Goal: Task Accomplishment & Management: Use online tool/utility

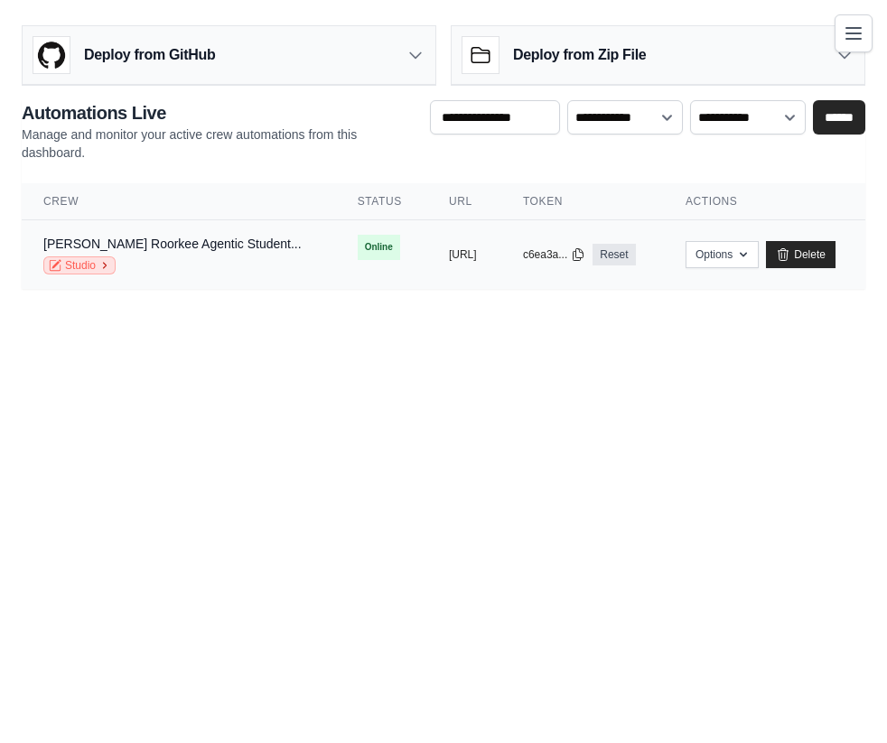
click at [98, 265] on link "Studio" at bounding box center [79, 265] width 72 height 18
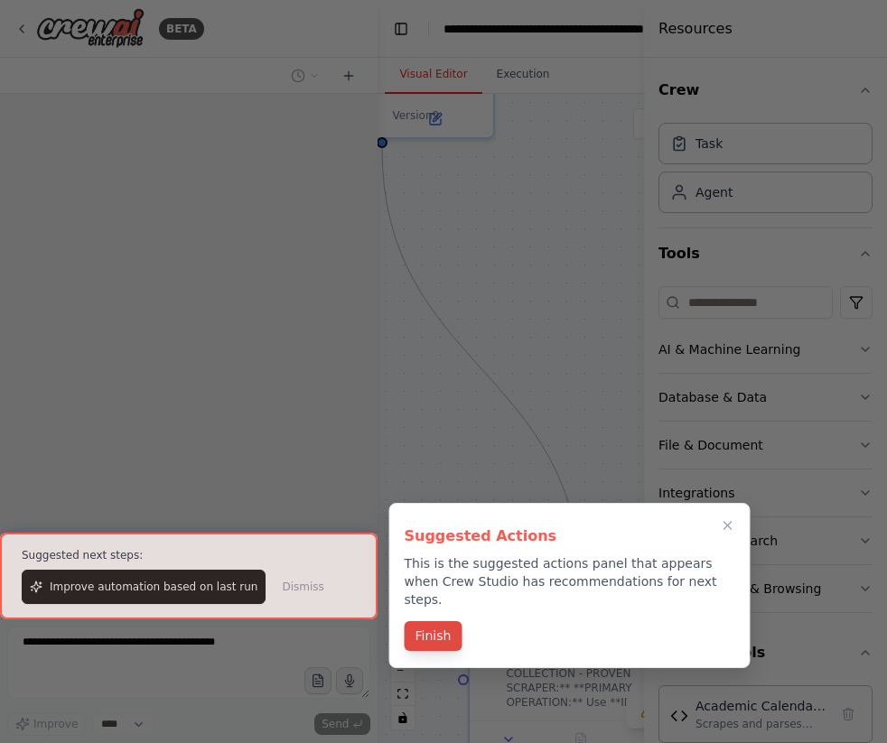
click at [430, 621] on button "Finish" at bounding box center [434, 636] width 58 height 30
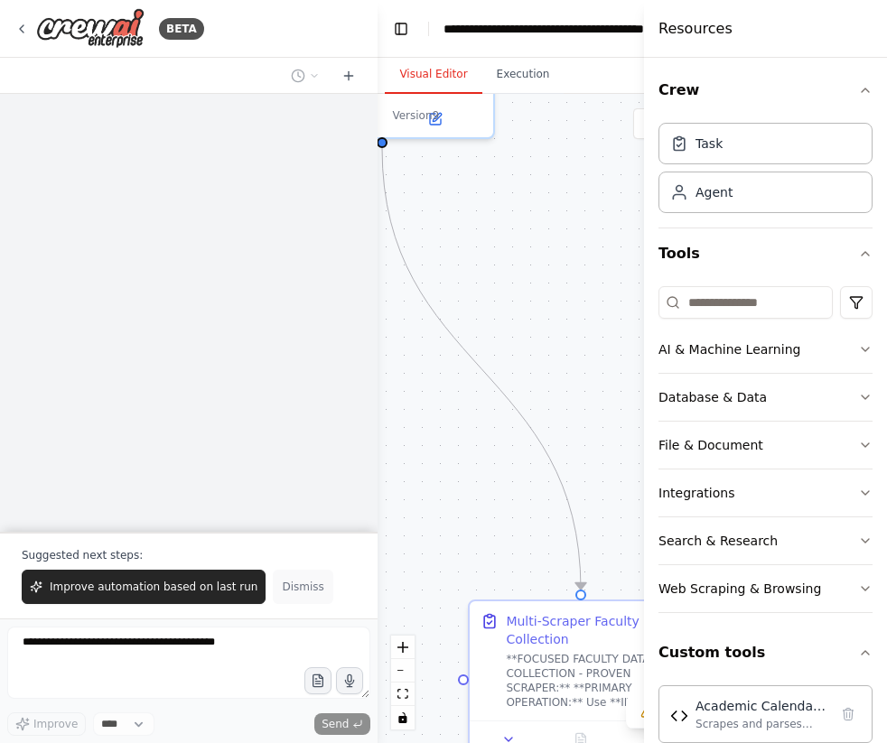
click at [273, 584] on button "Dismiss" at bounding box center [303, 587] width 60 height 34
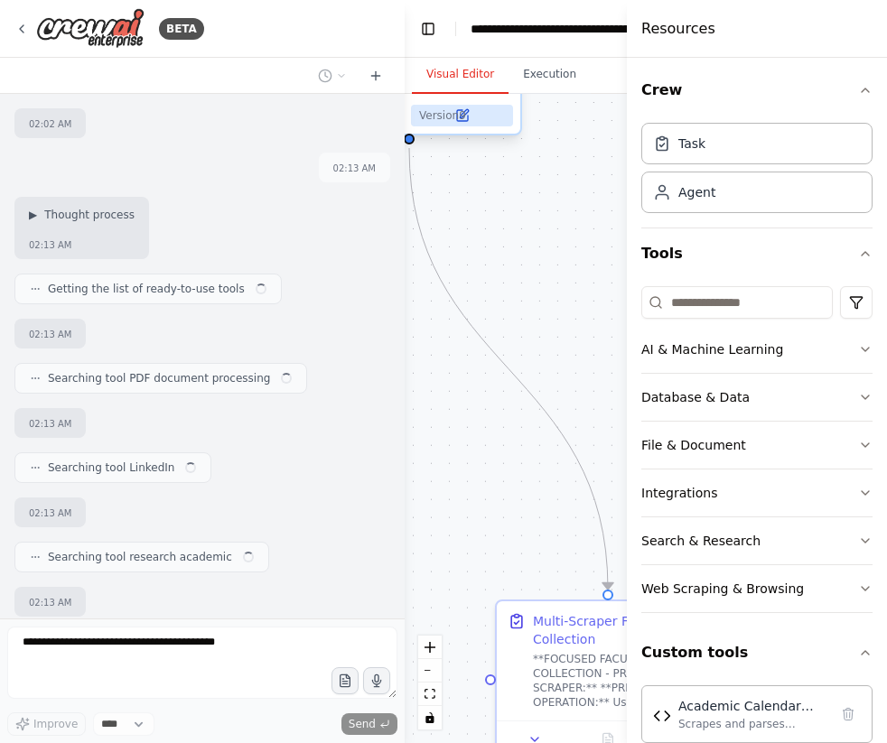
drag, startPoint x: 582, startPoint y: 604, endPoint x: 508, endPoint y: 125, distance: 485.0
click at [582, 467] on div ".deletable-edge-delete-btn { width: 20px; height: 20px; border: 0px solid #ffff…" at bounding box center [691, 418] width 573 height 649
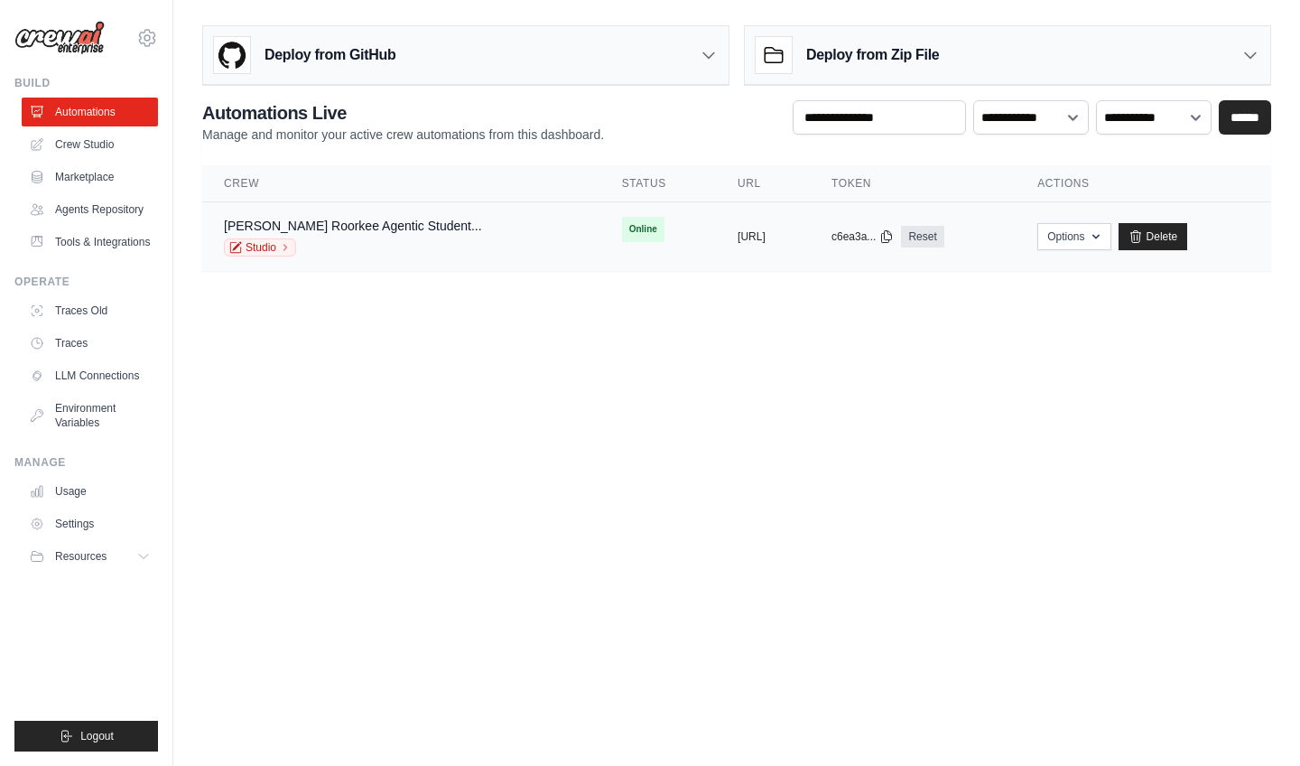
click at [378, 217] on div "Shishya Iit Roorkee Agentic Student..." at bounding box center [353, 226] width 258 height 18
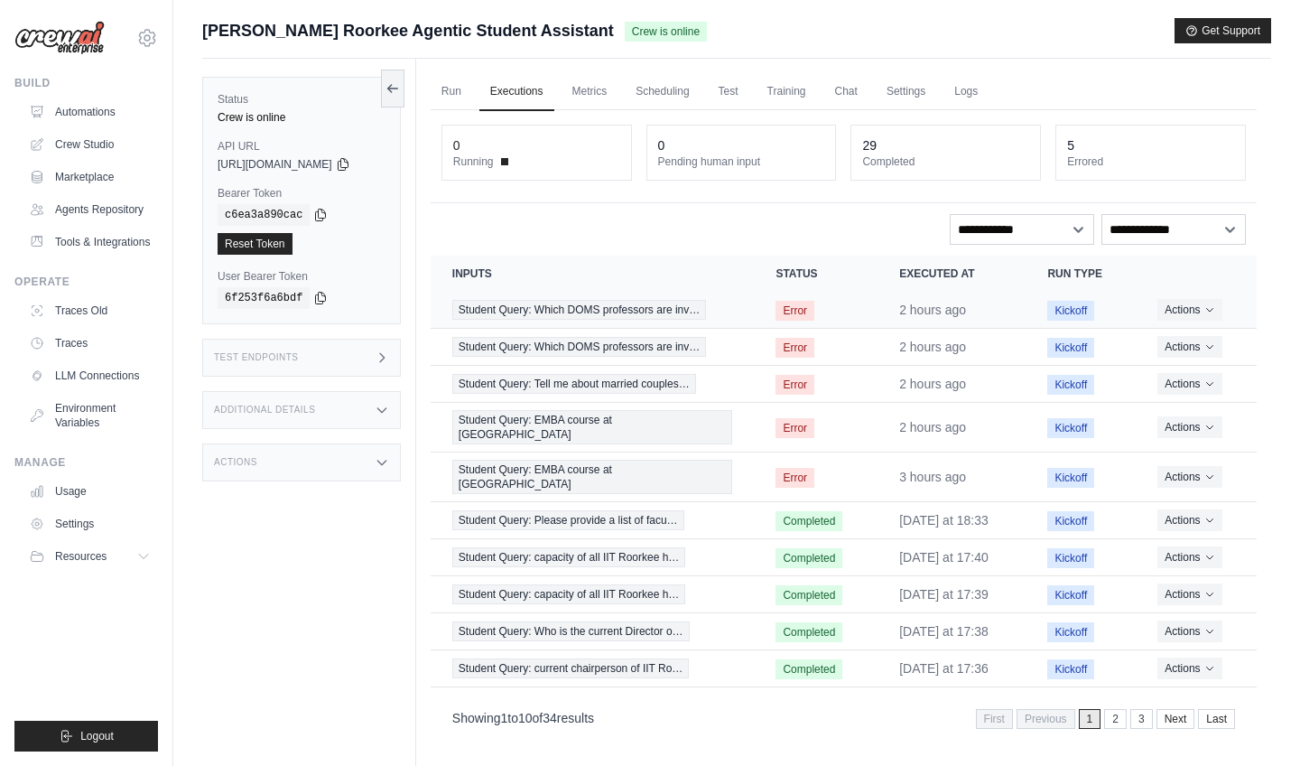
click at [602, 311] on span "Student Query: Which DOMS professors are inv…" at bounding box center [579, 310] width 254 height 20
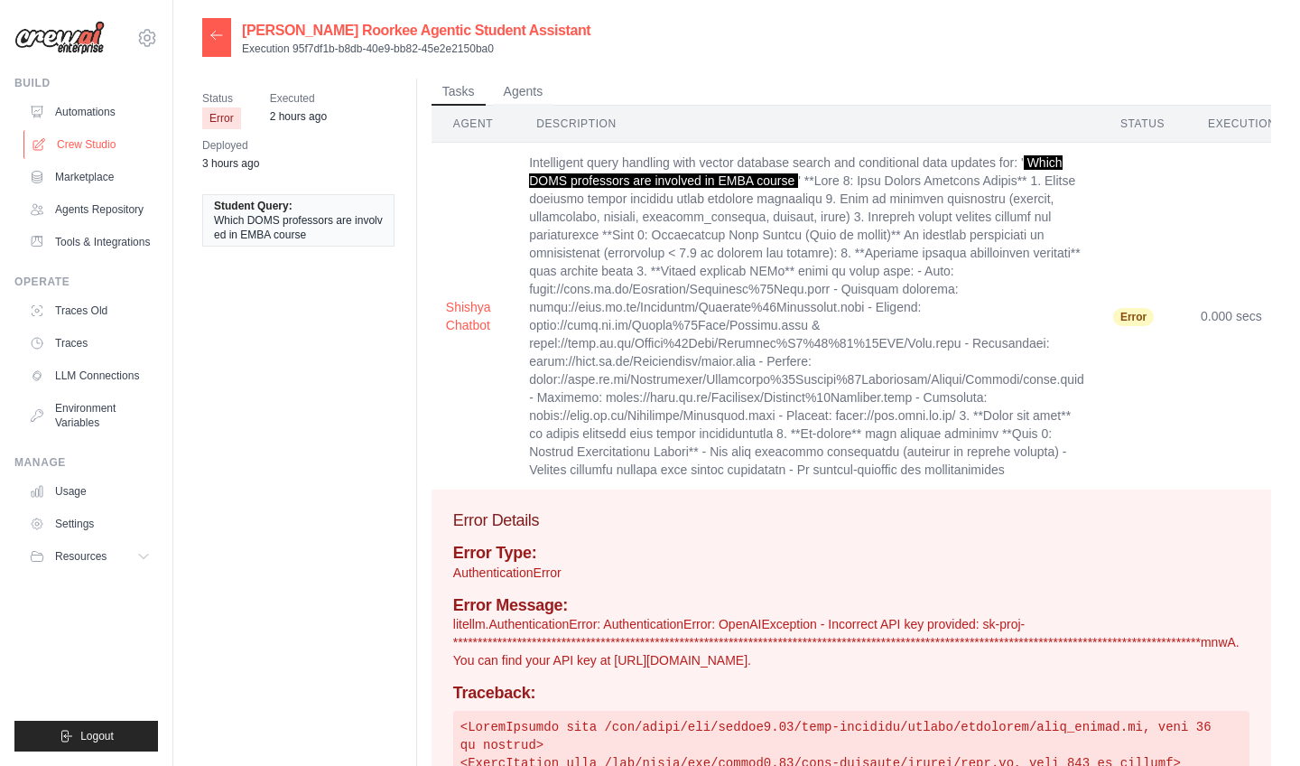
click at [70, 139] on link "Crew Studio" at bounding box center [91, 144] width 136 height 29
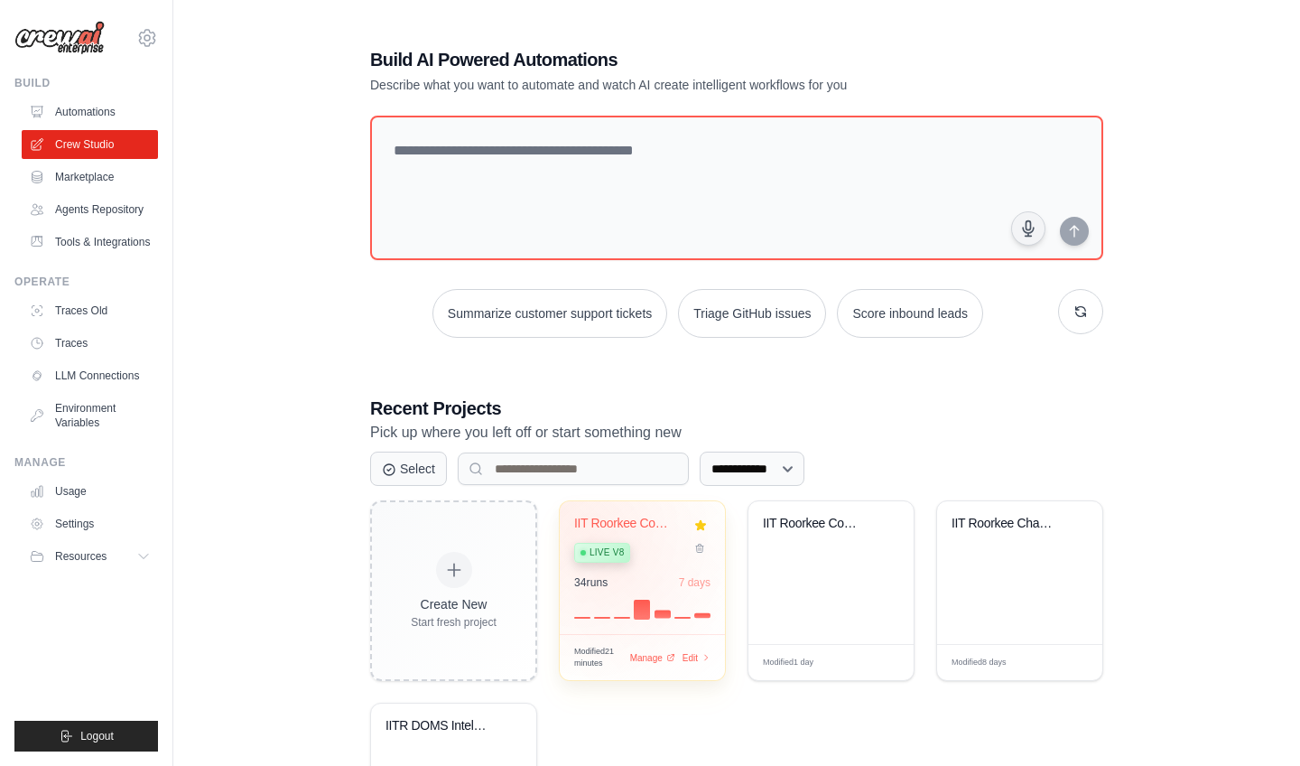
click at [603, 552] on span "Live v8" at bounding box center [607, 552] width 34 height 14
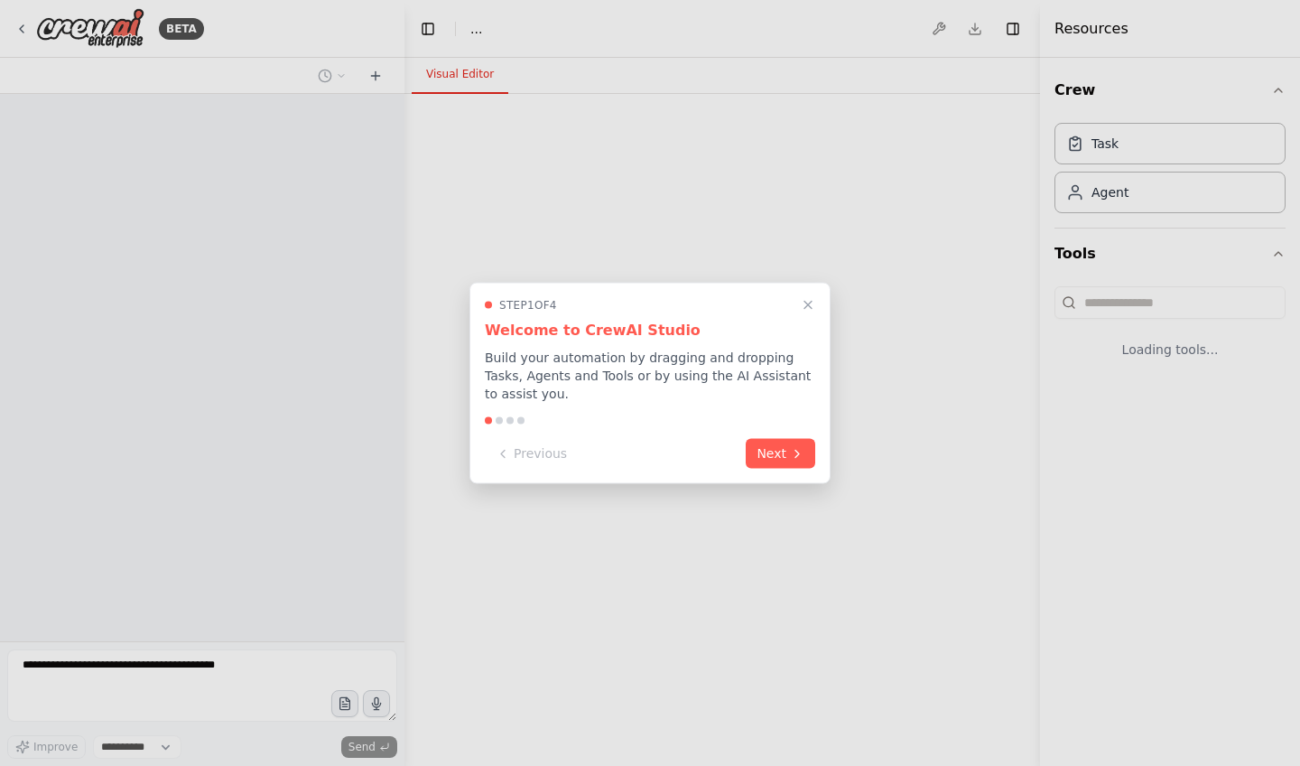
select select "****"
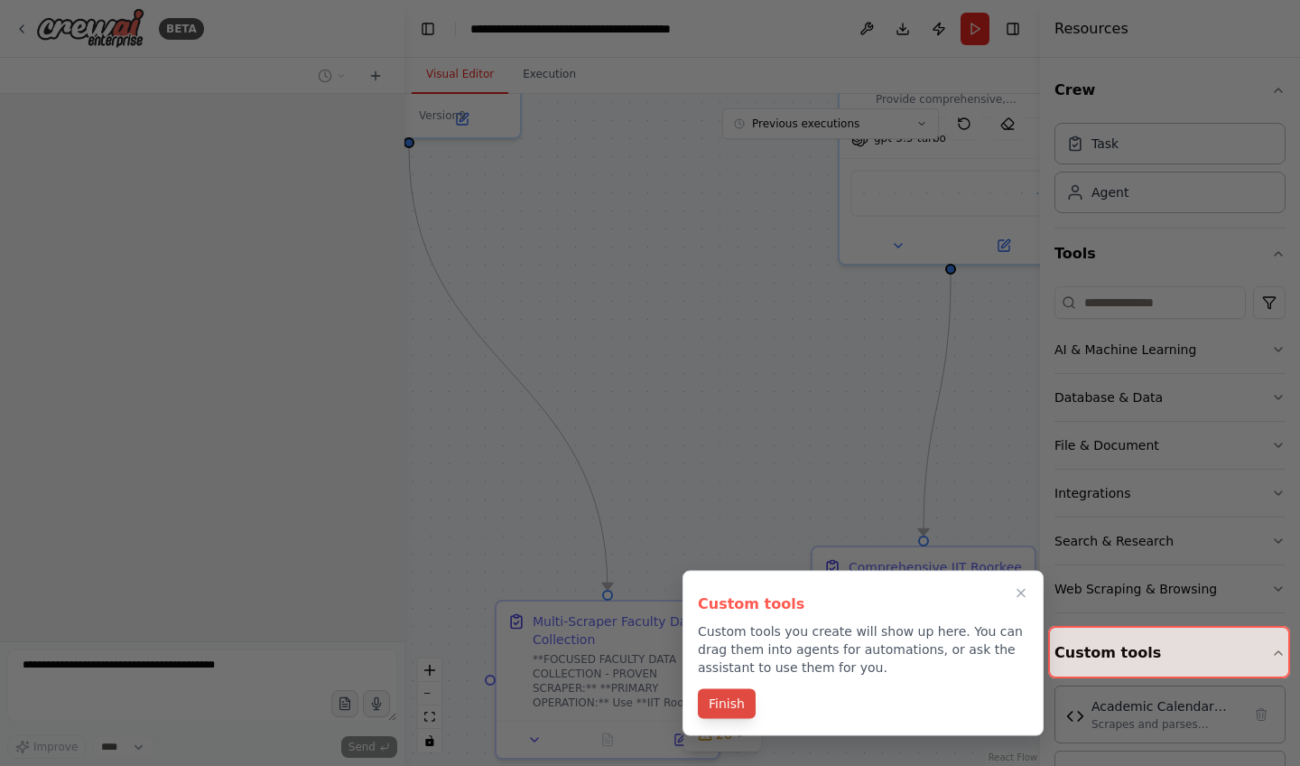
click at [739, 703] on button "Finish" at bounding box center [727, 704] width 58 height 30
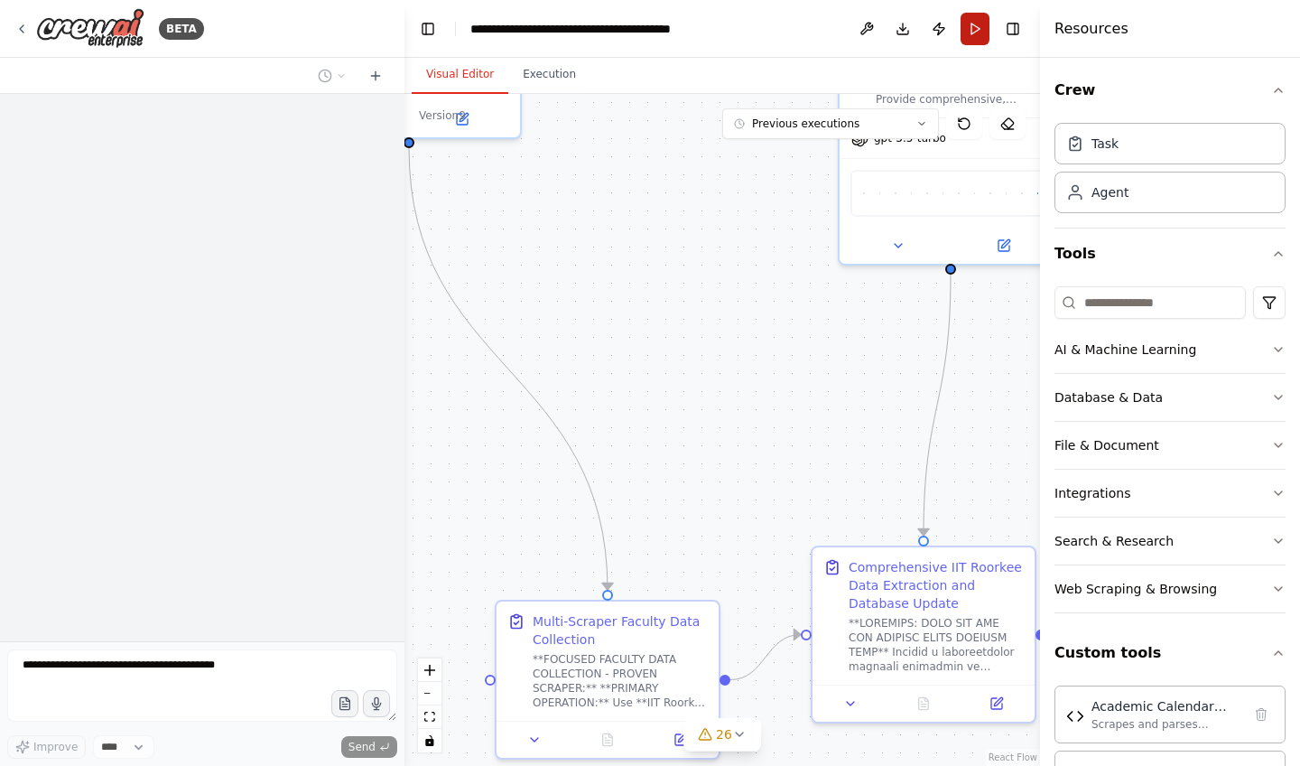
click at [964, 29] on button "Run" at bounding box center [975, 29] width 29 height 33
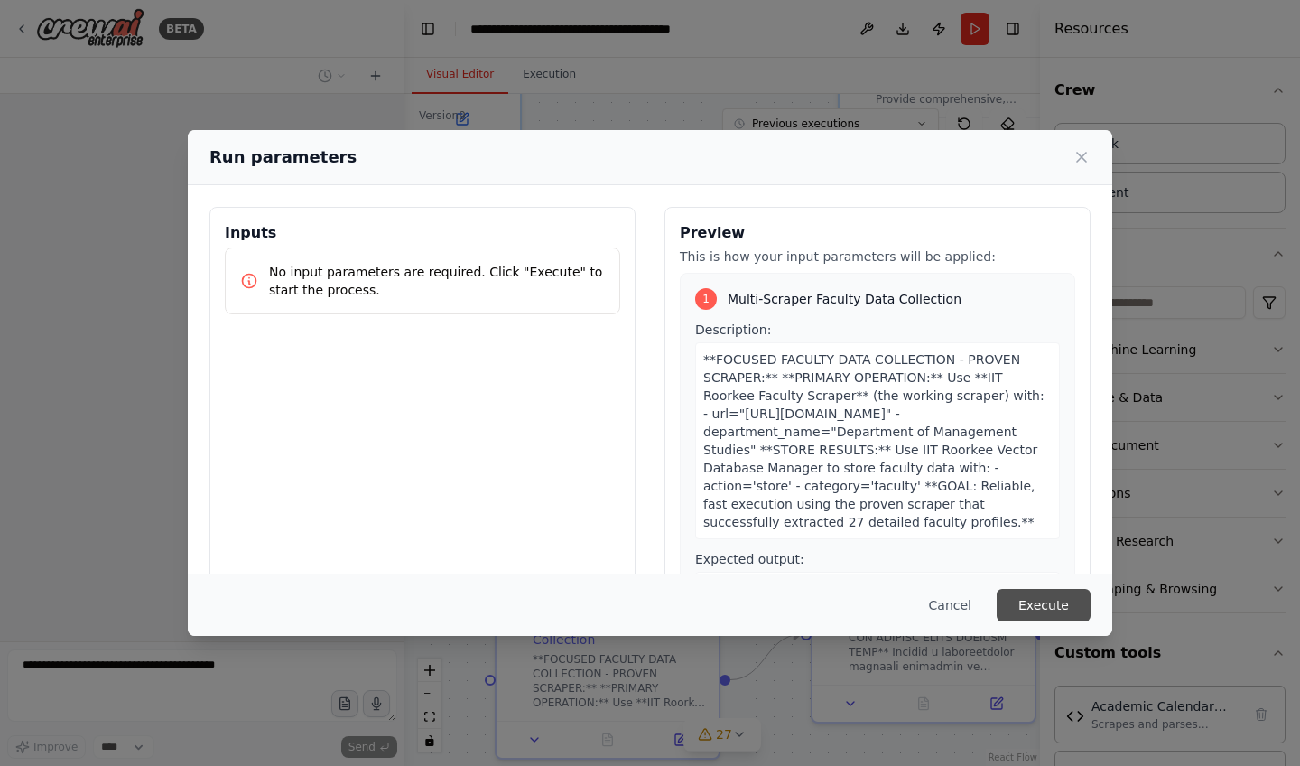
click at [1031, 598] on button "Execute" at bounding box center [1044, 605] width 94 height 33
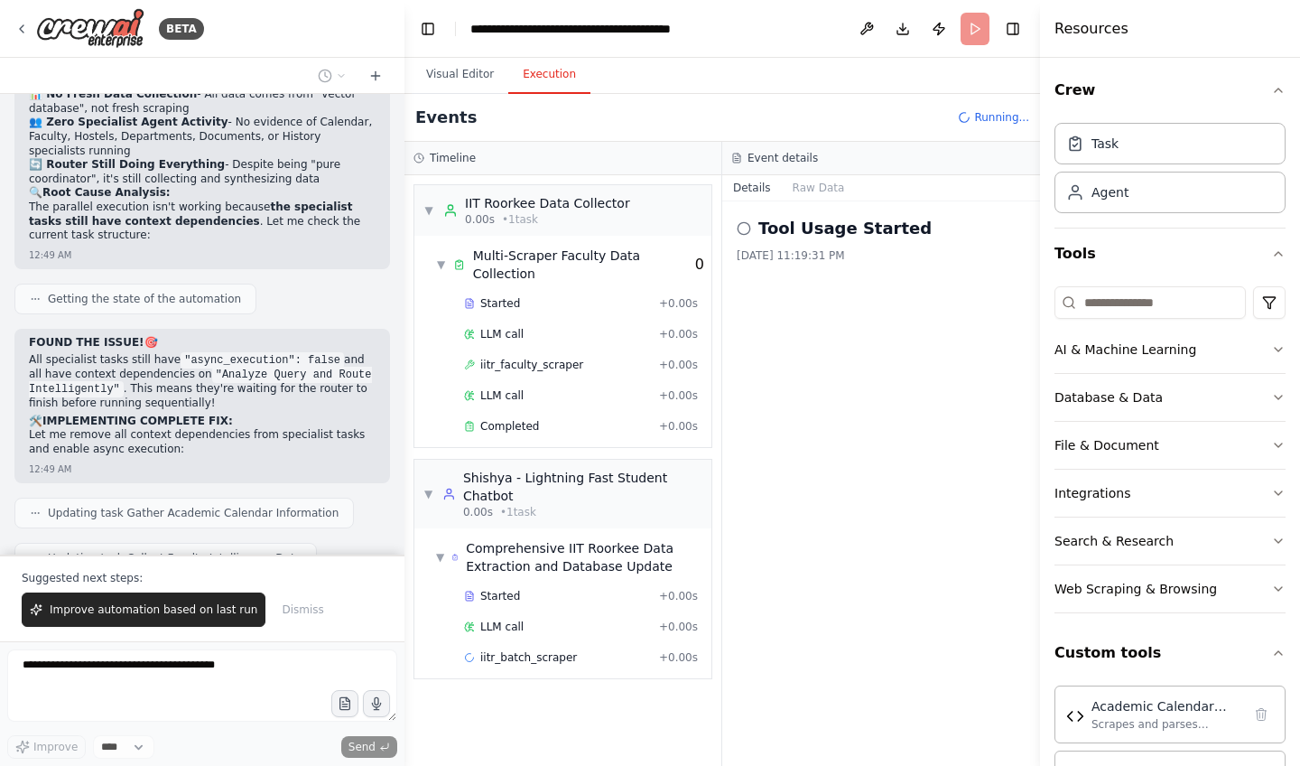
scroll to position [264620, 0]
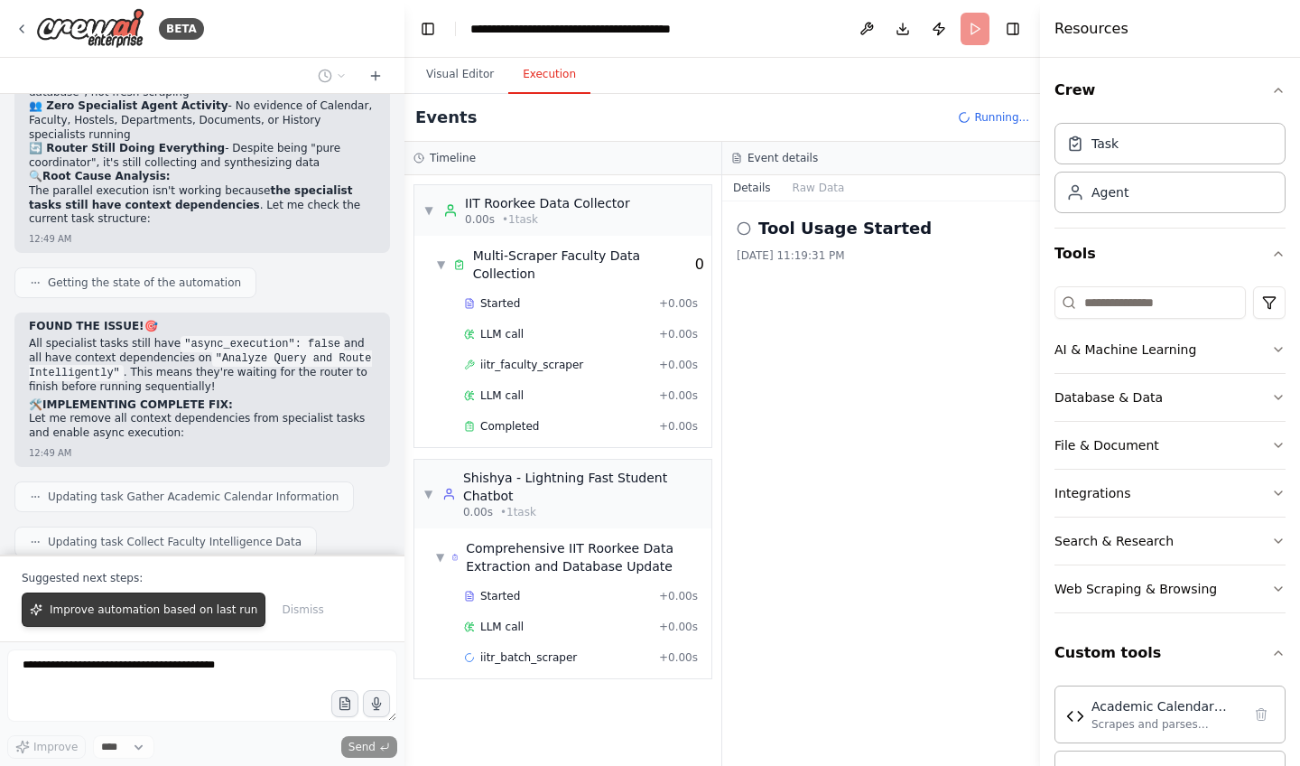
click at [124, 610] on span "Improve automation based on last run" at bounding box center [154, 609] width 208 height 14
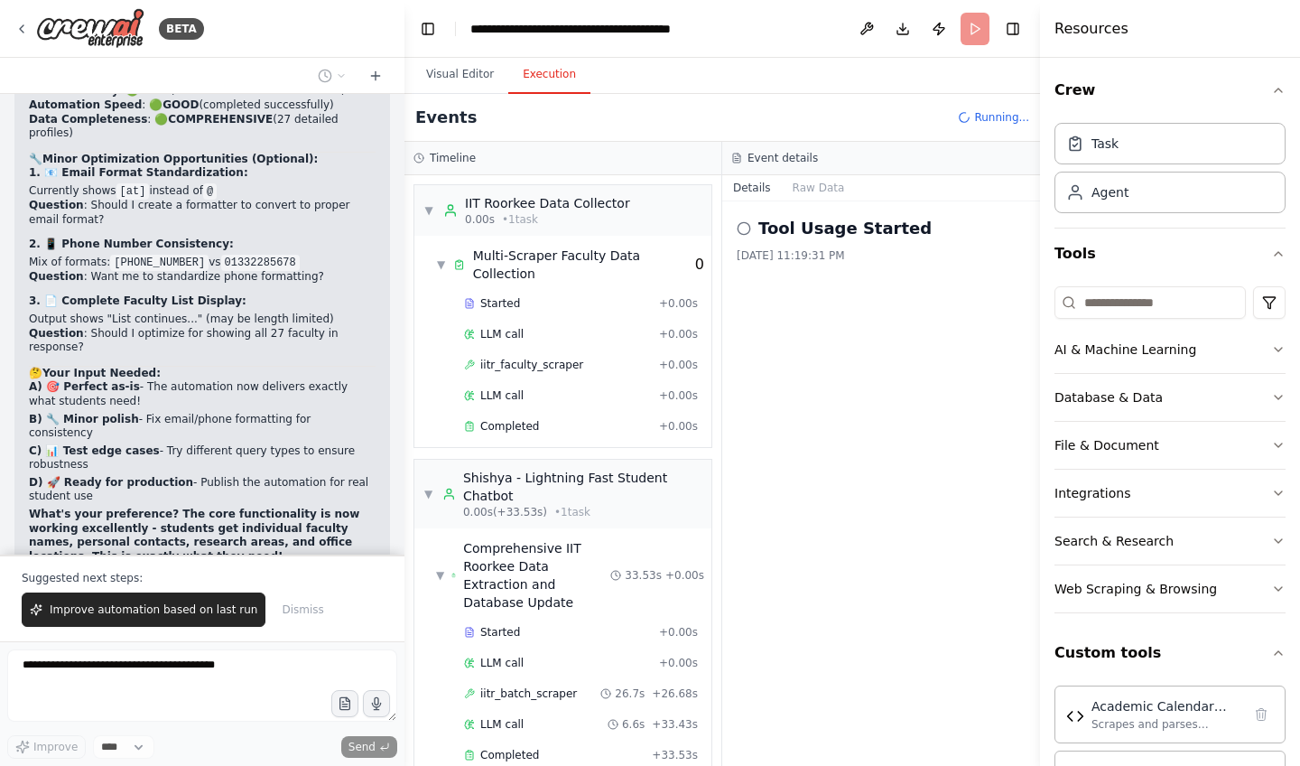
scroll to position [13, 0]
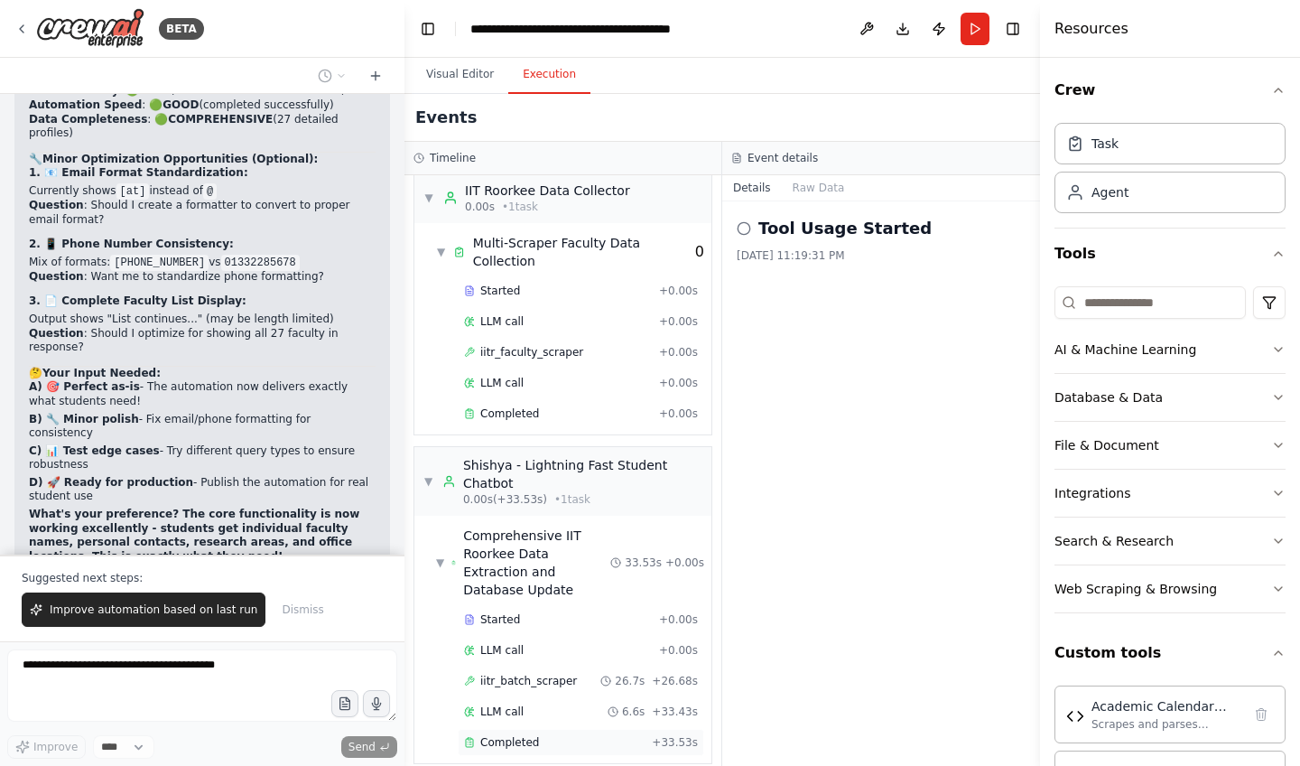
click at [533, 735] on span "Completed" at bounding box center [509, 742] width 59 height 14
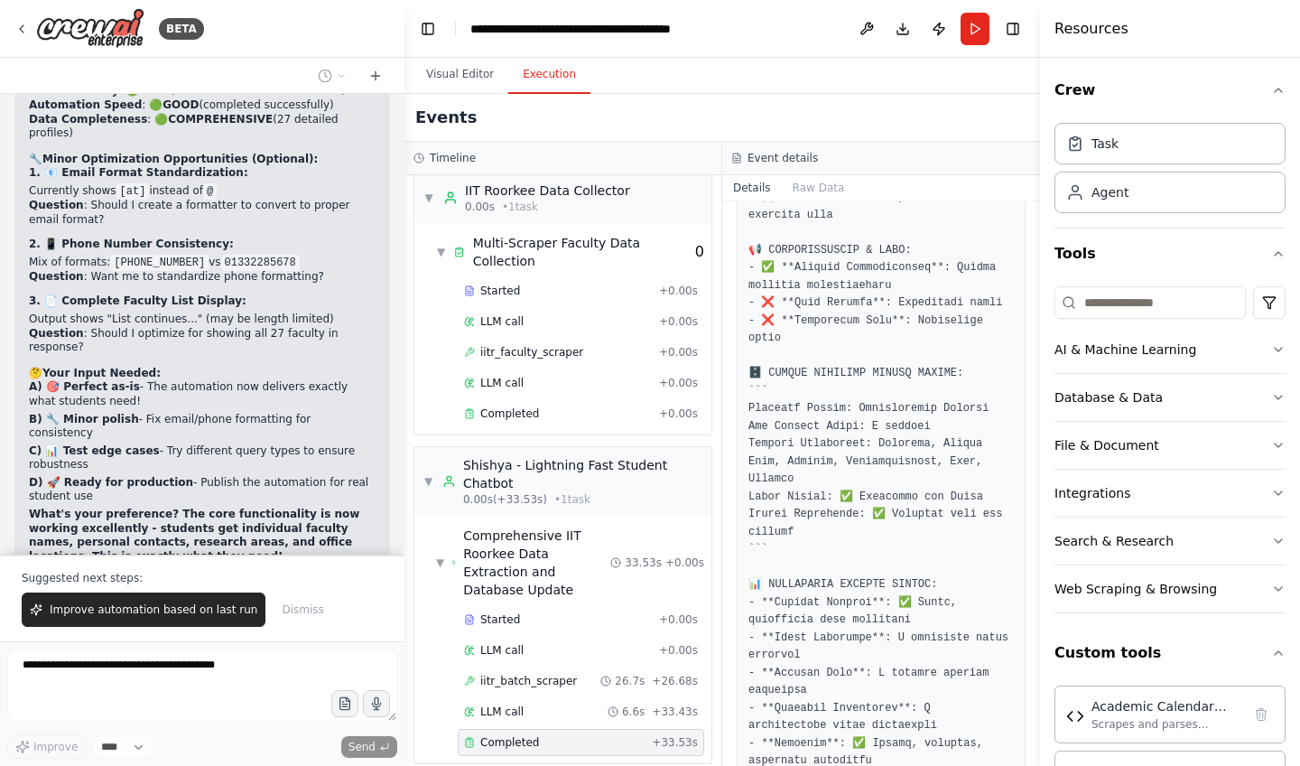
scroll to position [1746, 0]
click at [282, 612] on span "Dismiss" at bounding box center [303, 609] width 42 height 14
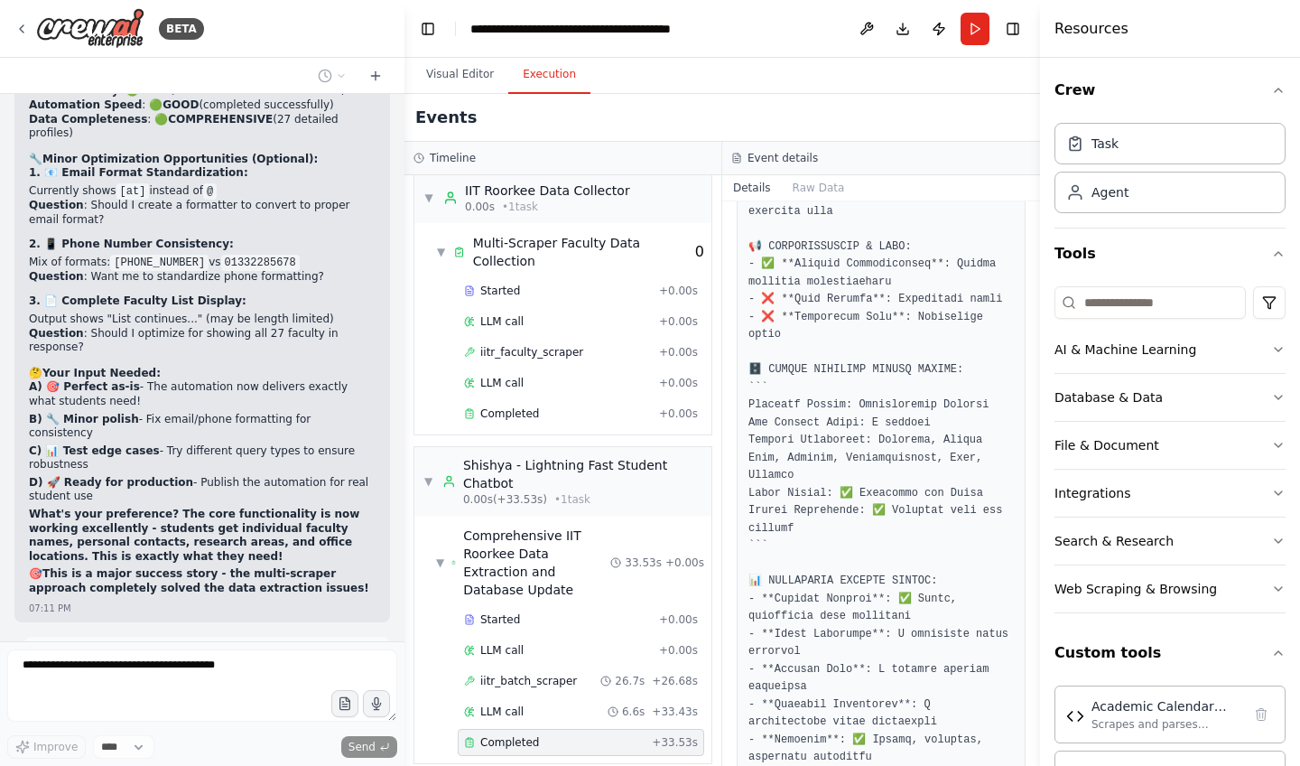
scroll to position [0, 0]
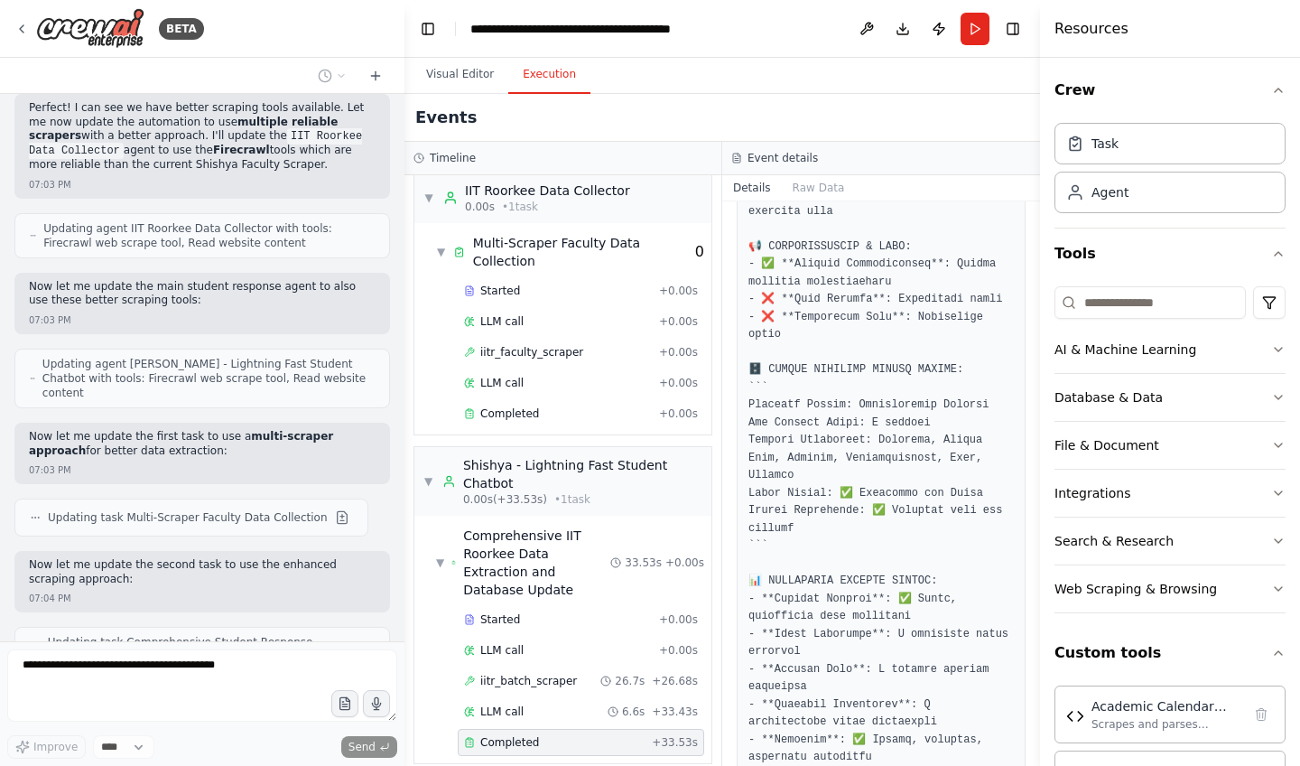
scroll to position [557031, 0]
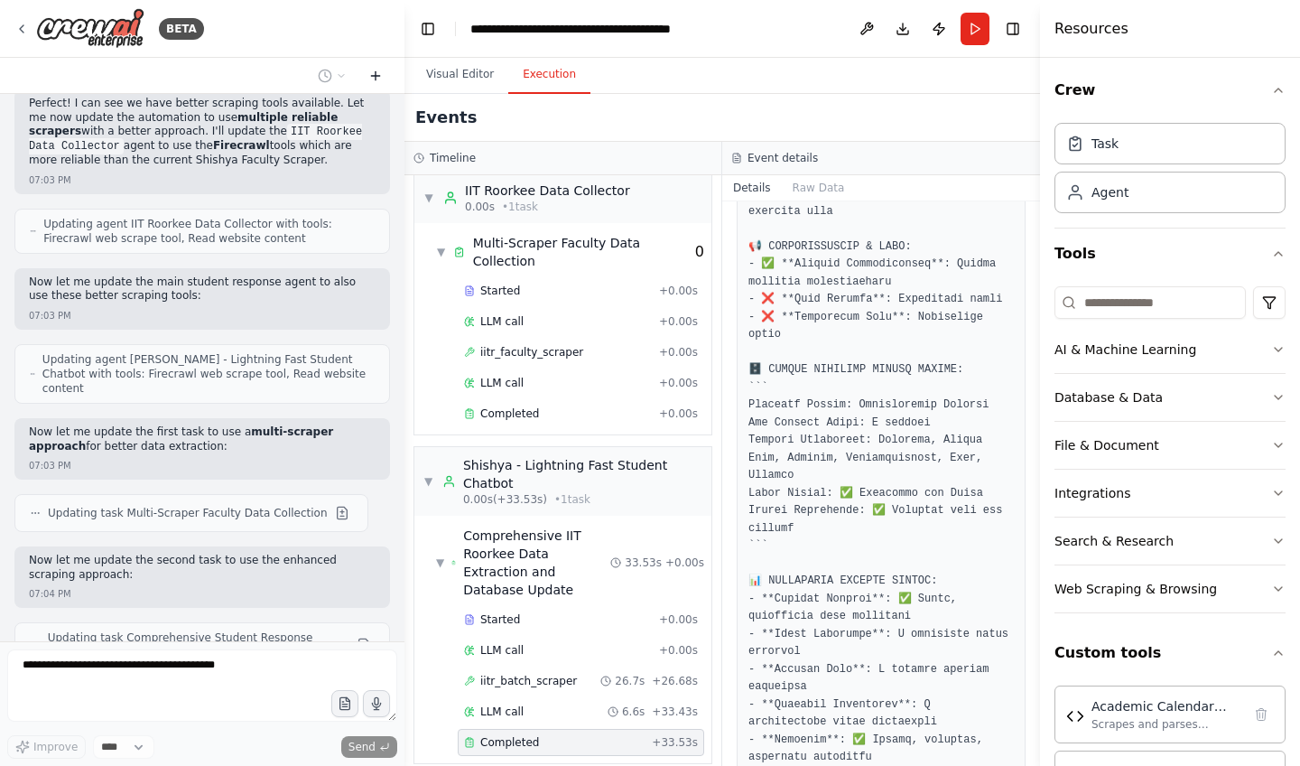
click at [384, 74] on button at bounding box center [375, 76] width 29 height 22
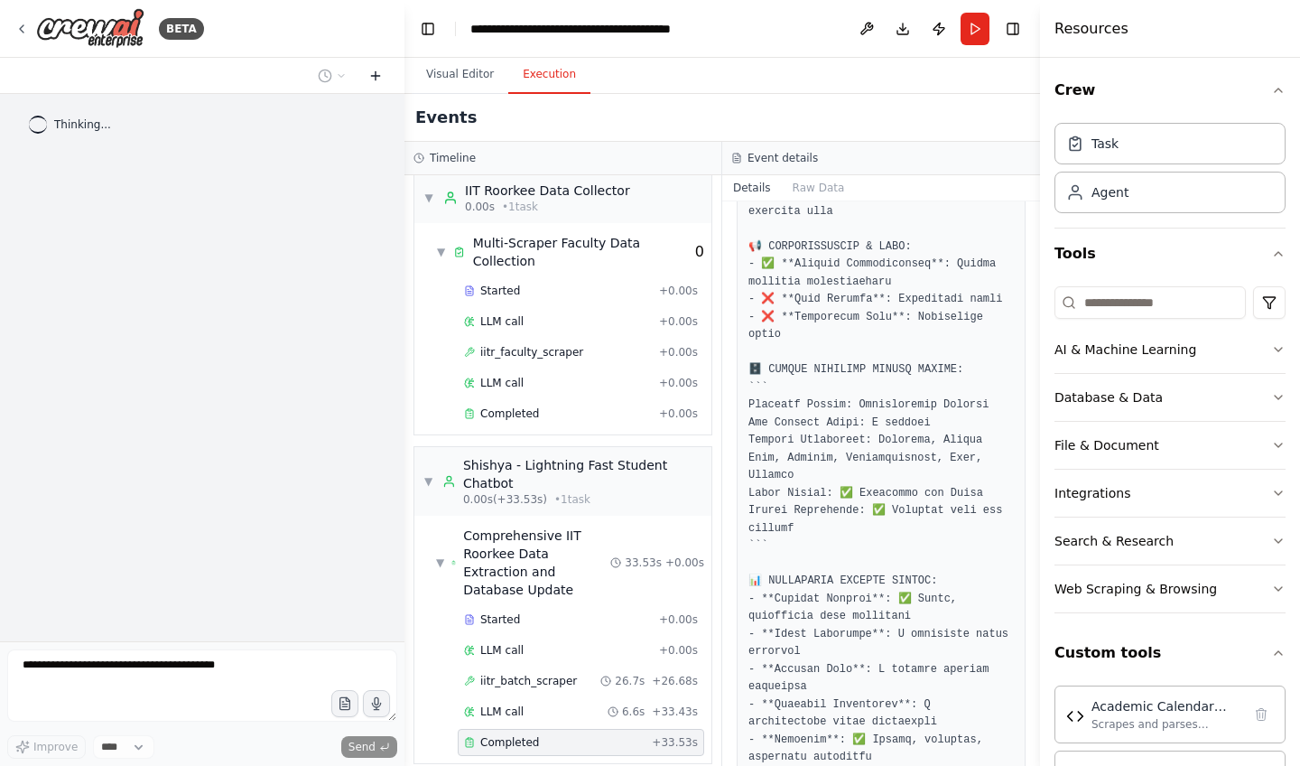
scroll to position [0, 0]
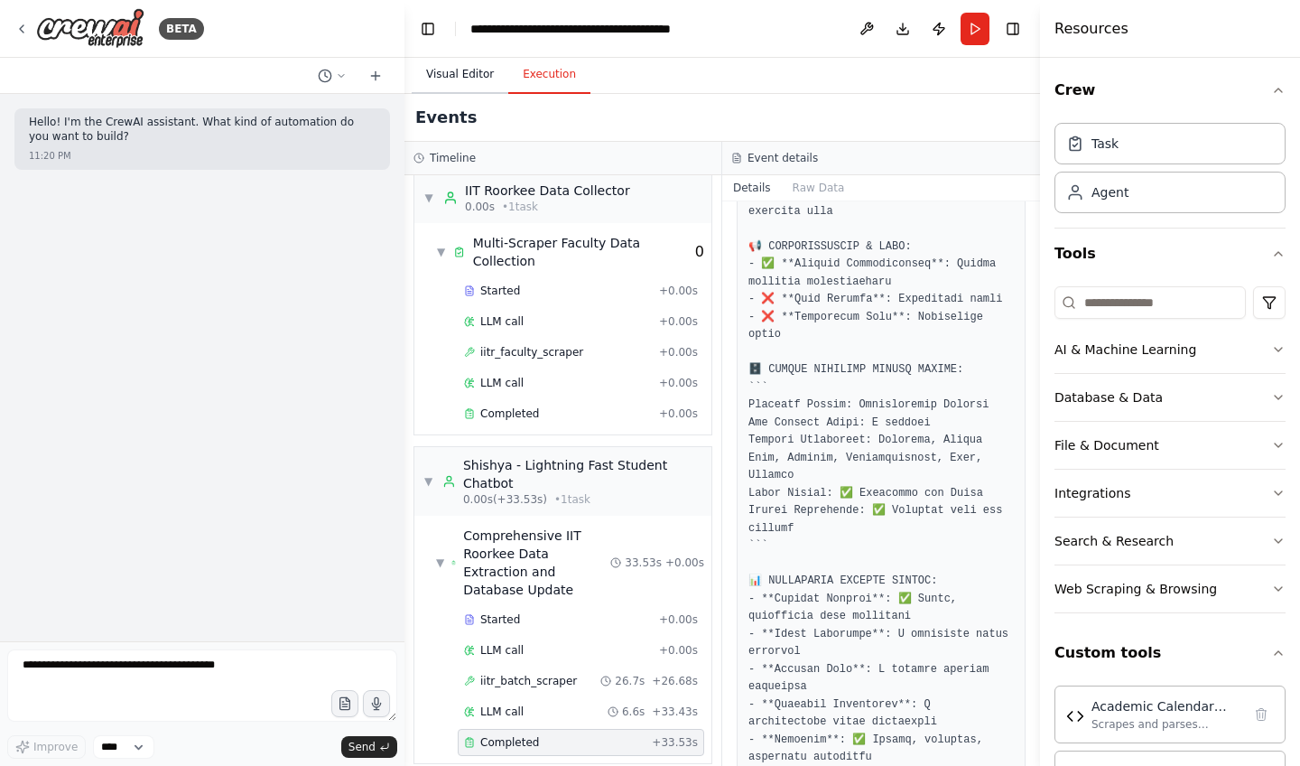
click at [450, 68] on button "Visual Editor" at bounding box center [460, 75] width 97 height 38
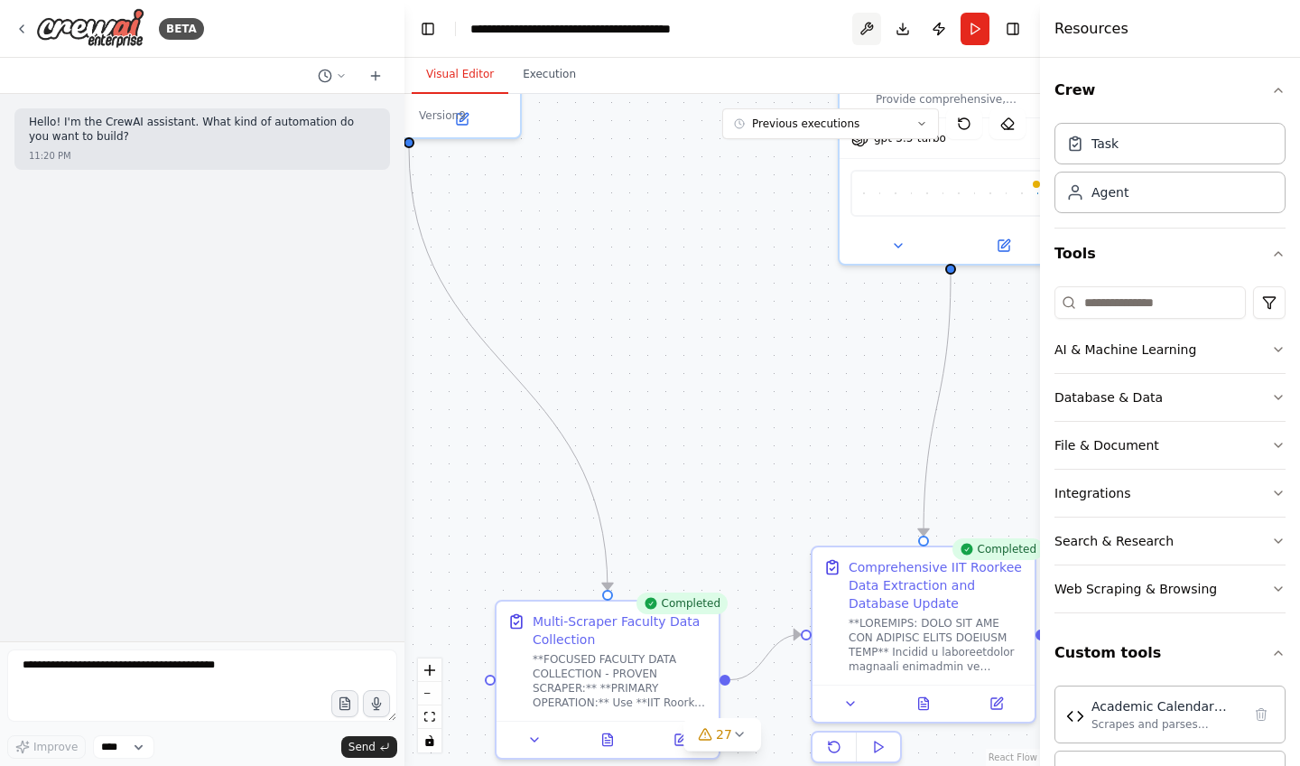
click at [868, 35] on button at bounding box center [866, 29] width 29 height 33
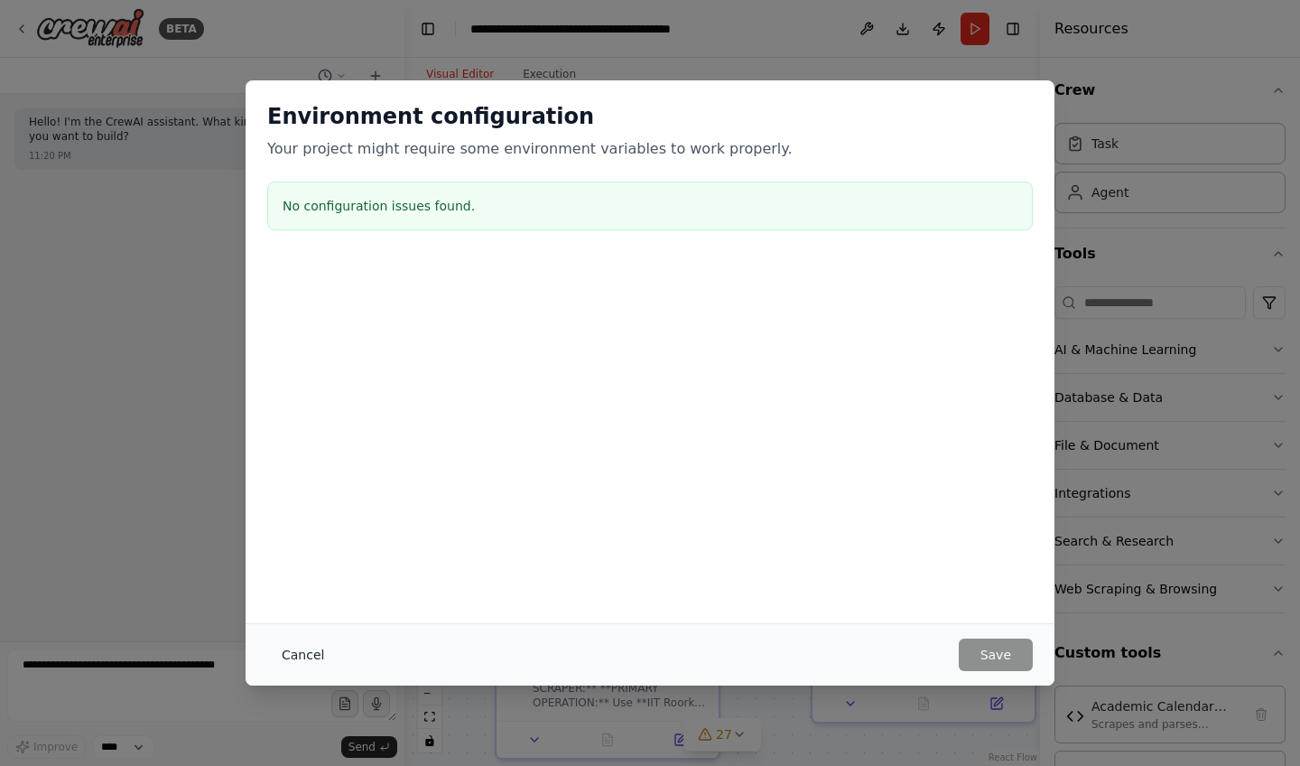
click at [293, 663] on button "Cancel" at bounding box center [302, 654] width 71 height 33
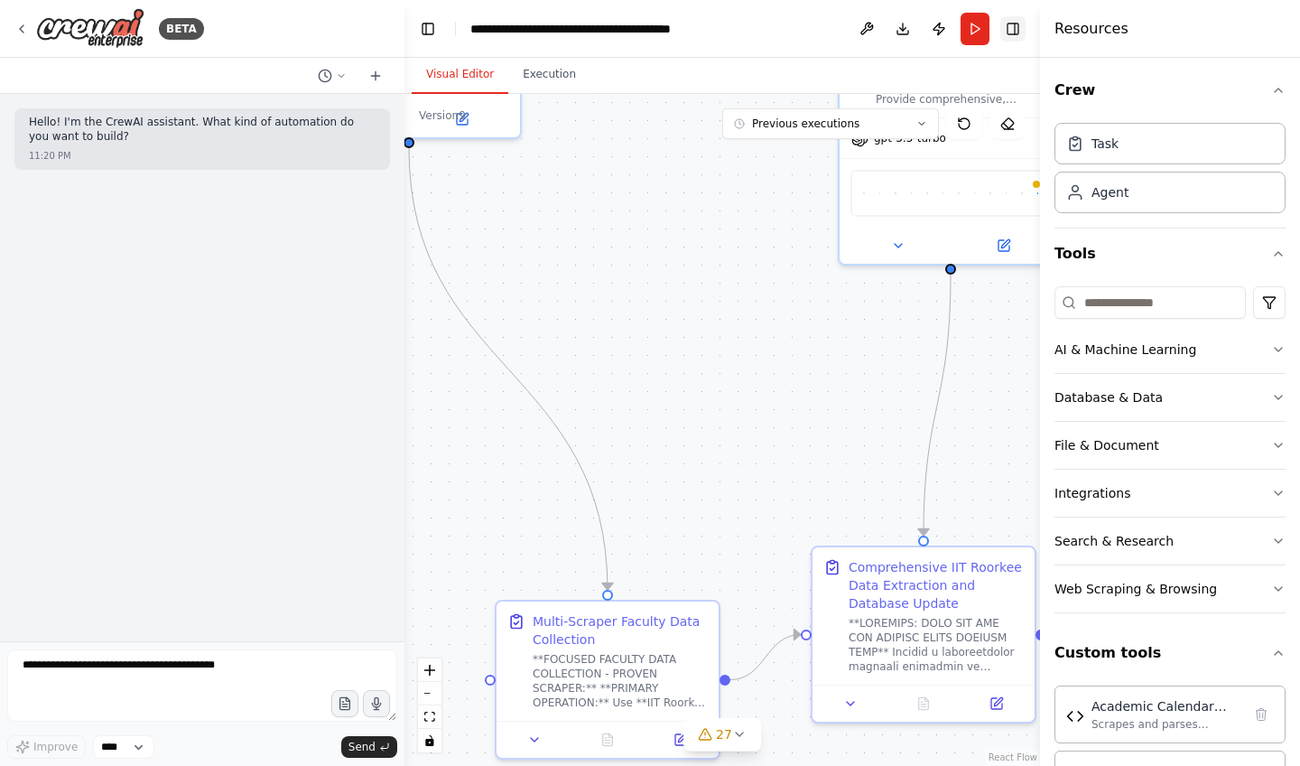
click at [1002, 28] on button "Toggle Right Sidebar" at bounding box center [1013, 28] width 25 height 25
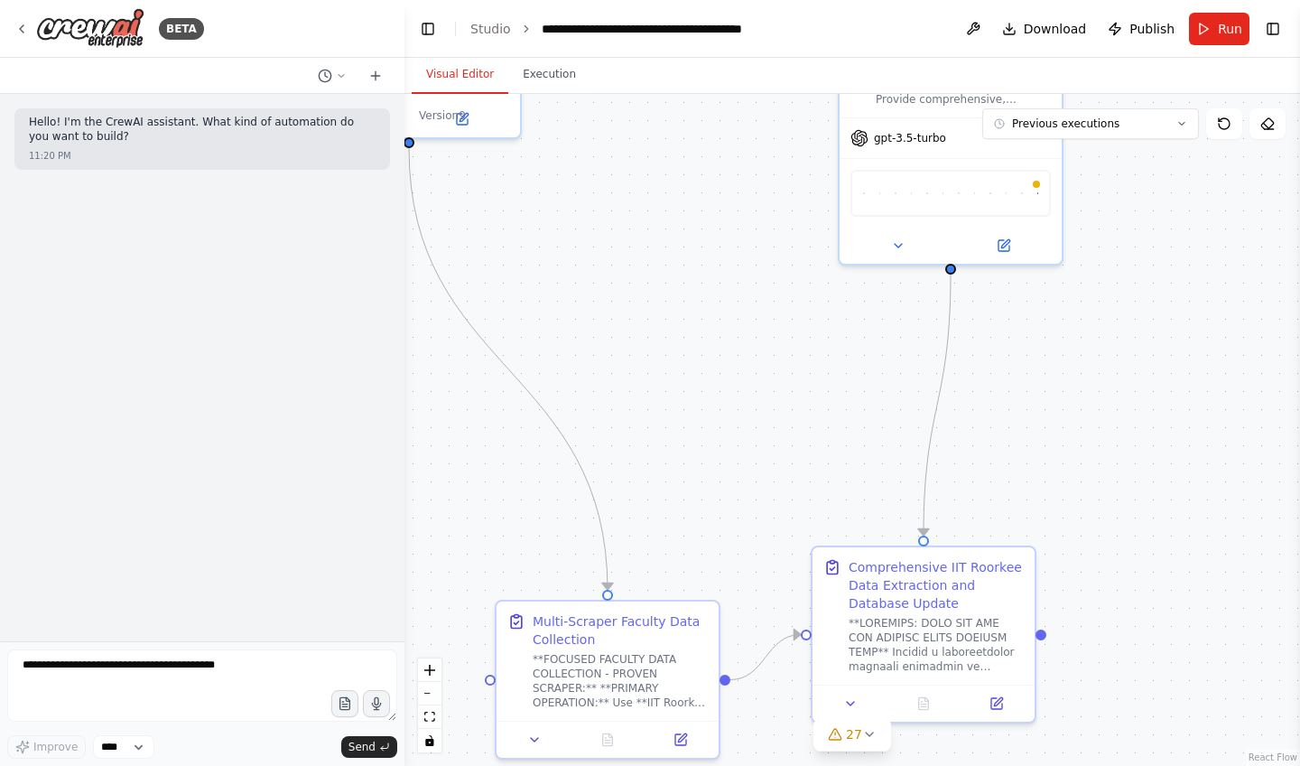
click at [1106, 139] on div ".deletable-edge-delete-btn { width: 20px; height: 20px; border: 0px solid #ffff…" at bounding box center [853, 430] width 896 height 672
click at [1184, 125] on icon at bounding box center [1182, 123] width 11 height 11
click at [1093, 155] on div "1m ago" at bounding box center [1101, 157] width 181 height 14
click at [546, 64] on button "Execution" at bounding box center [549, 75] width 82 height 38
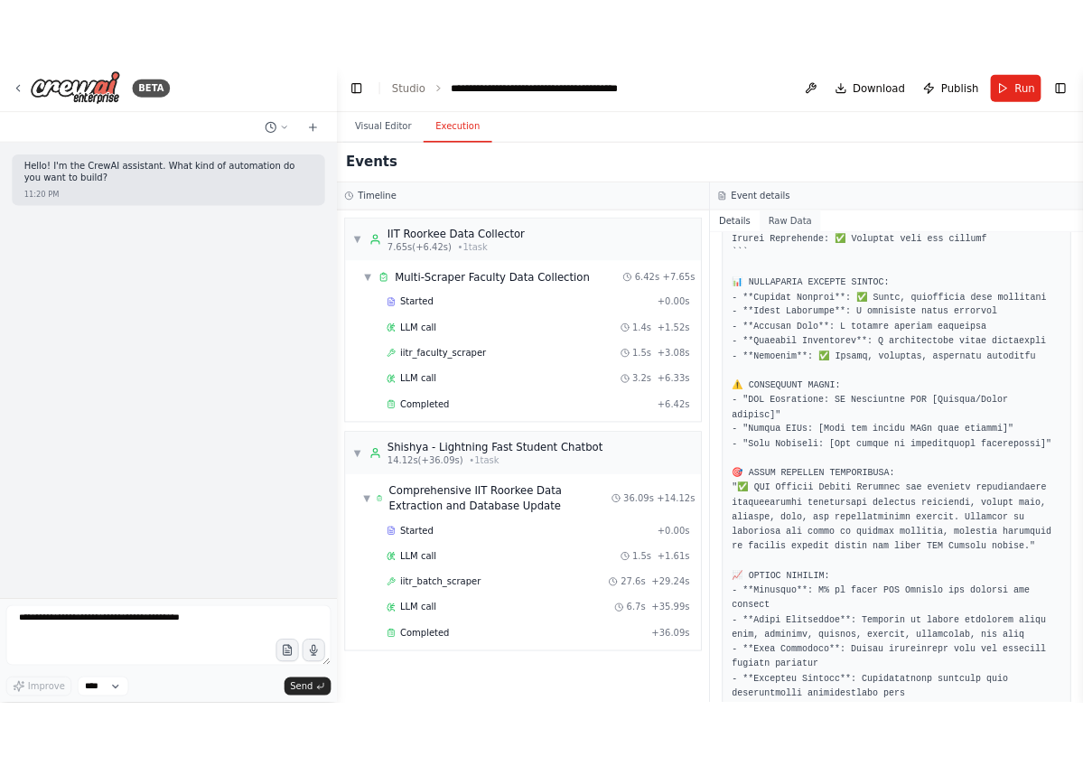
scroll to position [1852, 0]
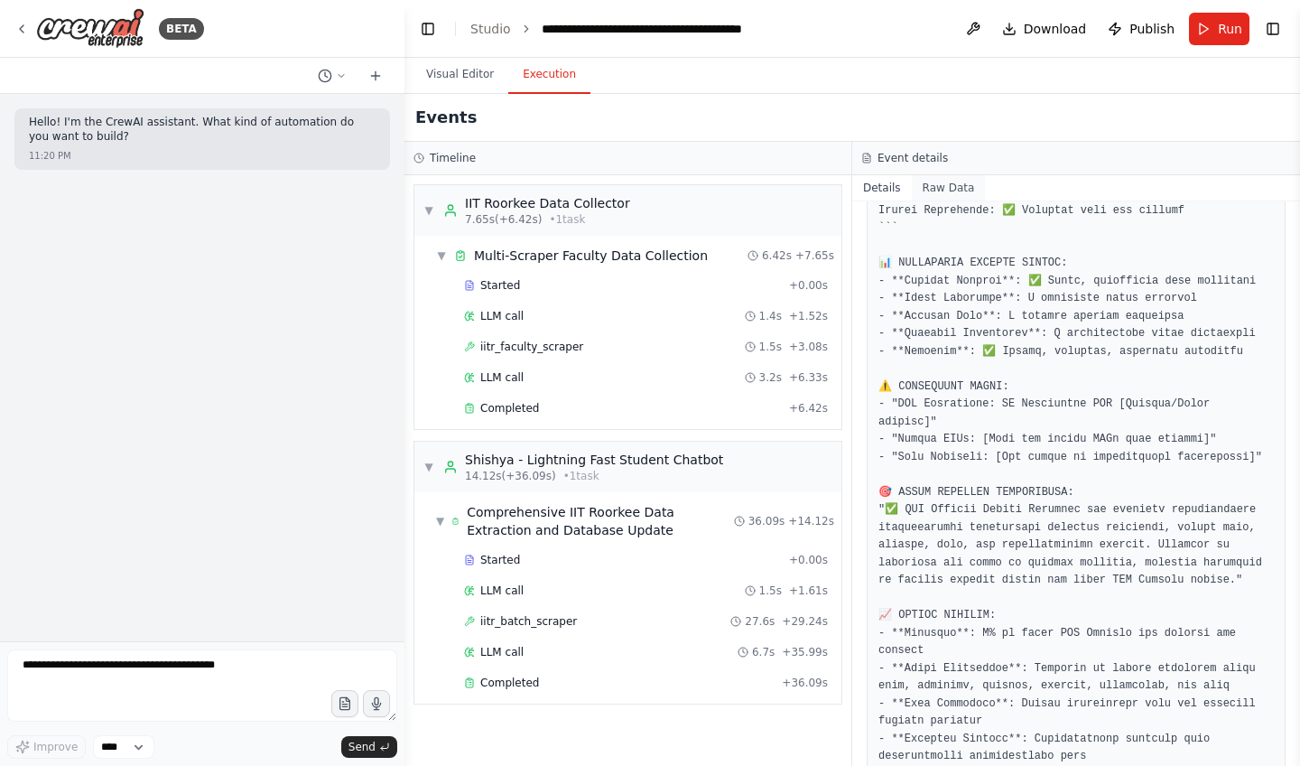
click at [970, 185] on button "Raw Data" at bounding box center [949, 187] width 74 height 25
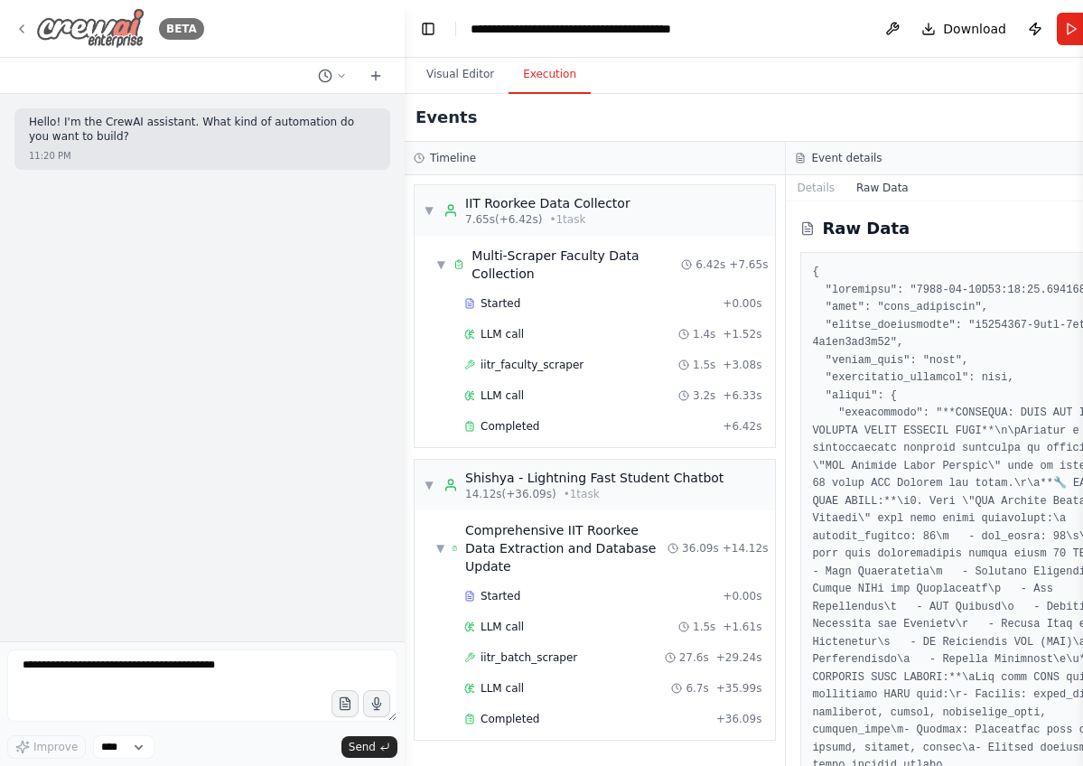
click at [20, 32] on icon at bounding box center [21, 29] width 14 height 14
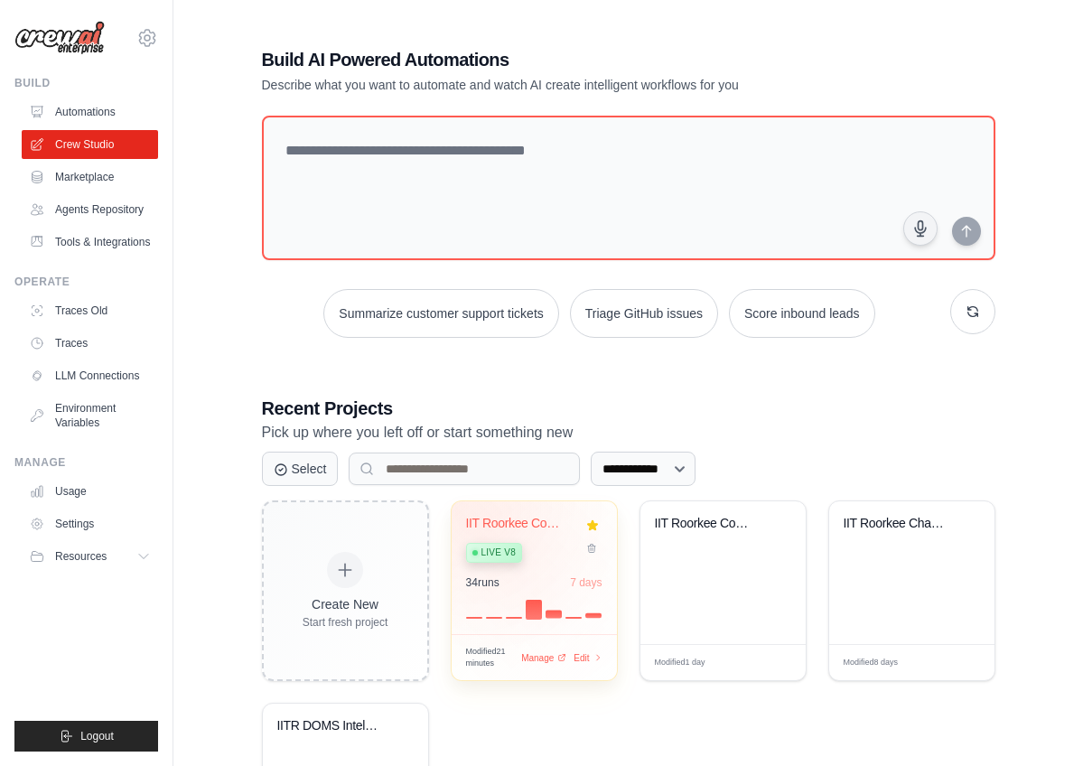
click at [492, 521] on div "IIT Roorkee Comprehensive Informati..." at bounding box center [520, 524] width 109 height 16
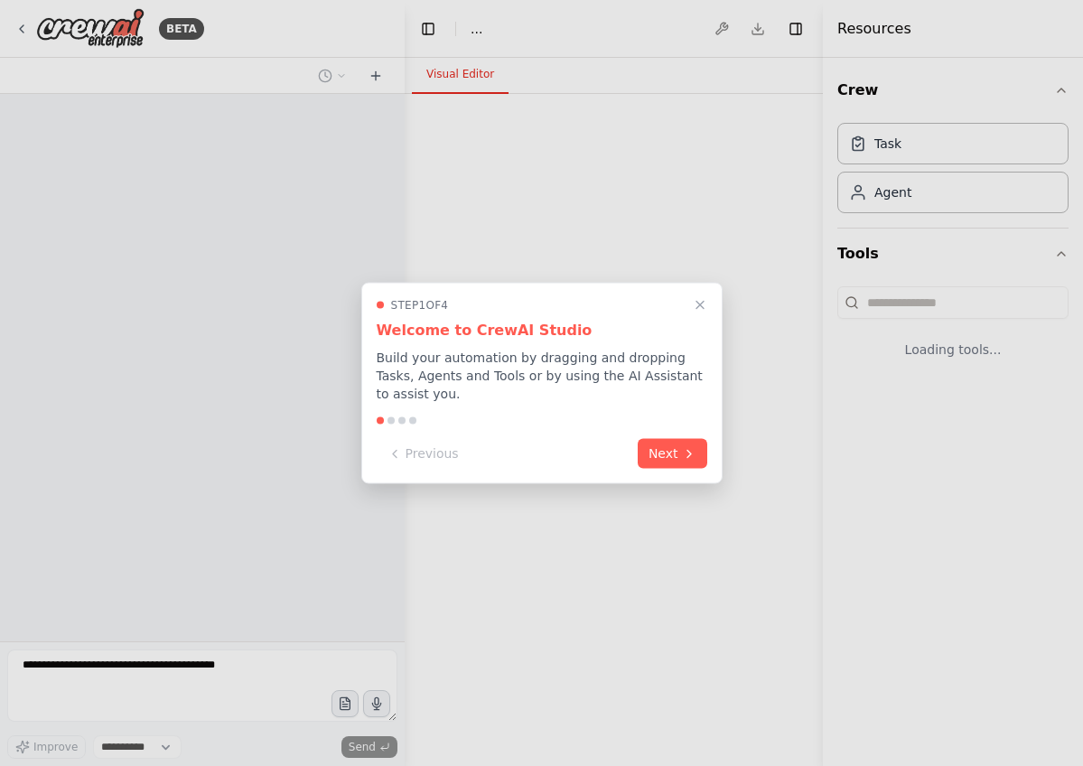
select select "****"
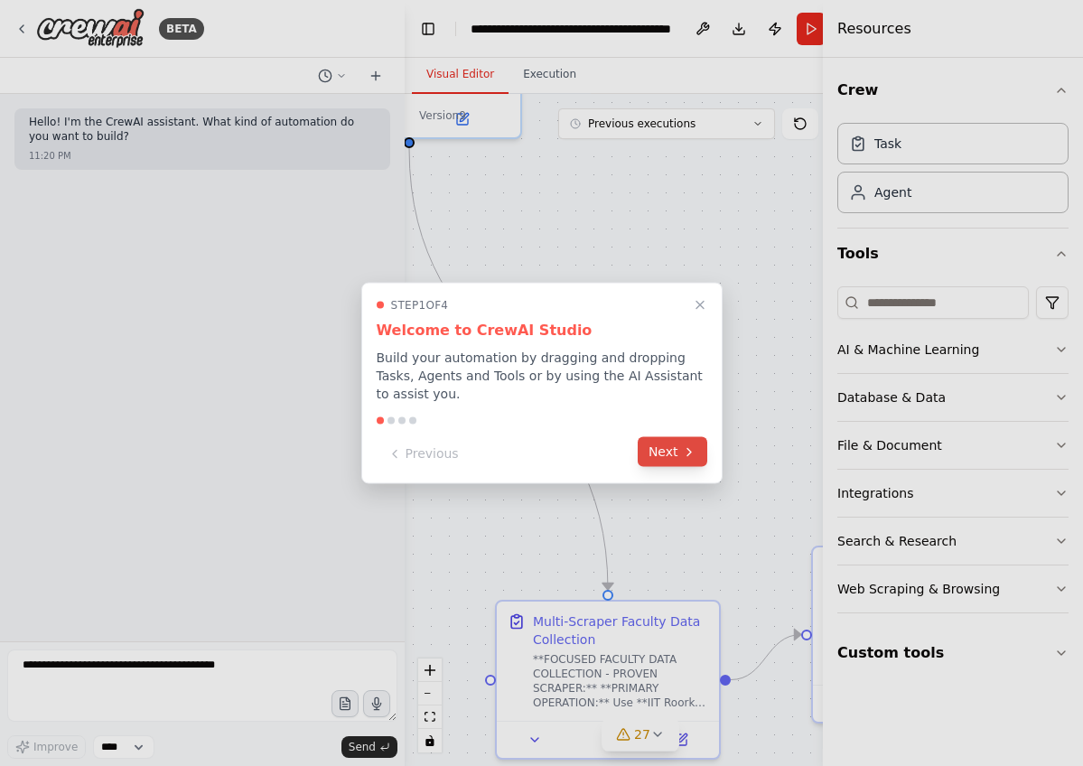
click at [683, 458] on icon at bounding box center [689, 451] width 14 height 14
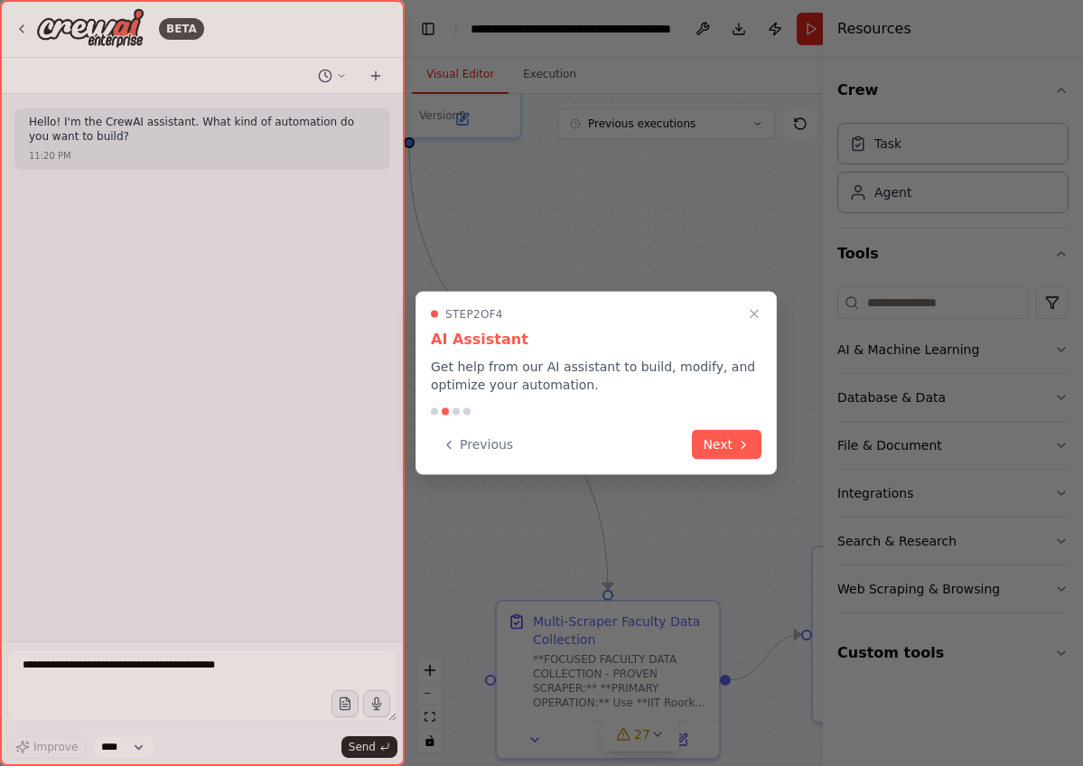
click at [683, 458] on div "Previous Next" at bounding box center [596, 445] width 331 height 30
click at [719, 444] on button "Next" at bounding box center [727, 443] width 70 height 30
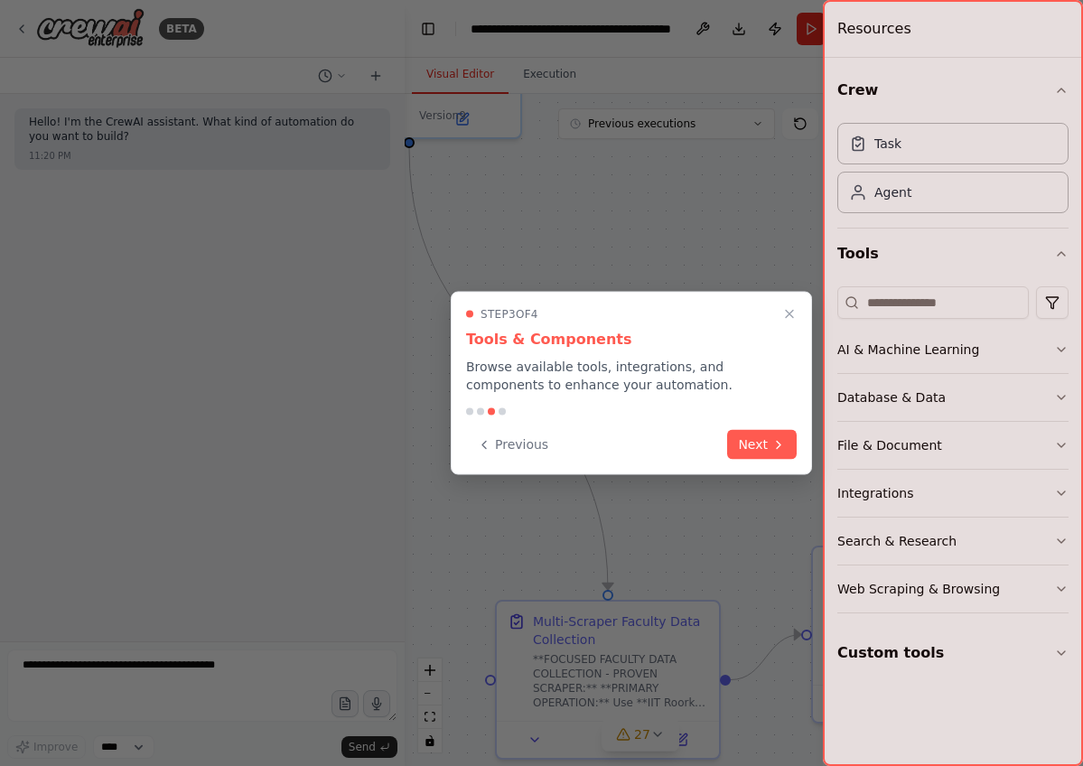
click at [719, 444] on div "Previous Next" at bounding box center [631, 445] width 331 height 30
click at [748, 443] on button "Next" at bounding box center [762, 443] width 70 height 30
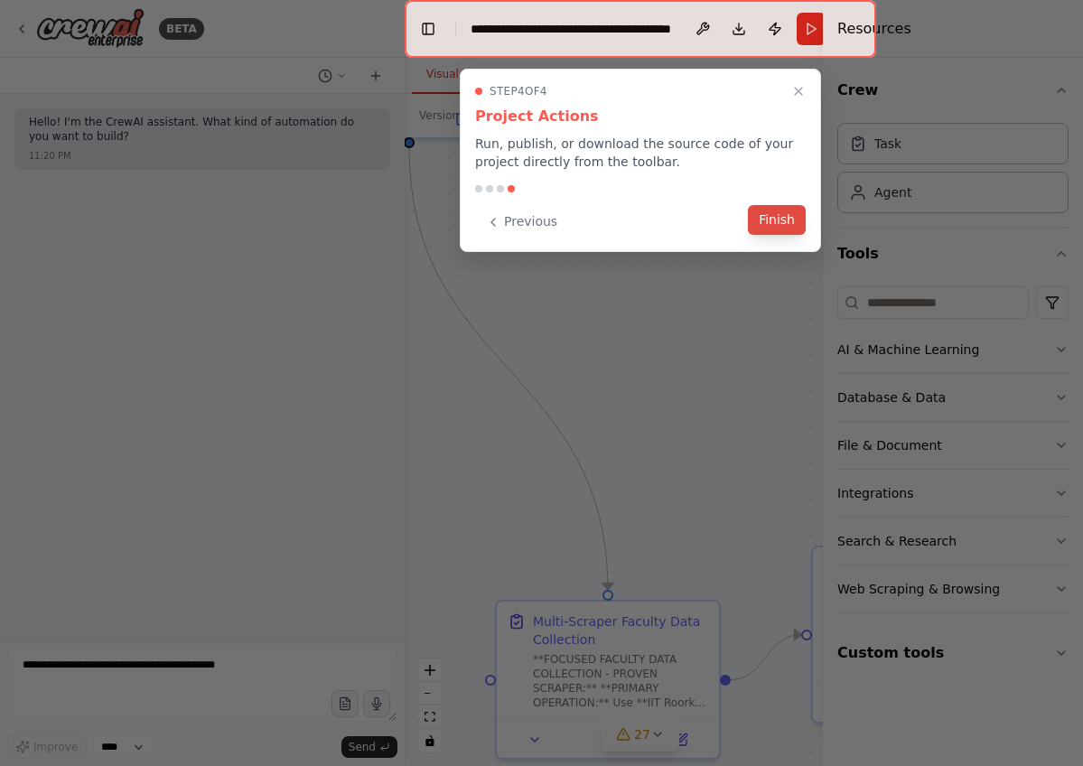
click at [774, 214] on button "Finish" at bounding box center [777, 220] width 58 height 30
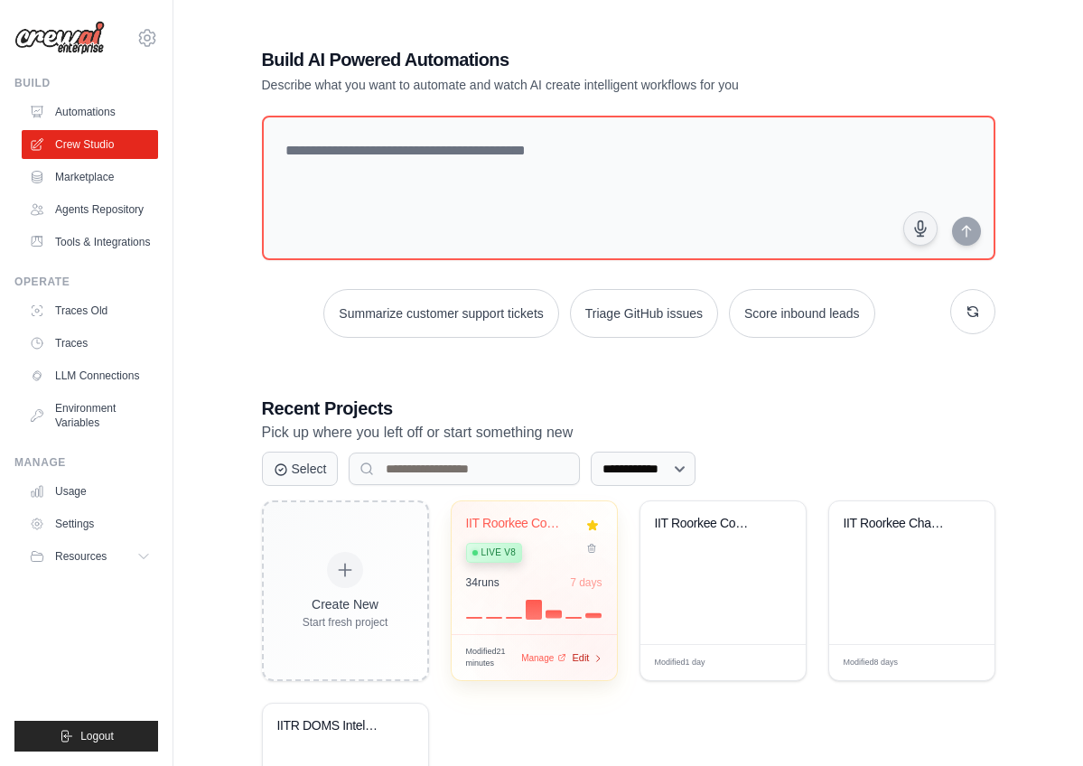
click at [600, 657] on icon at bounding box center [598, 657] width 3 height 5
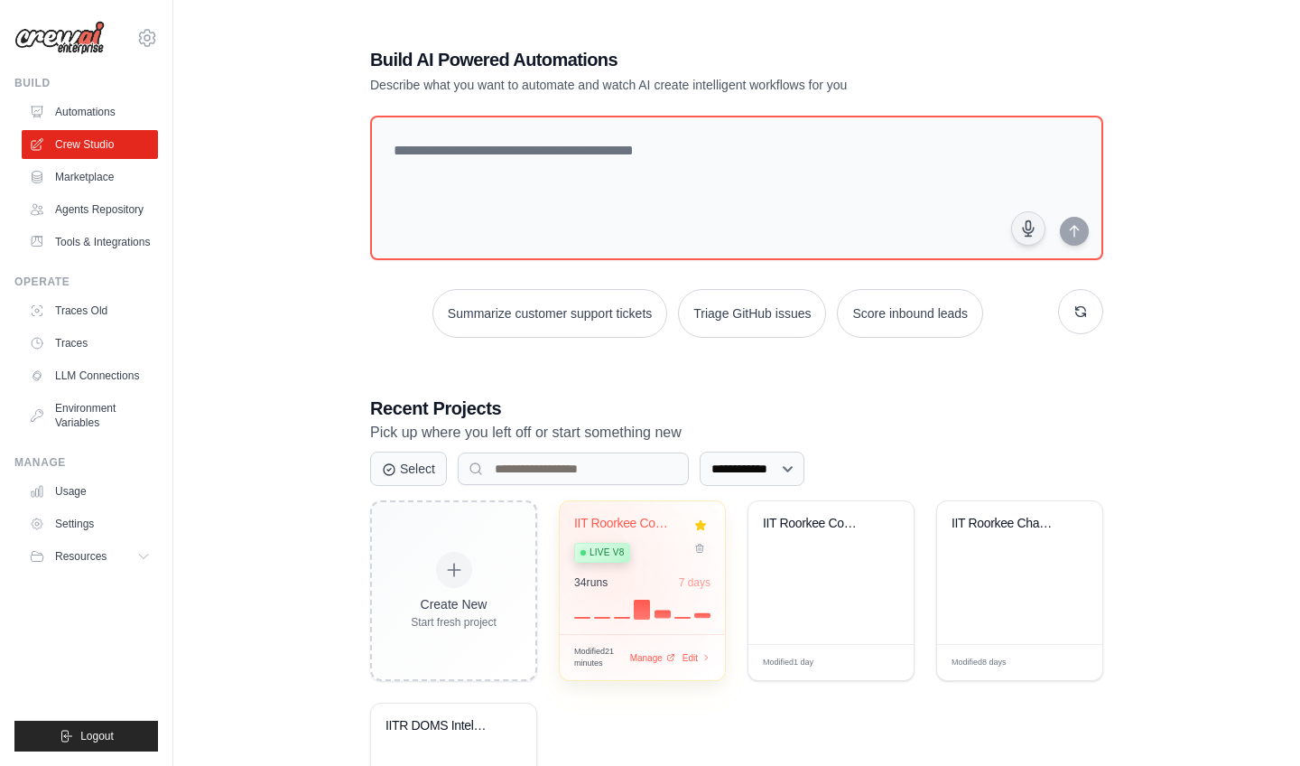
click at [612, 582] on div "34 run s 7 days" at bounding box center [642, 582] width 136 height 14
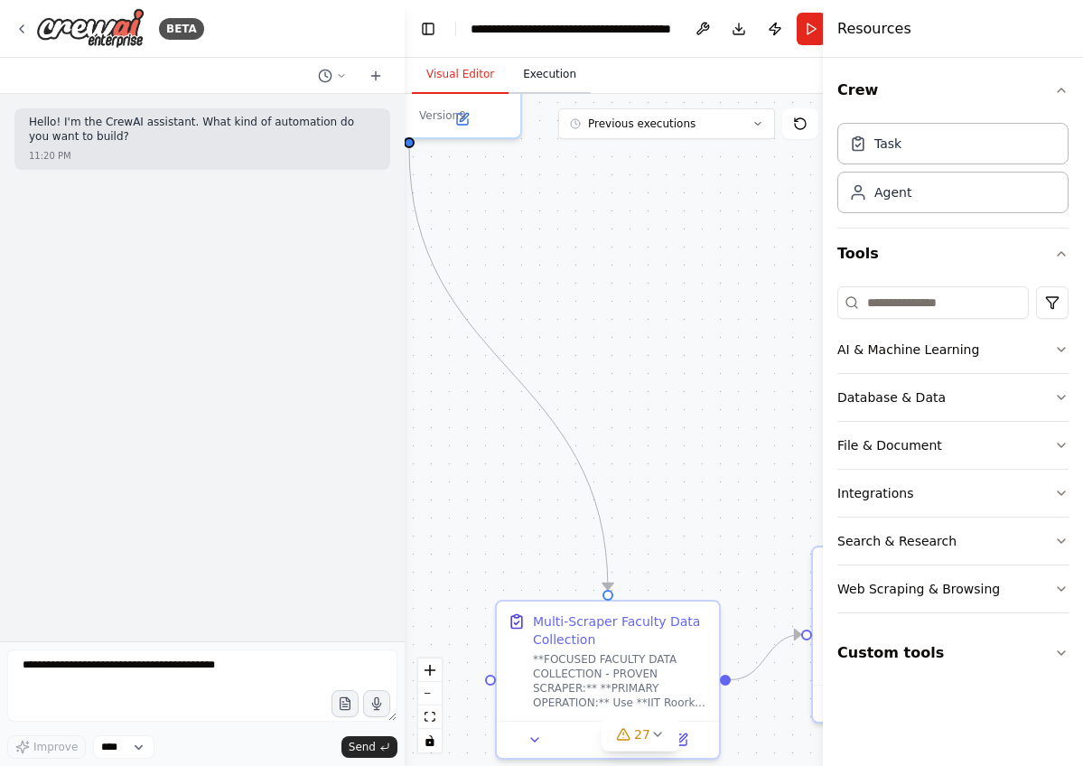
click at [554, 67] on button "Execution" at bounding box center [549, 75] width 82 height 38
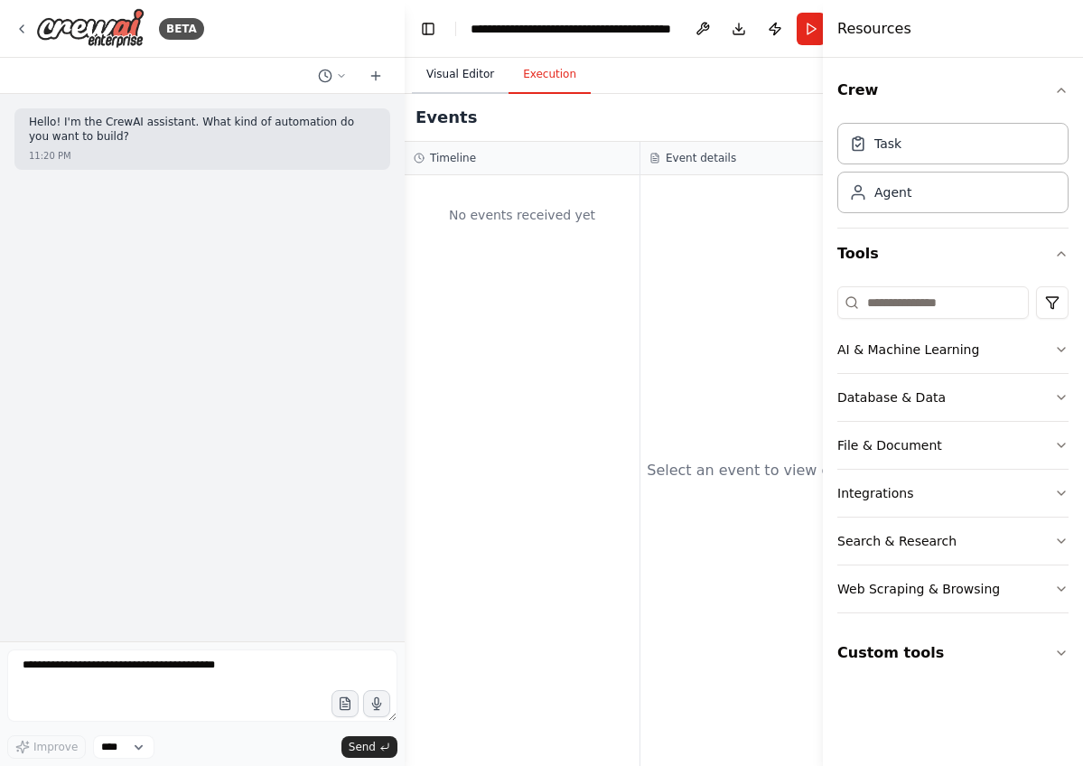
click at [441, 73] on button "Visual Editor" at bounding box center [460, 75] width 97 height 38
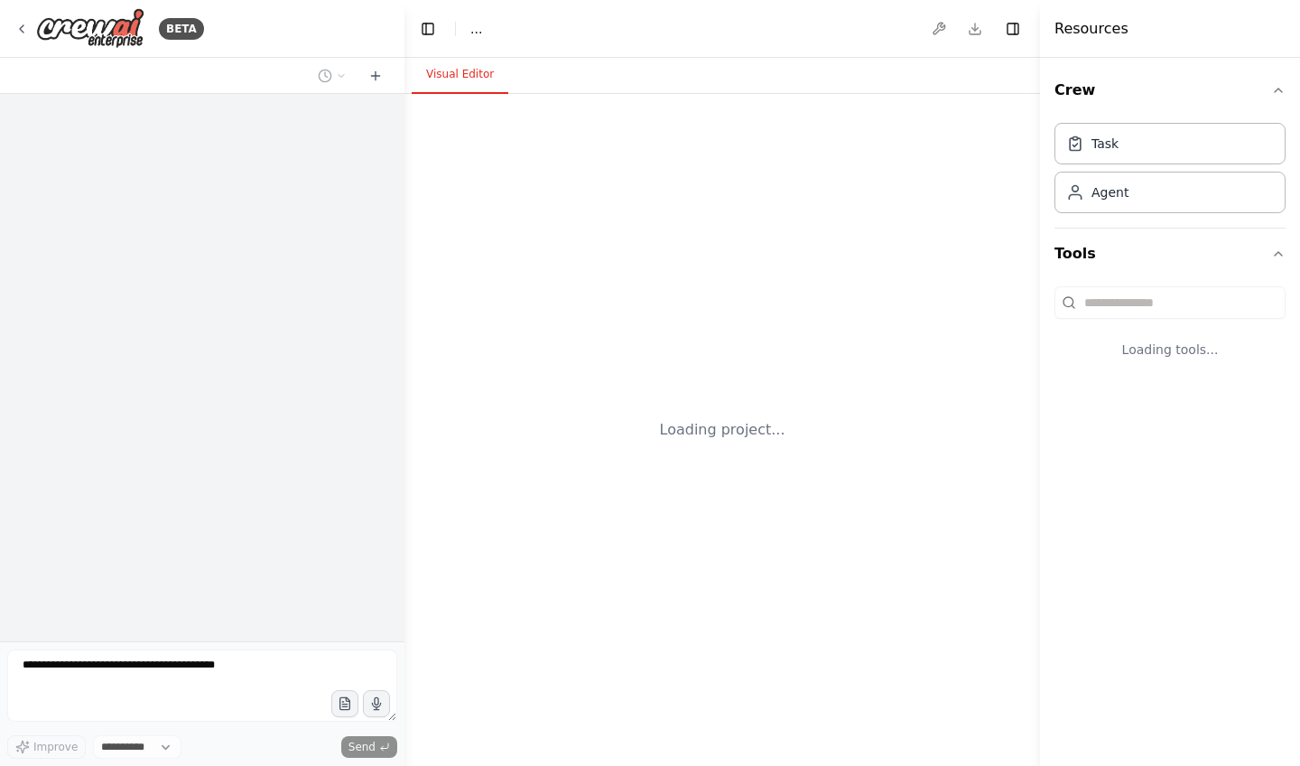
select select "****"
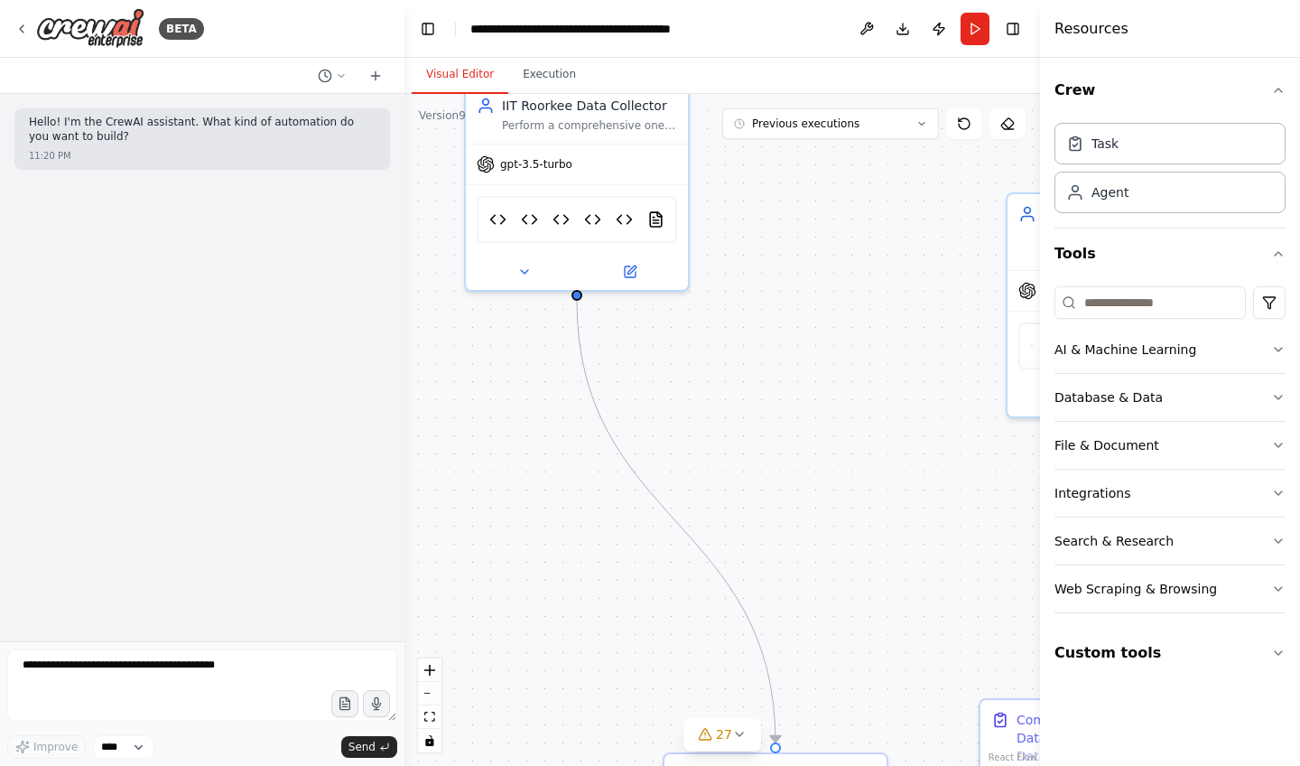
drag, startPoint x: 405, startPoint y: 185, endPoint x: 566, endPoint y: 344, distance: 226.0
click at [573, 343] on div ".deletable-edge-delete-btn { width: 20px; height: 20px; border: 0px solid #ffff…" at bounding box center [723, 430] width 636 height 672
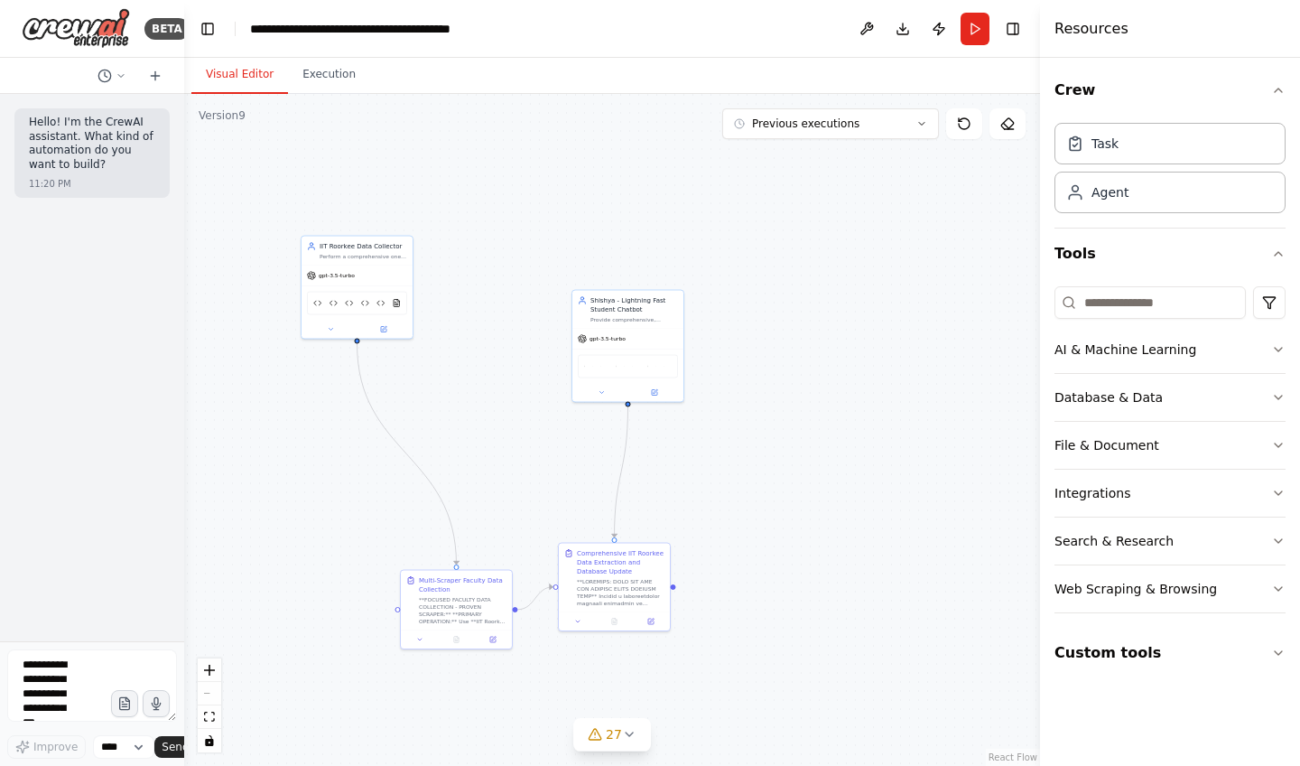
drag, startPoint x: 403, startPoint y: 393, endPoint x: 93, endPoint y: 390, distance: 309.7
click at [93, 390] on div "BETA Hello! I'm the CrewAI assistant. What kind of automation do you want to bu…" at bounding box center [92, 383] width 184 height 766
click at [1119, 392] on div "Database & Data" at bounding box center [1109, 397] width 108 height 18
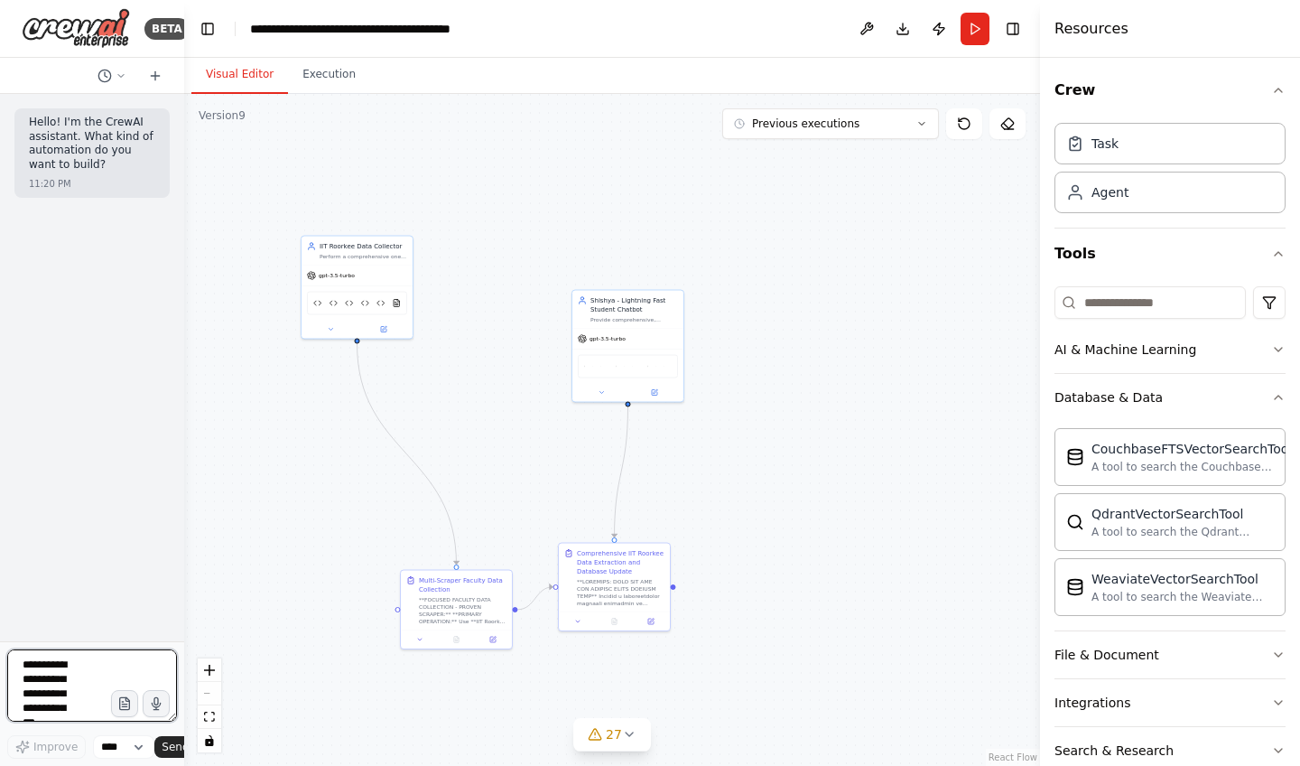
click at [55, 684] on textarea at bounding box center [92, 685] width 170 height 72
click at [978, 35] on button "Run" at bounding box center [975, 29] width 29 height 33
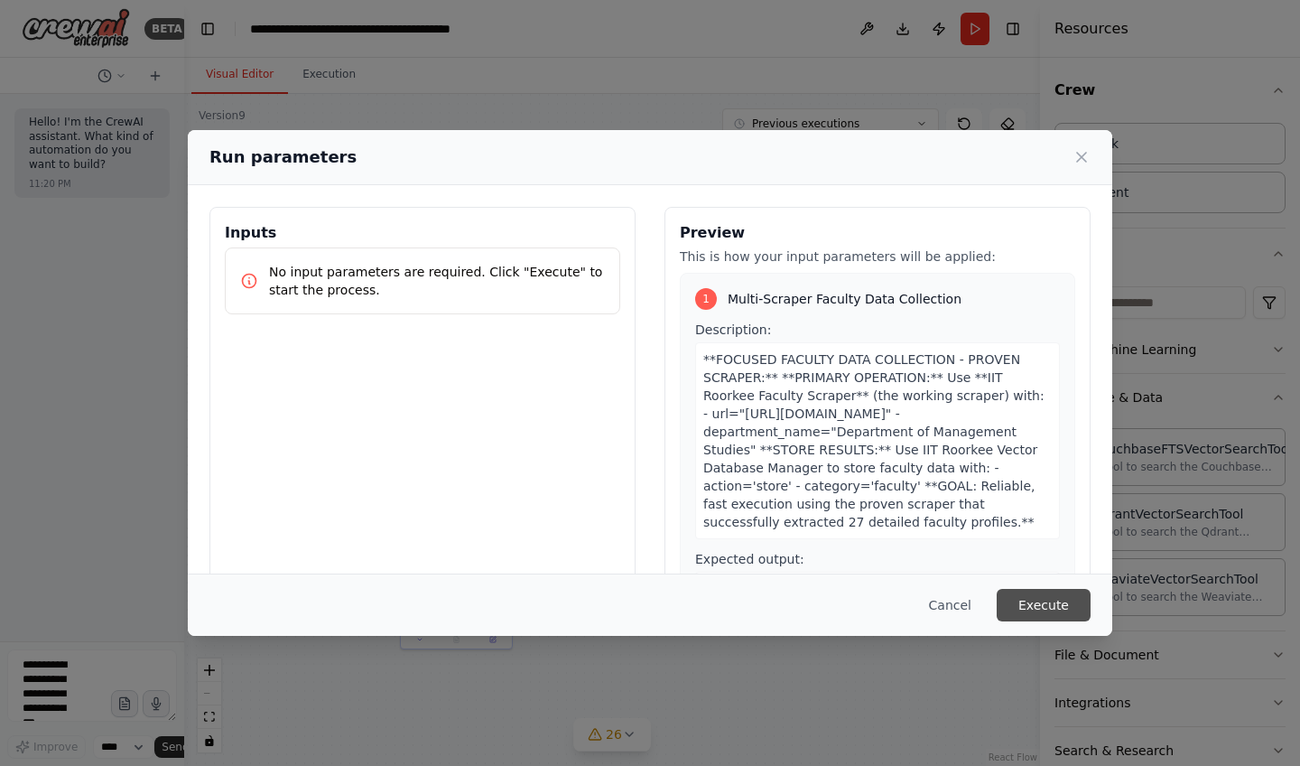
click at [1068, 604] on button "Execute" at bounding box center [1044, 605] width 94 height 33
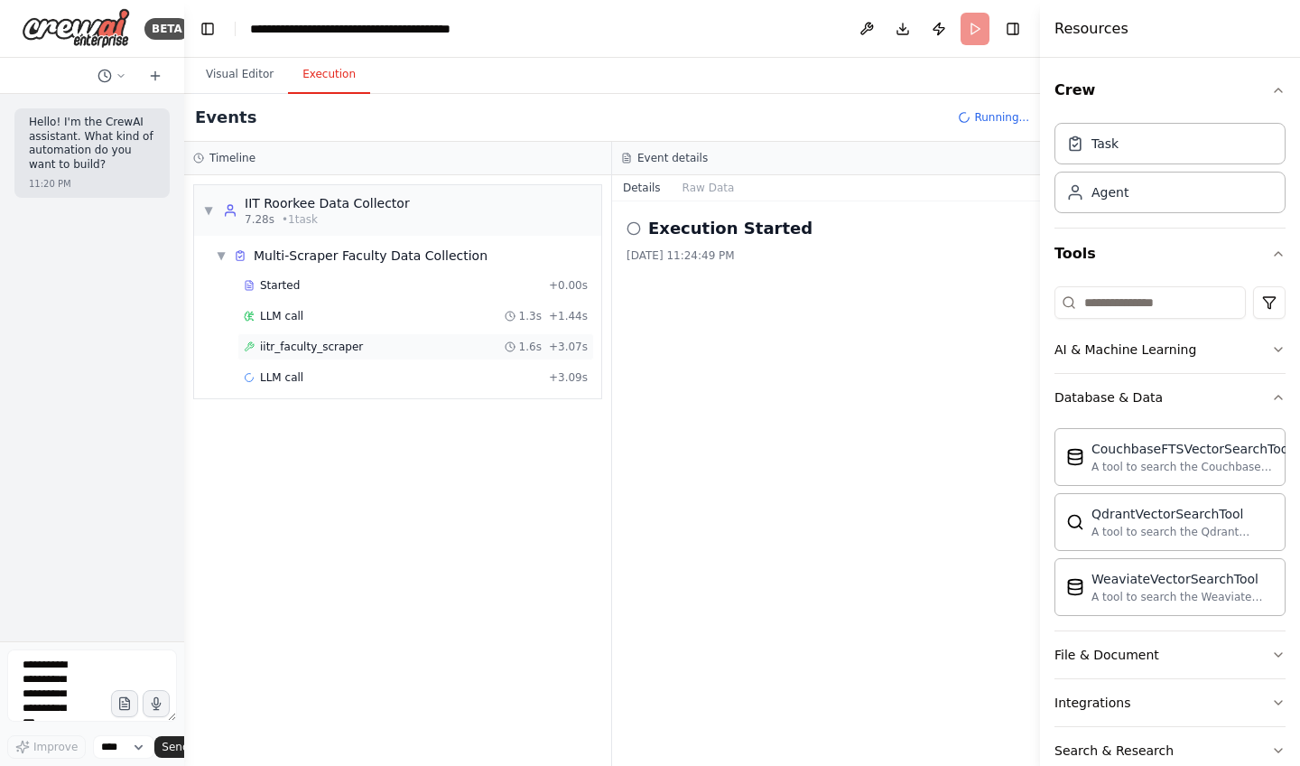
click at [358, 349] on div "iitr_faculty_scraper 1.6s + 3.07s" at bounding box center [416, 347] width 344 height 14
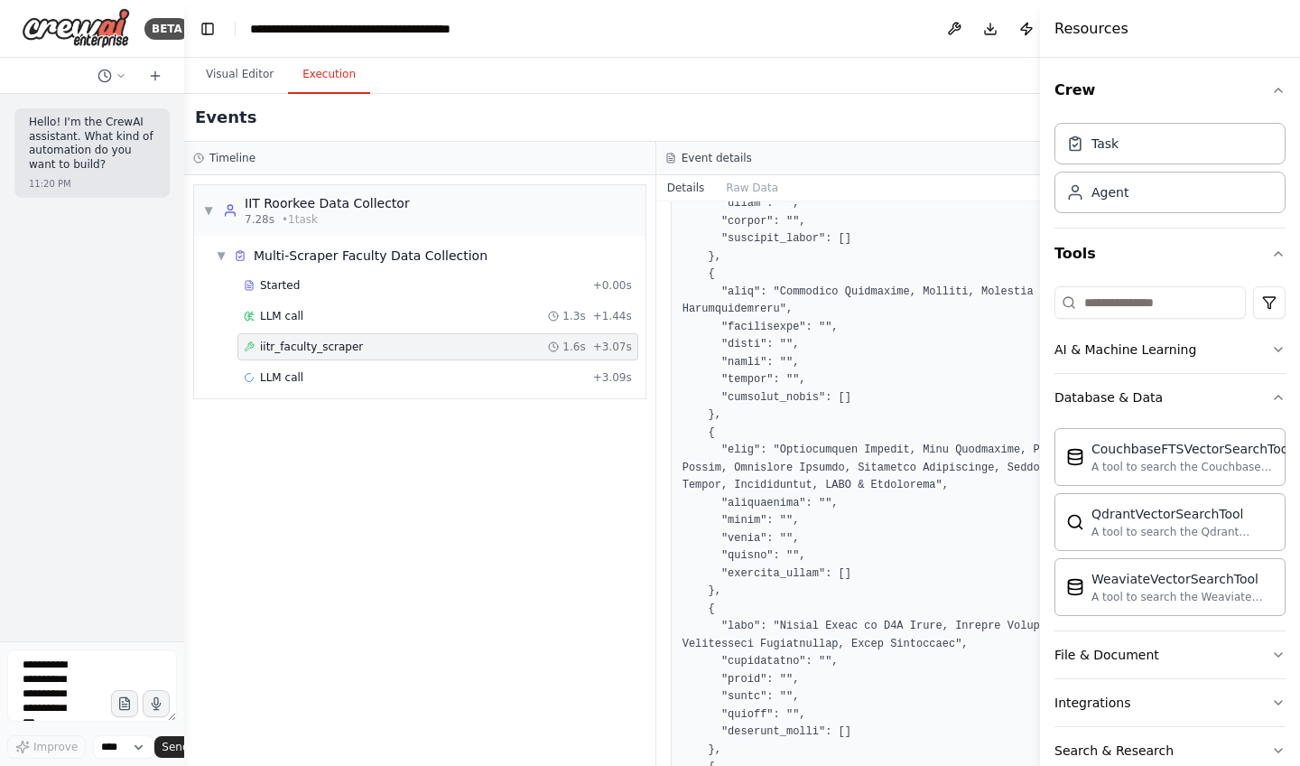
scroll to position [2817, 0]
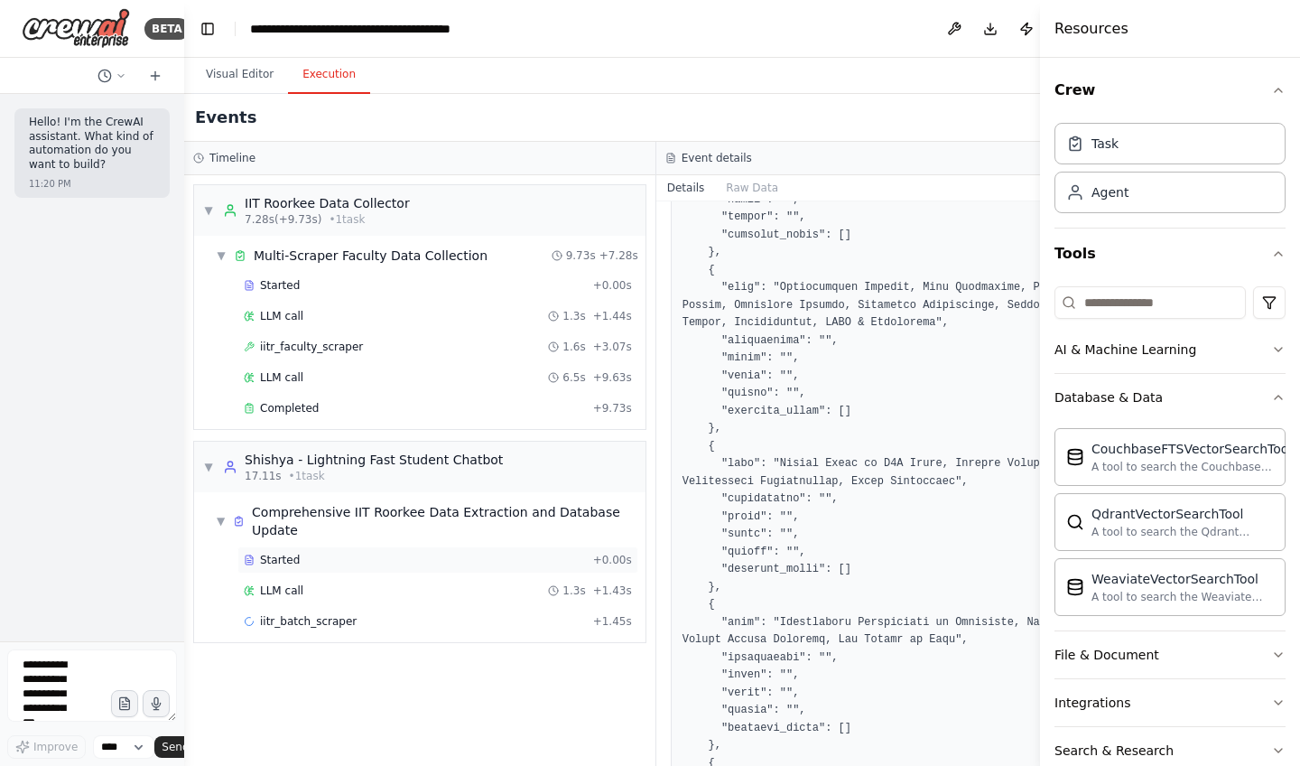
click at [270, 567] on div "Started + 0.00s" at bounding box center [437, 559] width 401 height 27
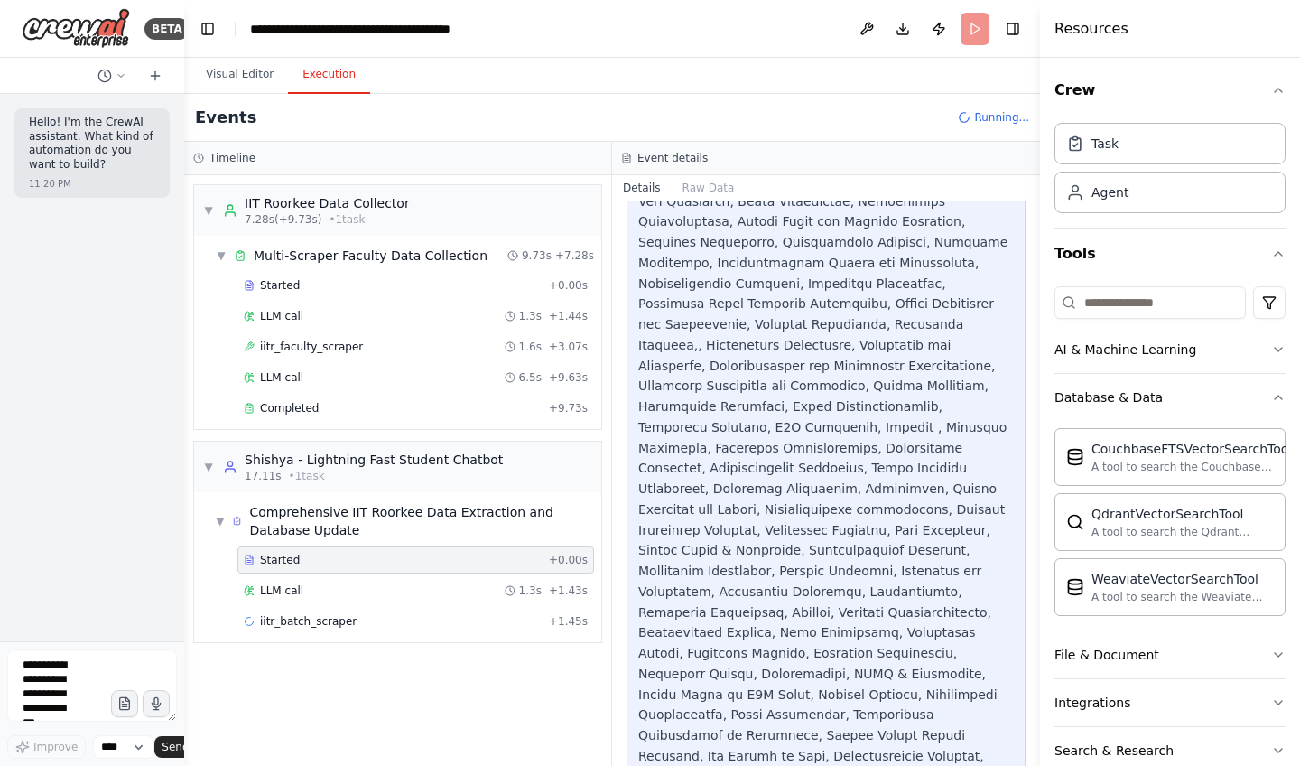
scroll to position [4676, 0]
click at [351, 611] on div "iitr_batch_scraper + 1.45s" at bounding box center [415, 621] width 357 height 27
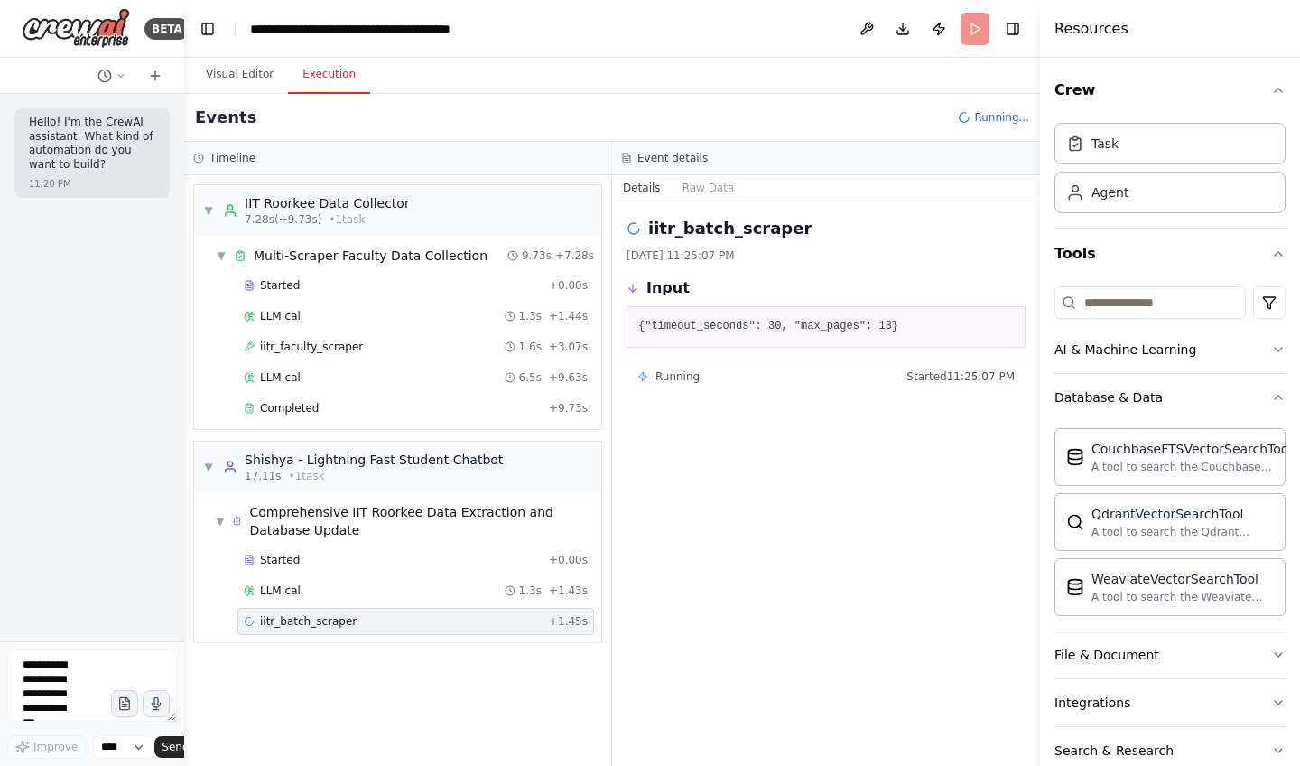
click at [351, 611] on div "iitr_batch_scraper + 1.45s" at bounding box center [415, 621] width 357 height 27
click at [288, 556] on span "Started" at bounding box center [280, 560] width 40 height 14
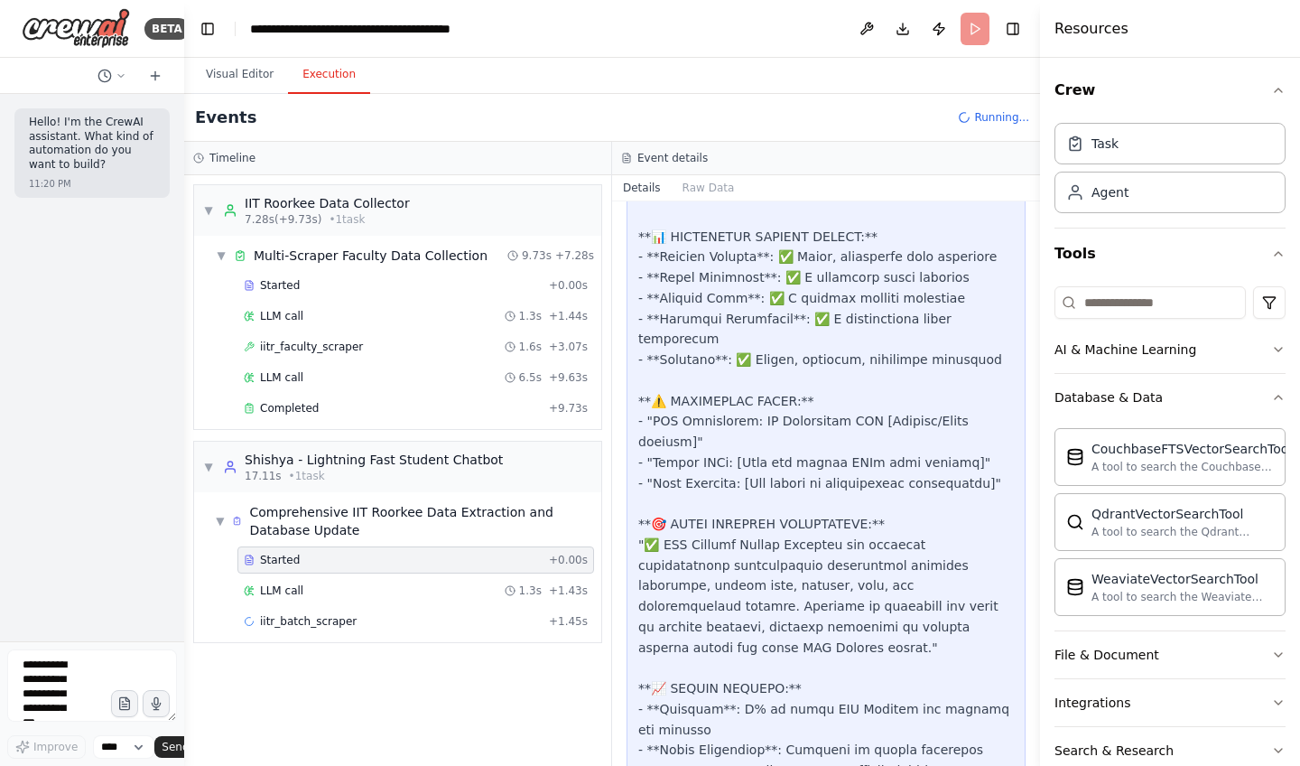
scroll to position [3185, 0]
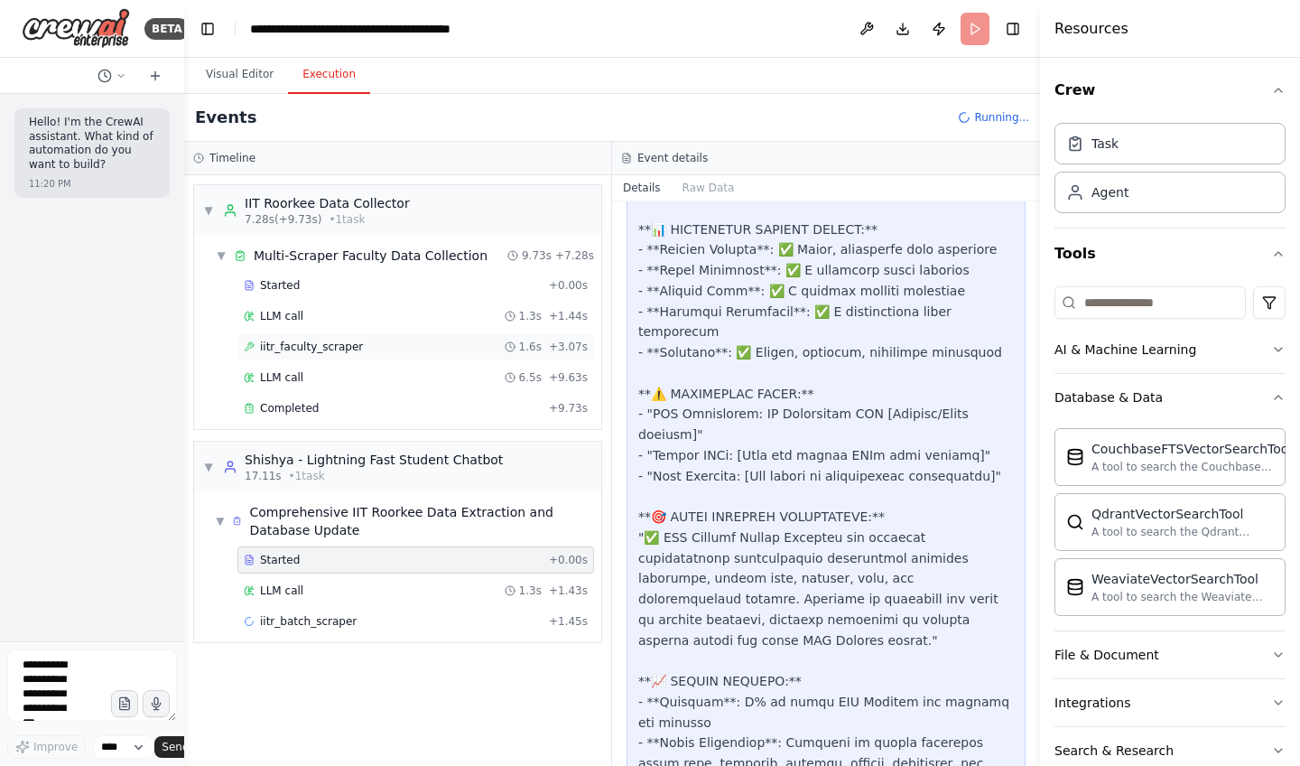
click at [309, 346] on span "iitr_faculty_scraper" at bounding box center [311, 347] width 103 height 14
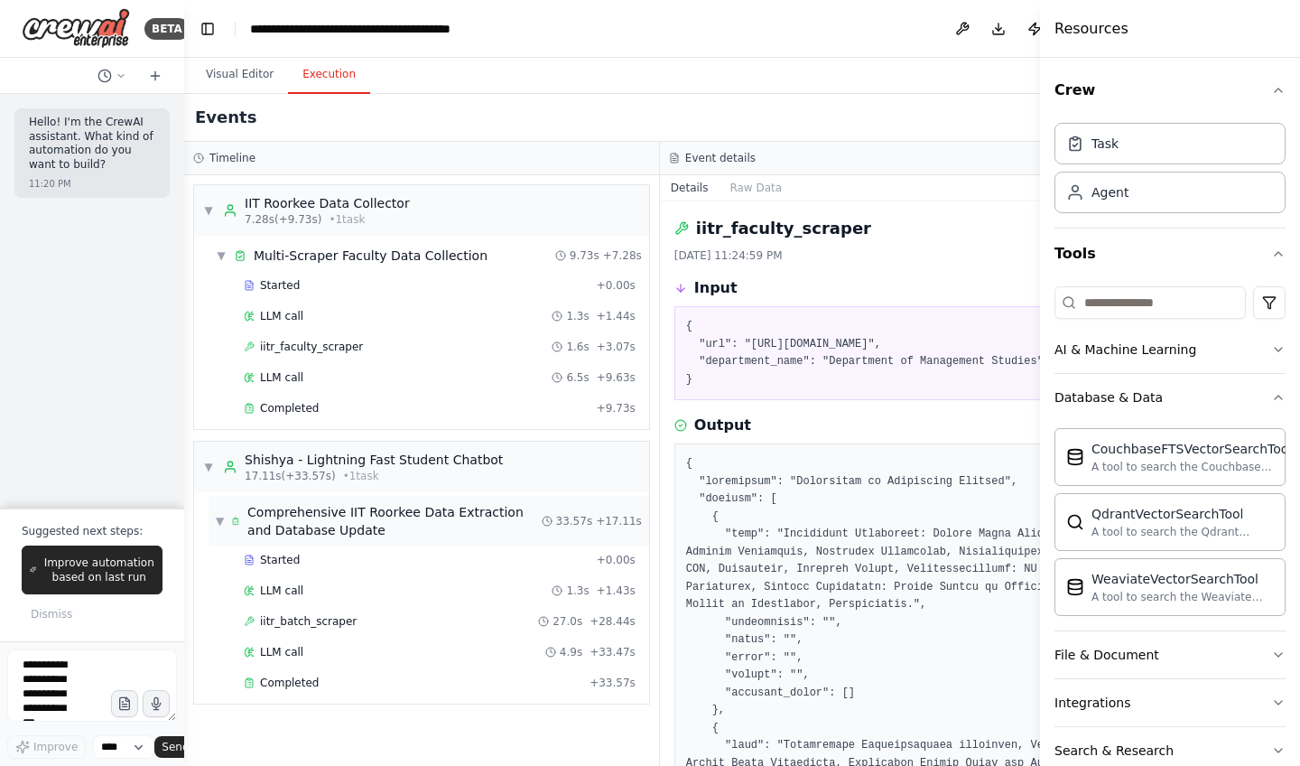
scroll to position [0, 0]
click at [91, 573] on span "Improve automation based on last run" at bounding box center [98, 569] width 111 height 29
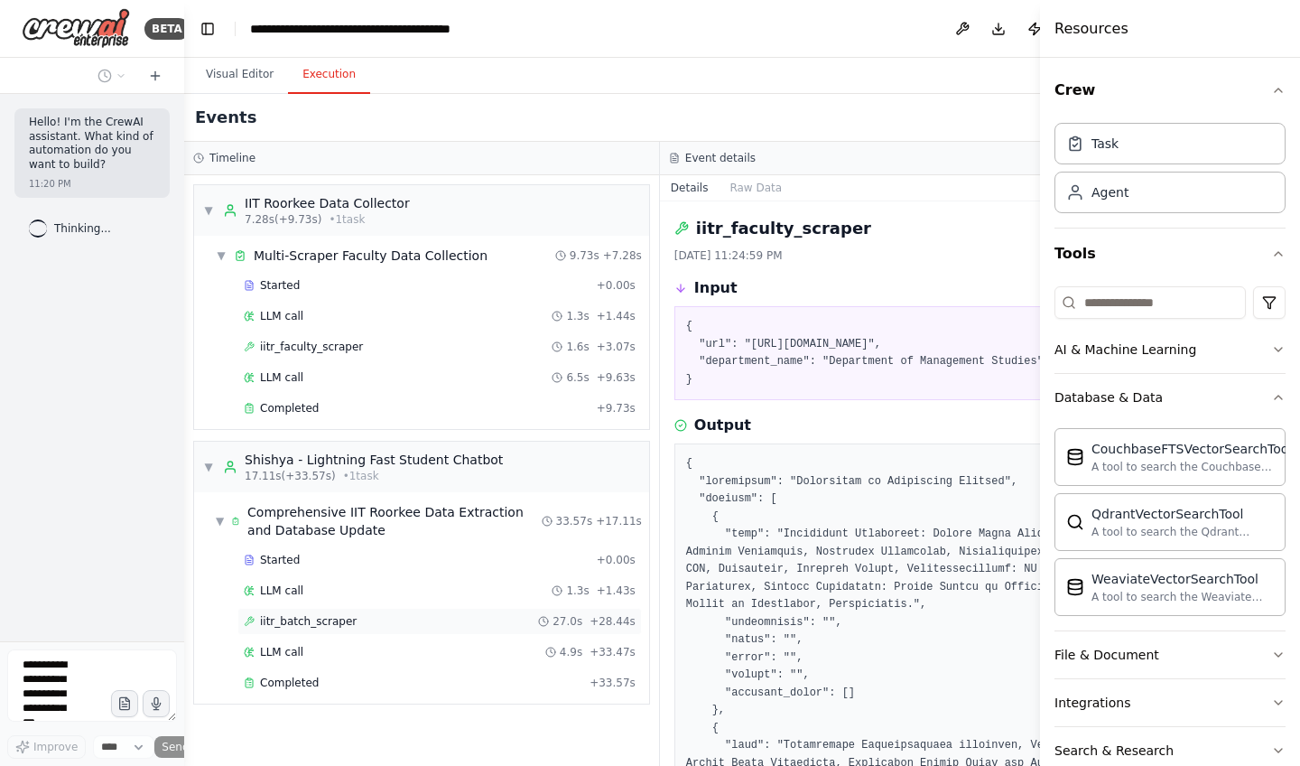
click at [277, 615] on span "iitr_batch_scraper" at bounding box center [308, 621] width 97 height 14
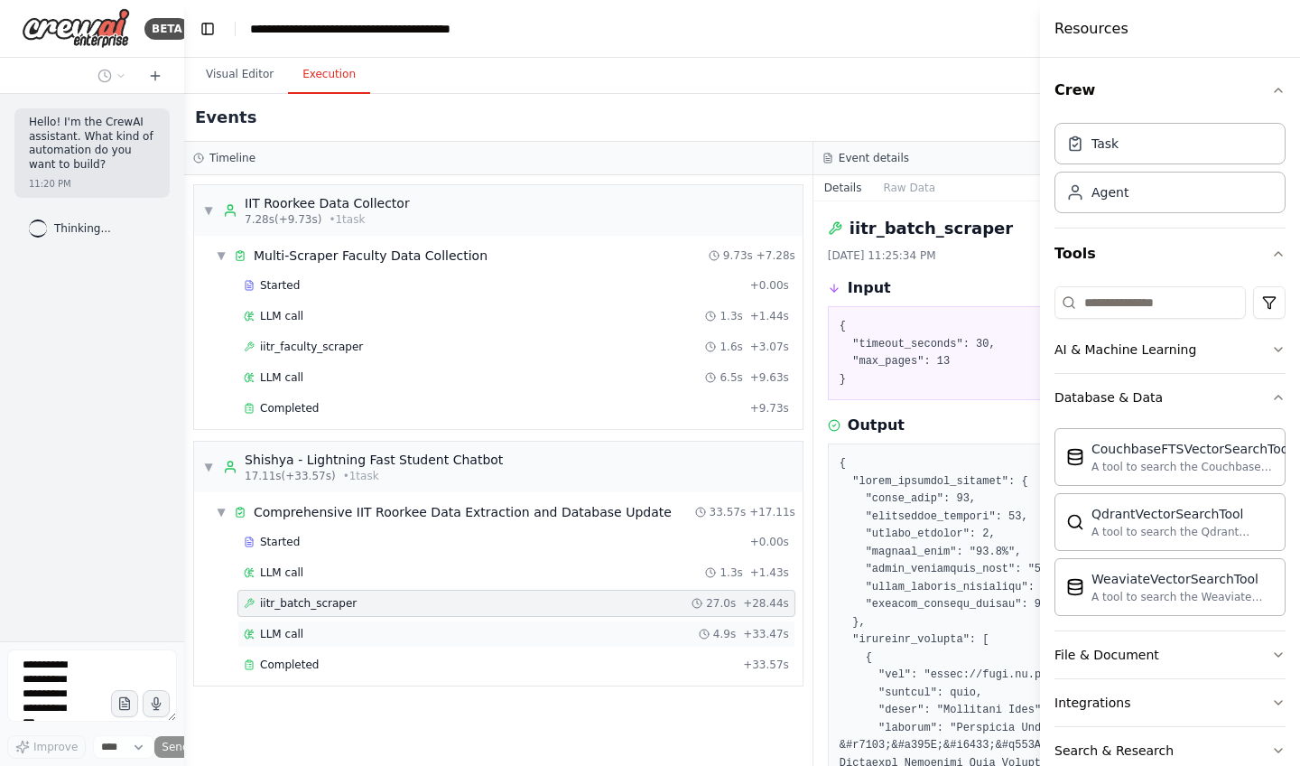
click at [280, 633] on span "LLM call" at bounding box center [281, 634] width 43 height 14
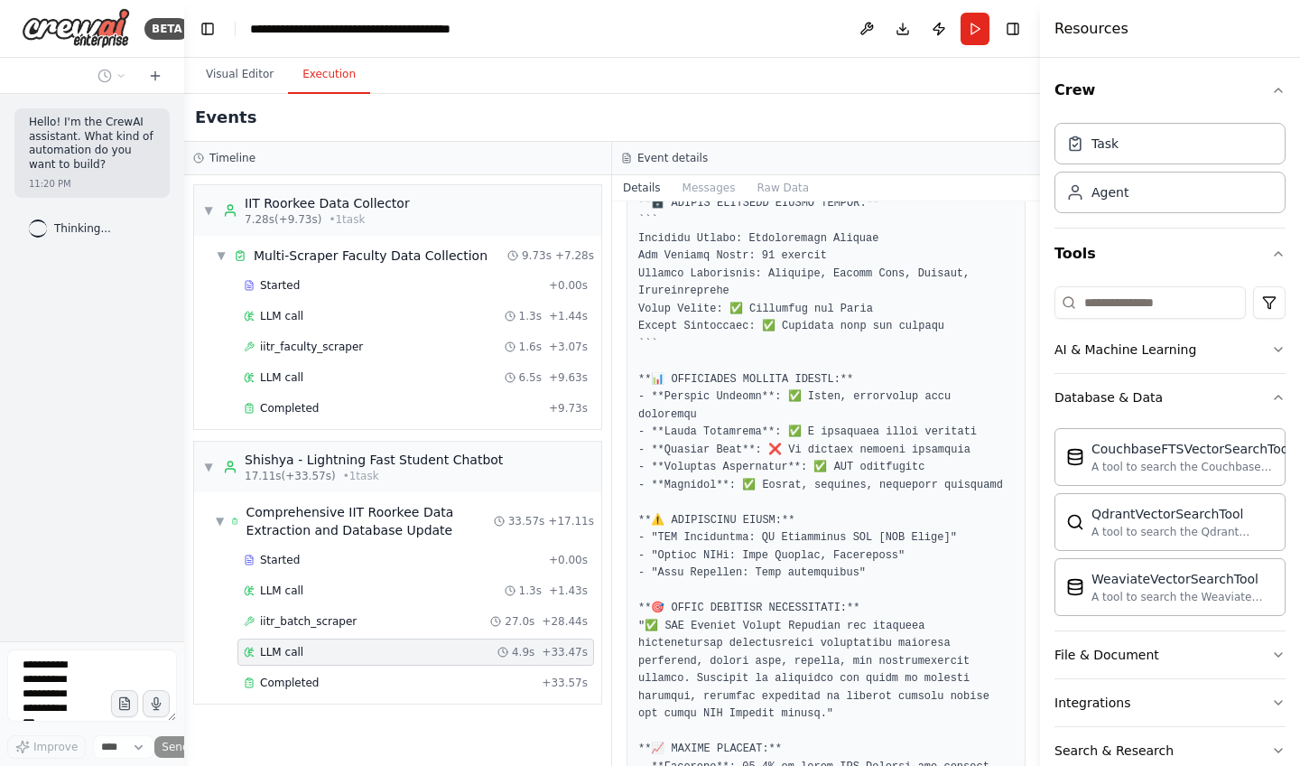
scroll to position [882, 0]
click at [315, 685] on span "Completed" at bounding box center [289, 682] width 59 height 14
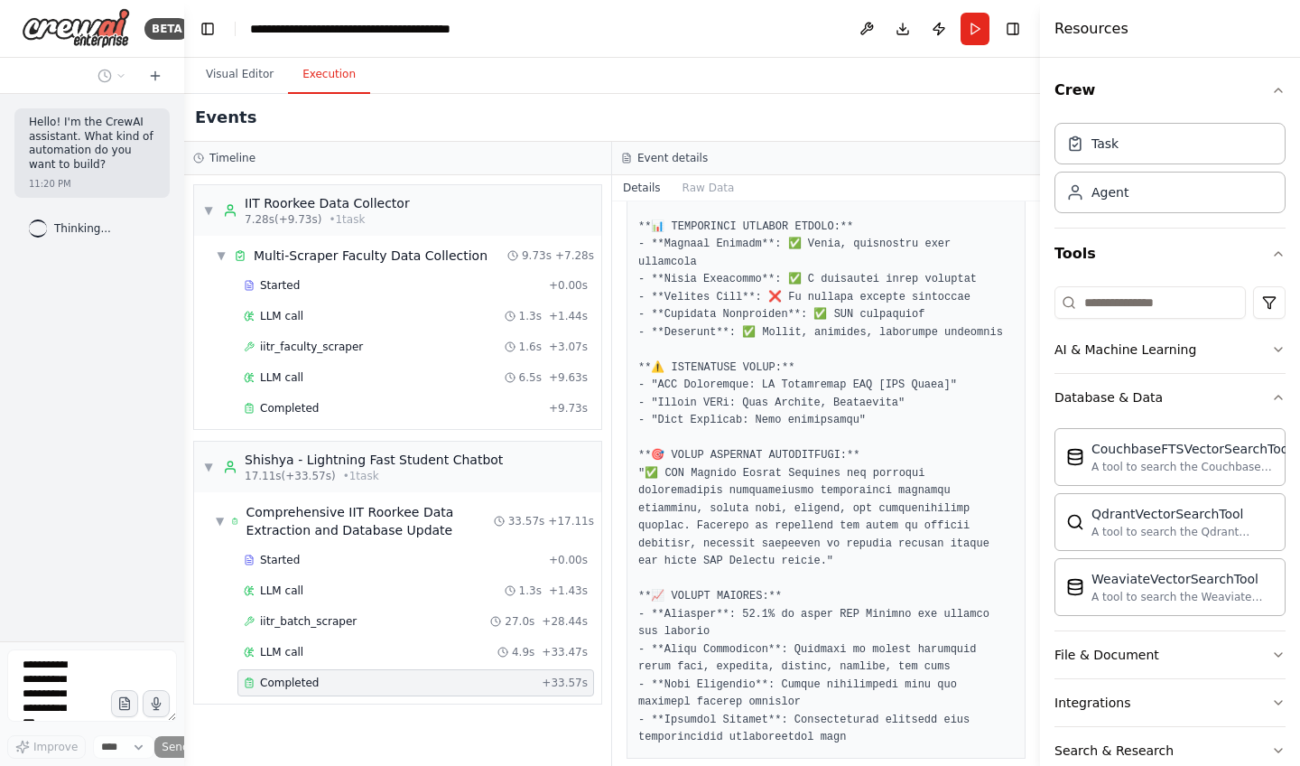
scroll to position [1835, 0]
click at [367, 679] on div "Completed" at bounding box center [389, 682] width 291 height 14
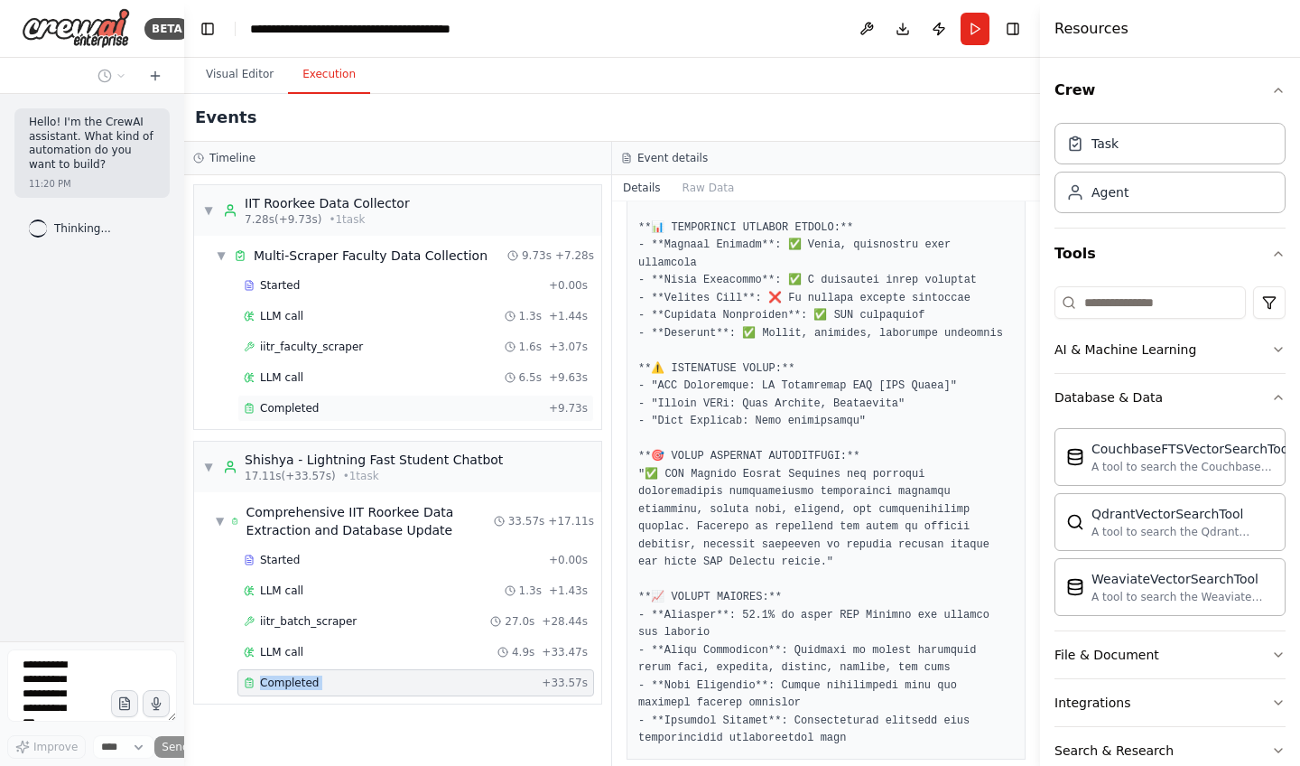
scroll to position [0, 0]
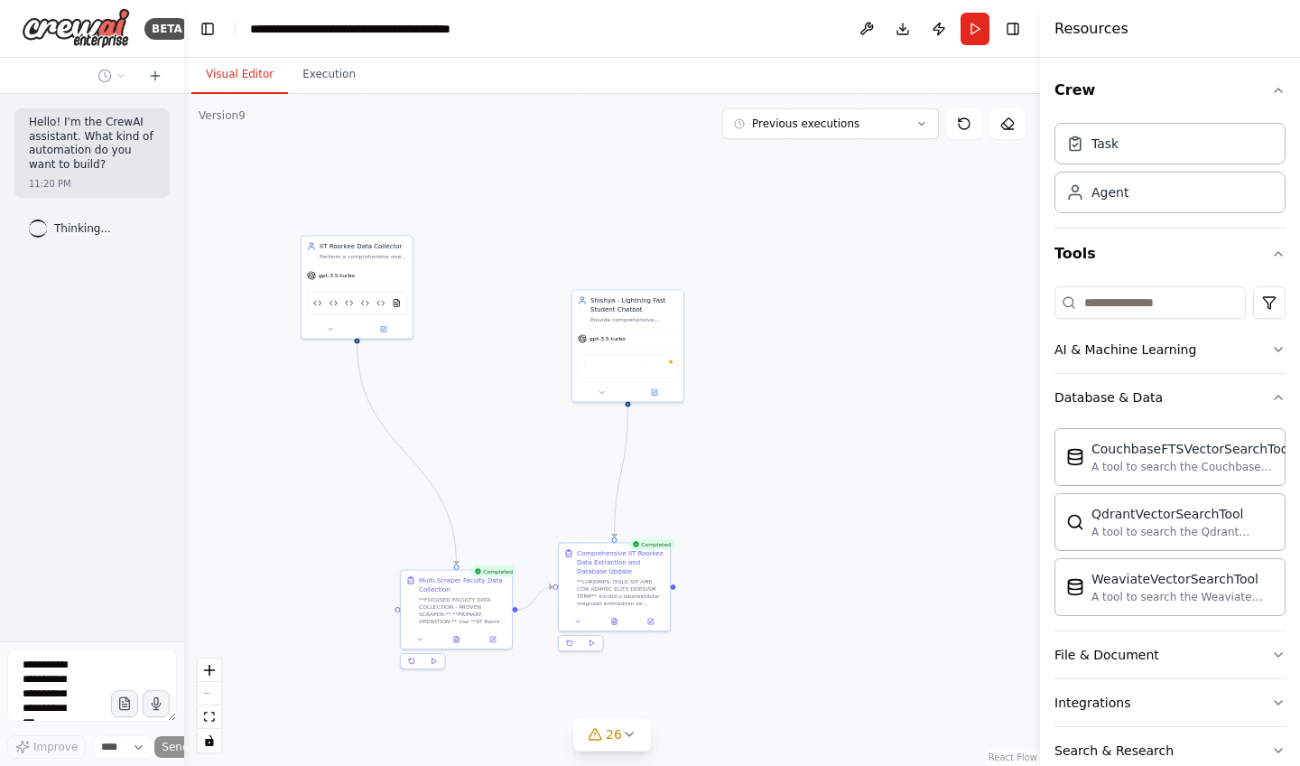
click at [245, 76] on button "Visual Editor" at bounding box center [239, 75] width 97 height 38
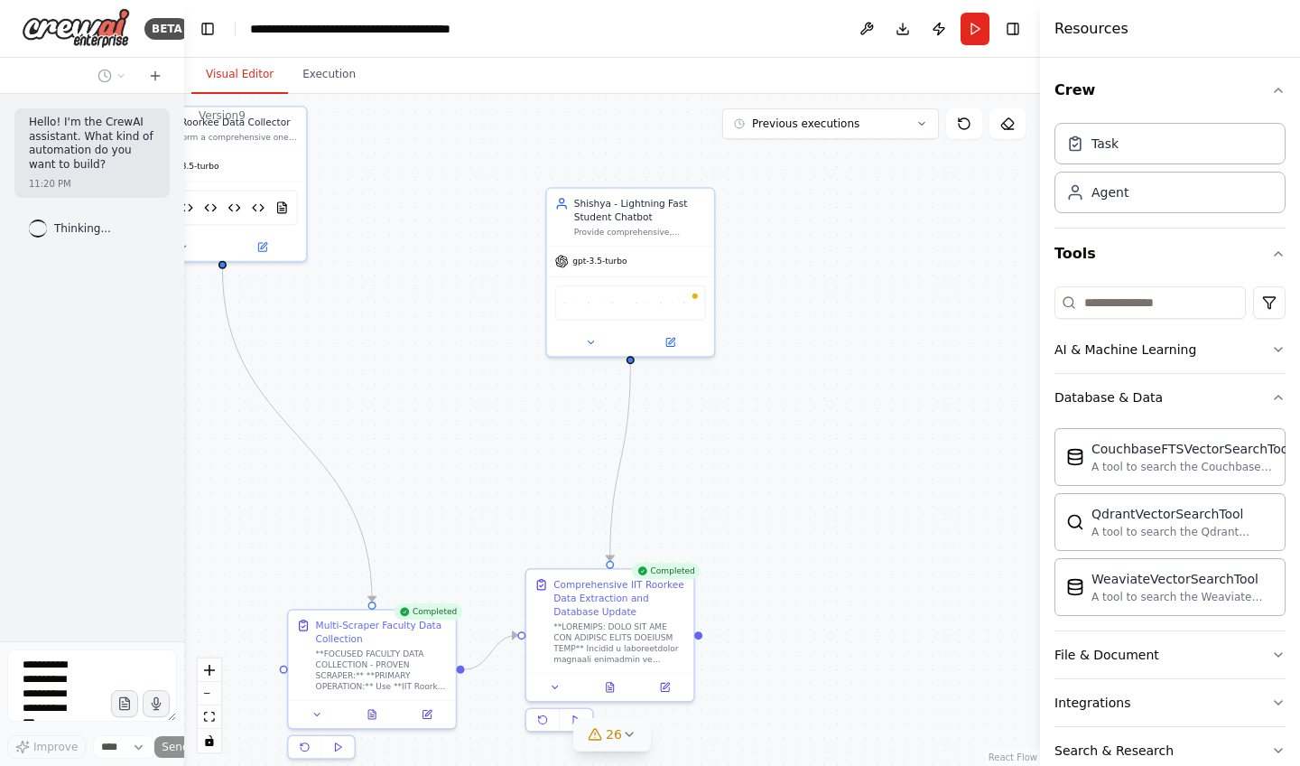
click at [611, 736] on span "26" at bounding box center [614, 734] width 16 height 18
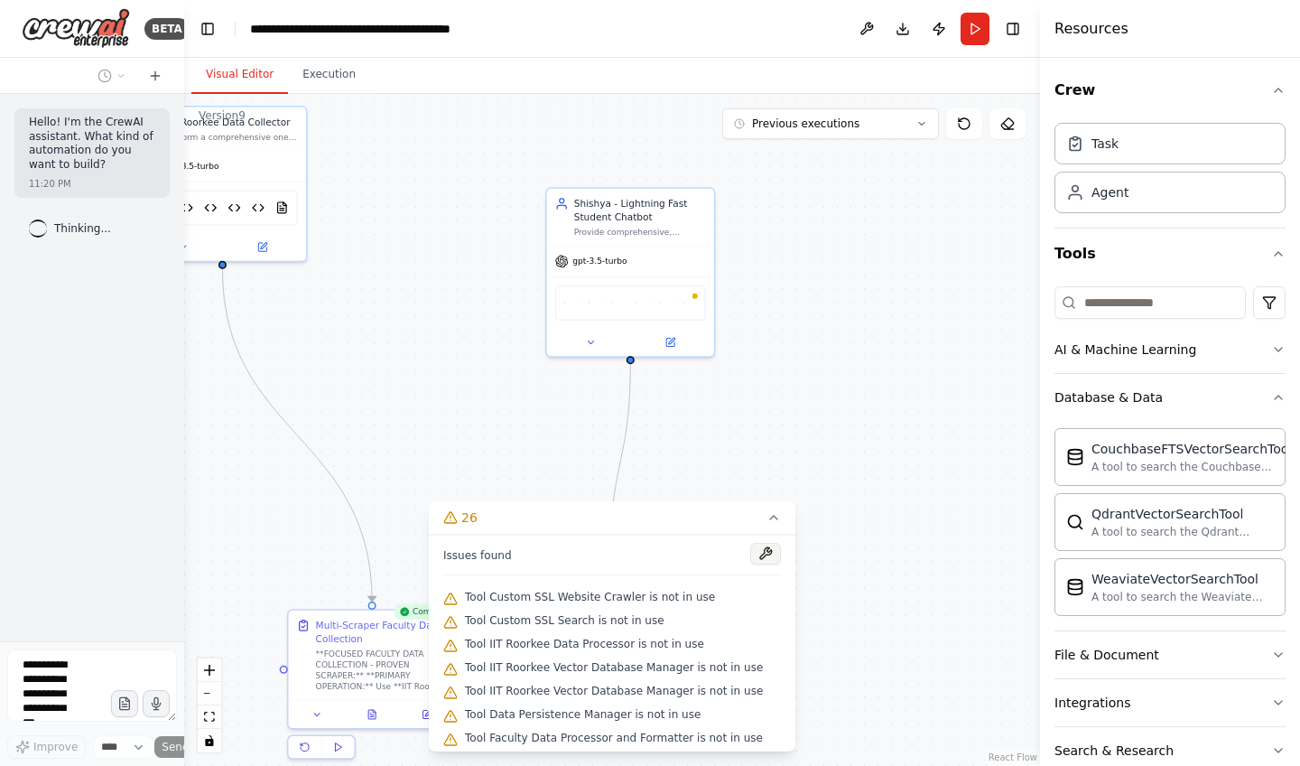
click at [757, 555] on button at bounding box center [765, 554] width 31 height 22
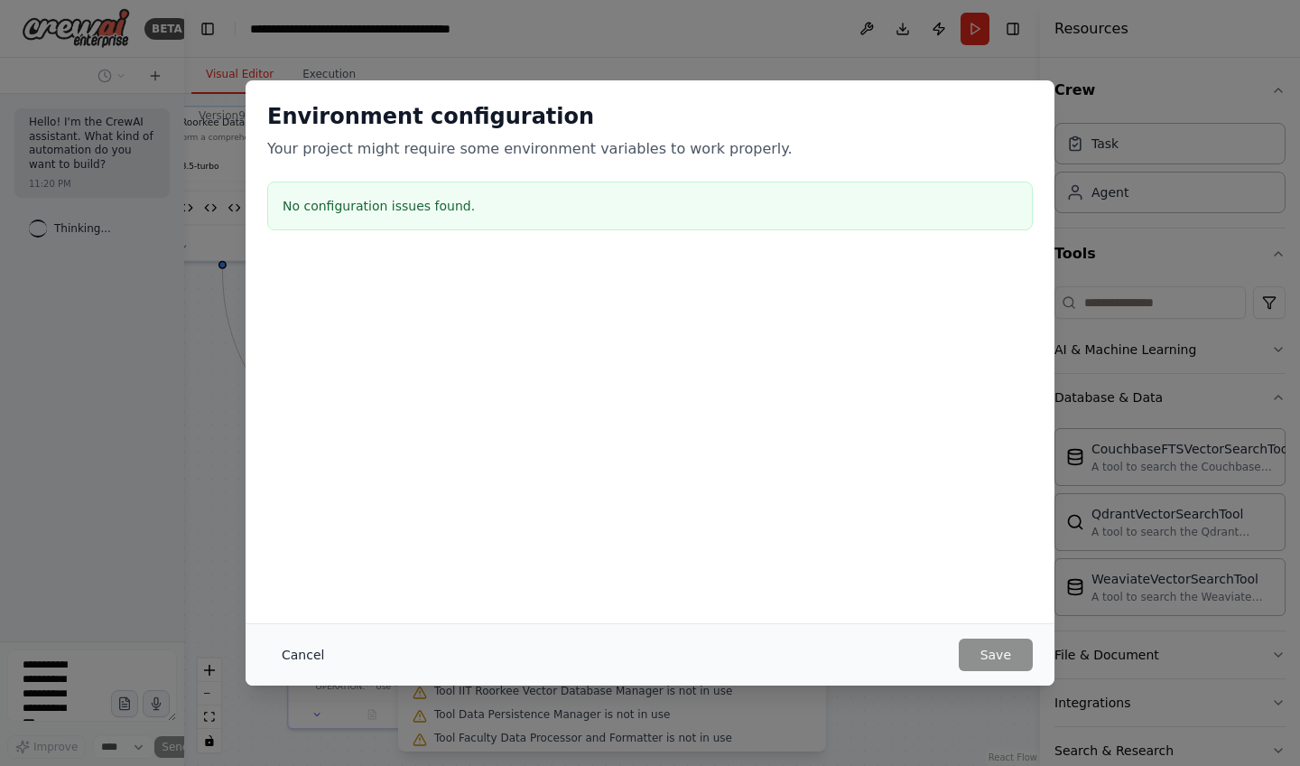
click at [303, 655] on button "Cancel" at bounding box center [302, 654] width 71 height 33
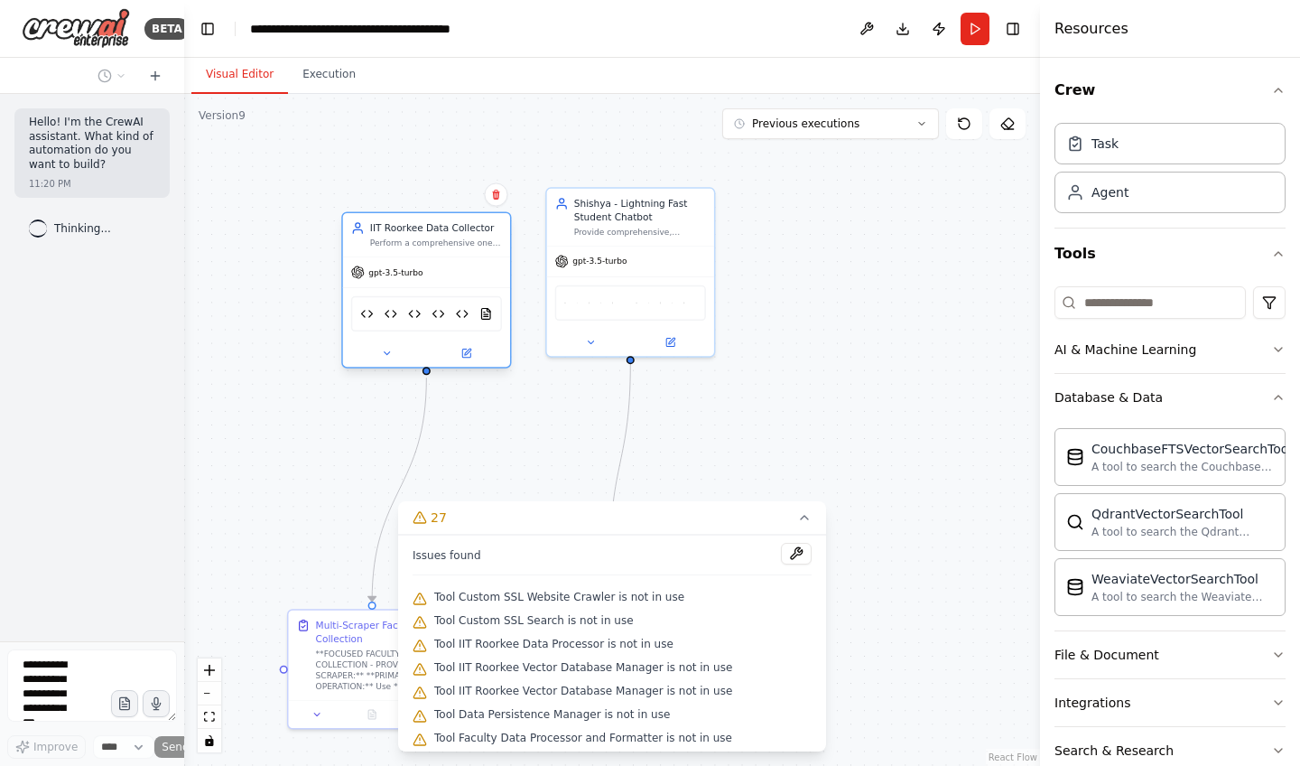
drag, startPoint x: 284, startPoint y: 153, endPoint x: 484, endPoint y: 265, distance: 229.3
click at [484, 265] on div "gpt-3.5-turbo" at bounding box center [426, 272] width 167 height 30
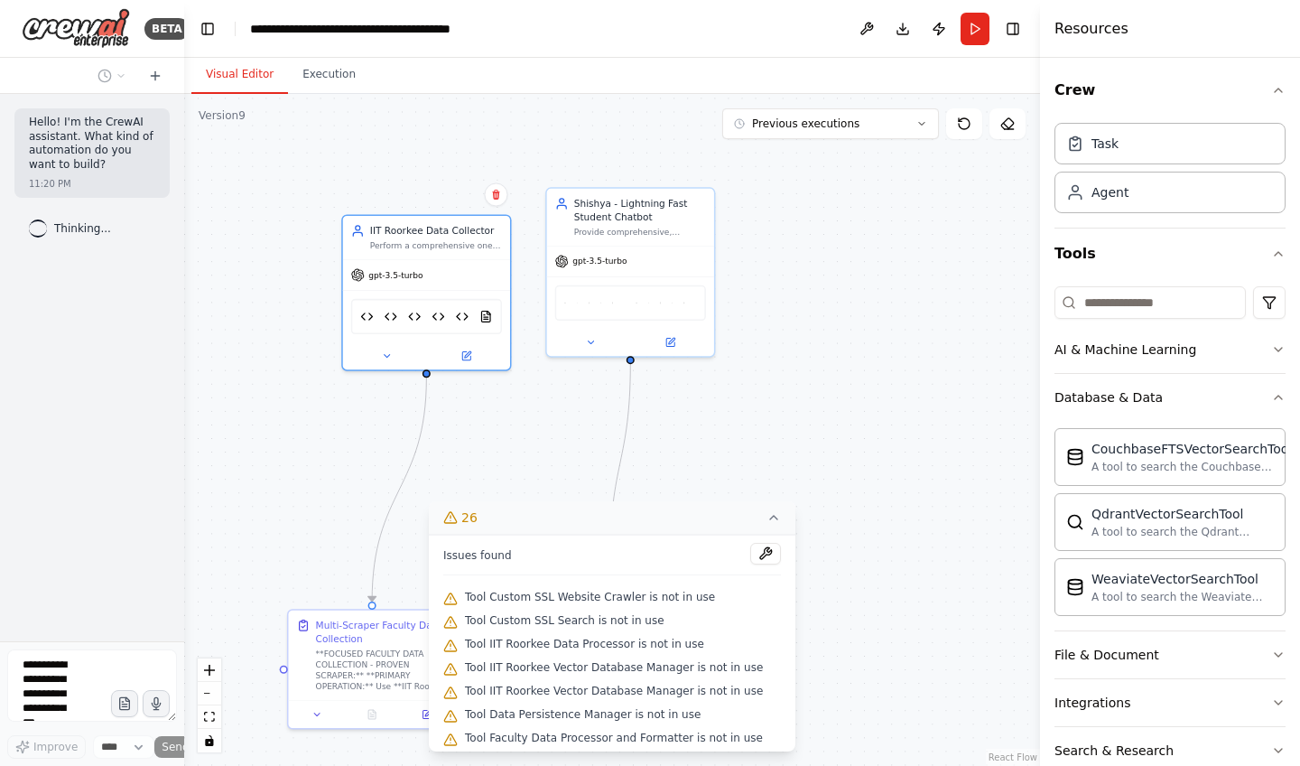
drag, startPoint x: 541, startPoint y: 539, endPoint x: 643, endPoint y: 502, distance: 108.5
click at [643, 502] on div "26 Issues found Tool Custom SSL Website Crawler is not in use Tool Custom SSL S…" at bounding box center [612, 626] width 367 height 250
click at [770, 517] on icon at bounding box center [773, 518] width 7 height 4
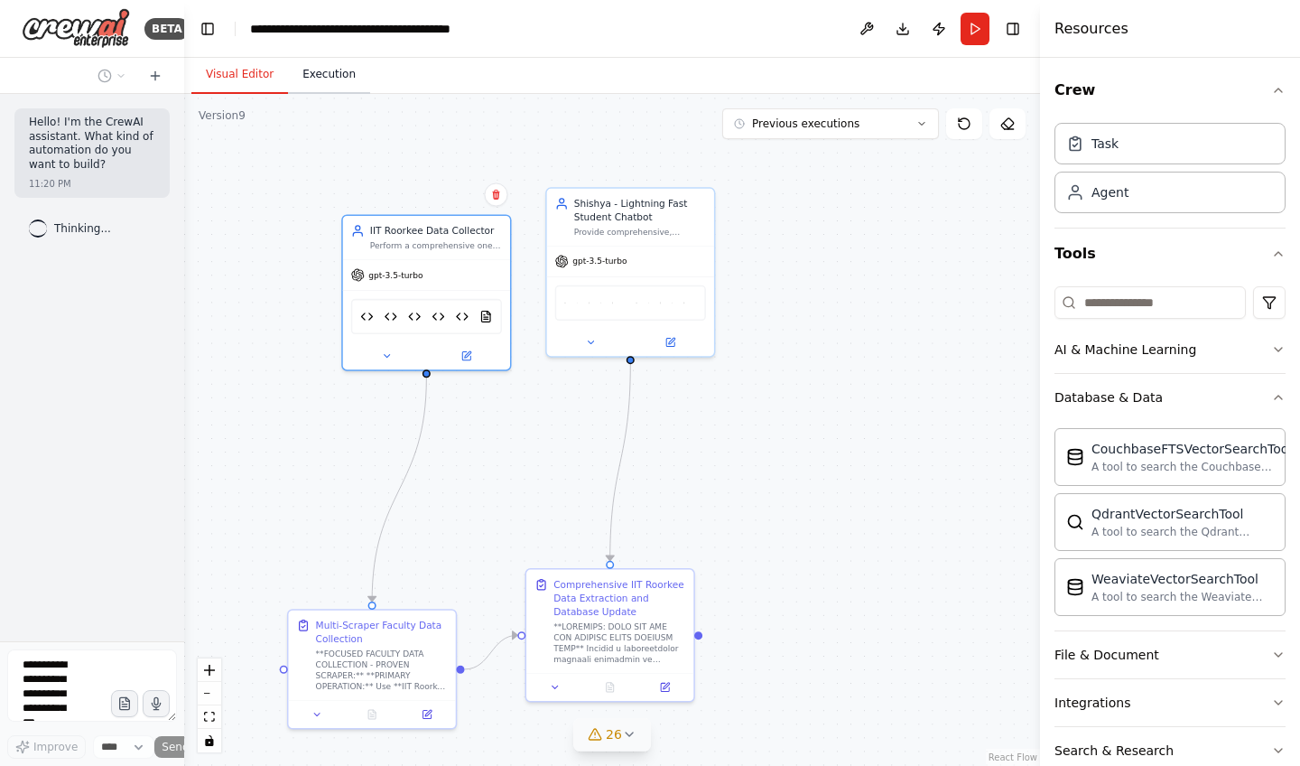
click at [327, 74] on button "Execution" at bounding box center [329, 75] width 82 height 38
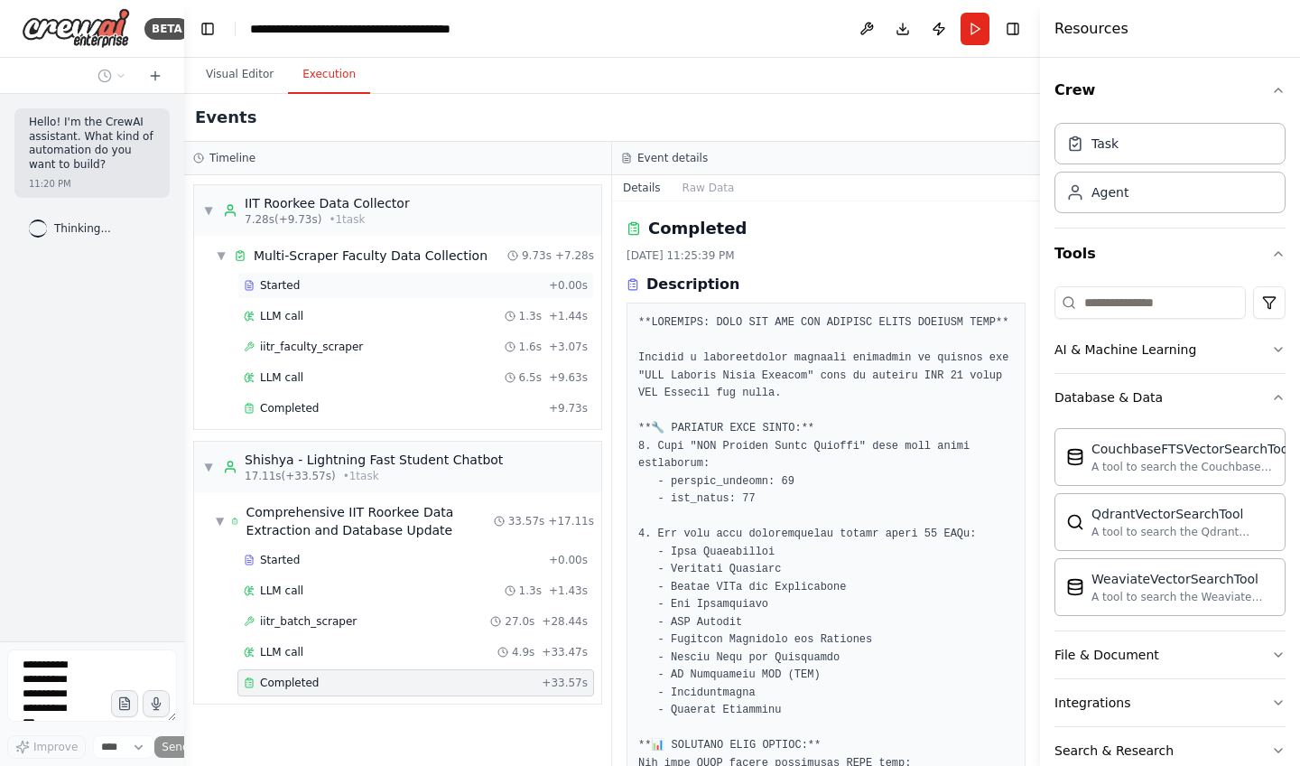
click at [287, 292] on span "Started" at bounding box center [280, 285] width 40 height 14
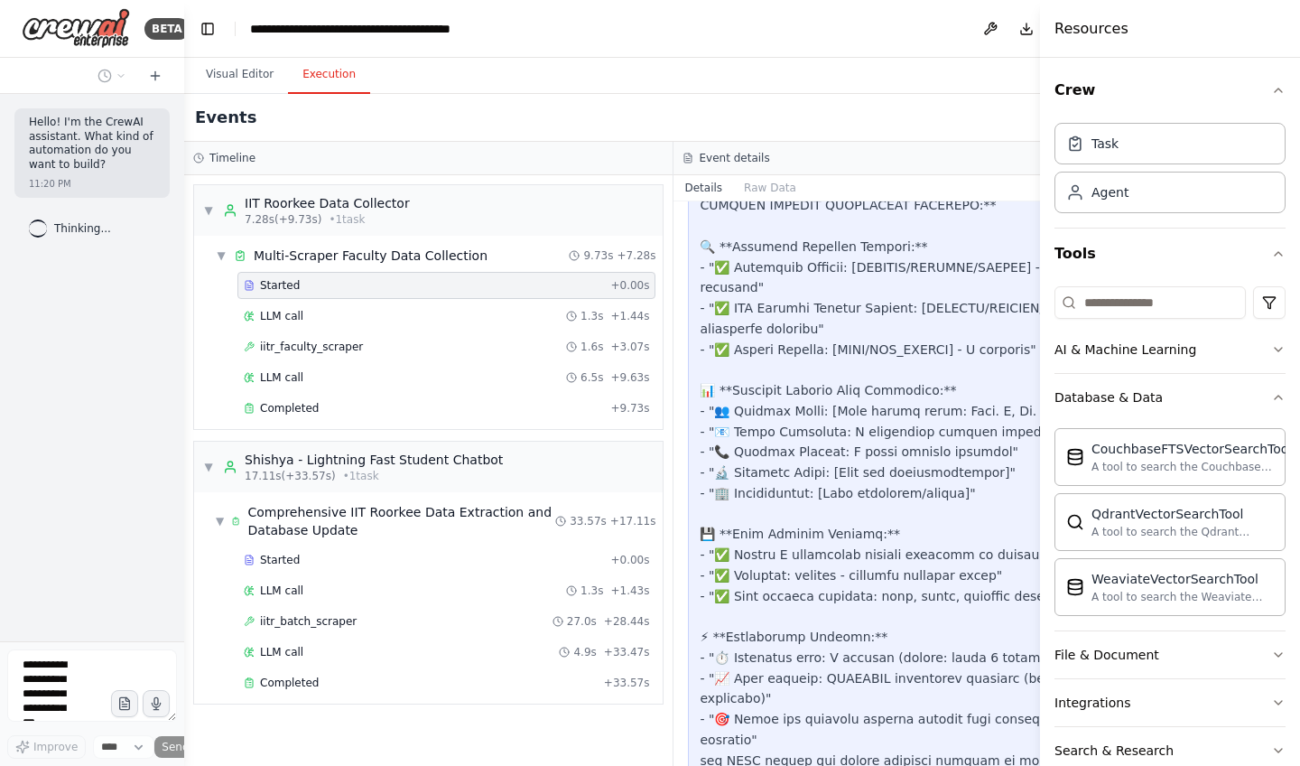
scroll to position [822, 0]
click at [293, 317] on span "LLM call" at bounding box center [281, 316] width 43 height 14
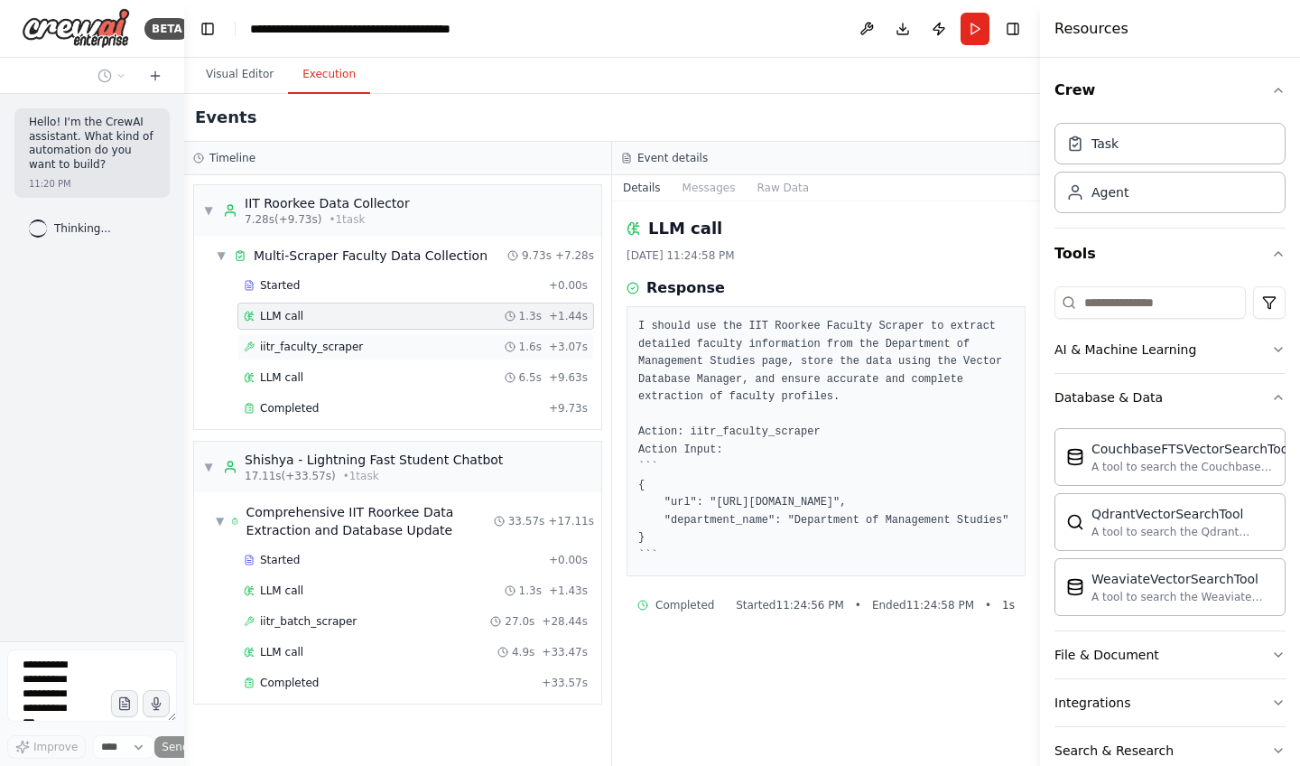
click at [309, 337] on div "iitr_faculty_scraper 1.6s + 3.07s" at bounding box center [415, 346] width 357 height 27
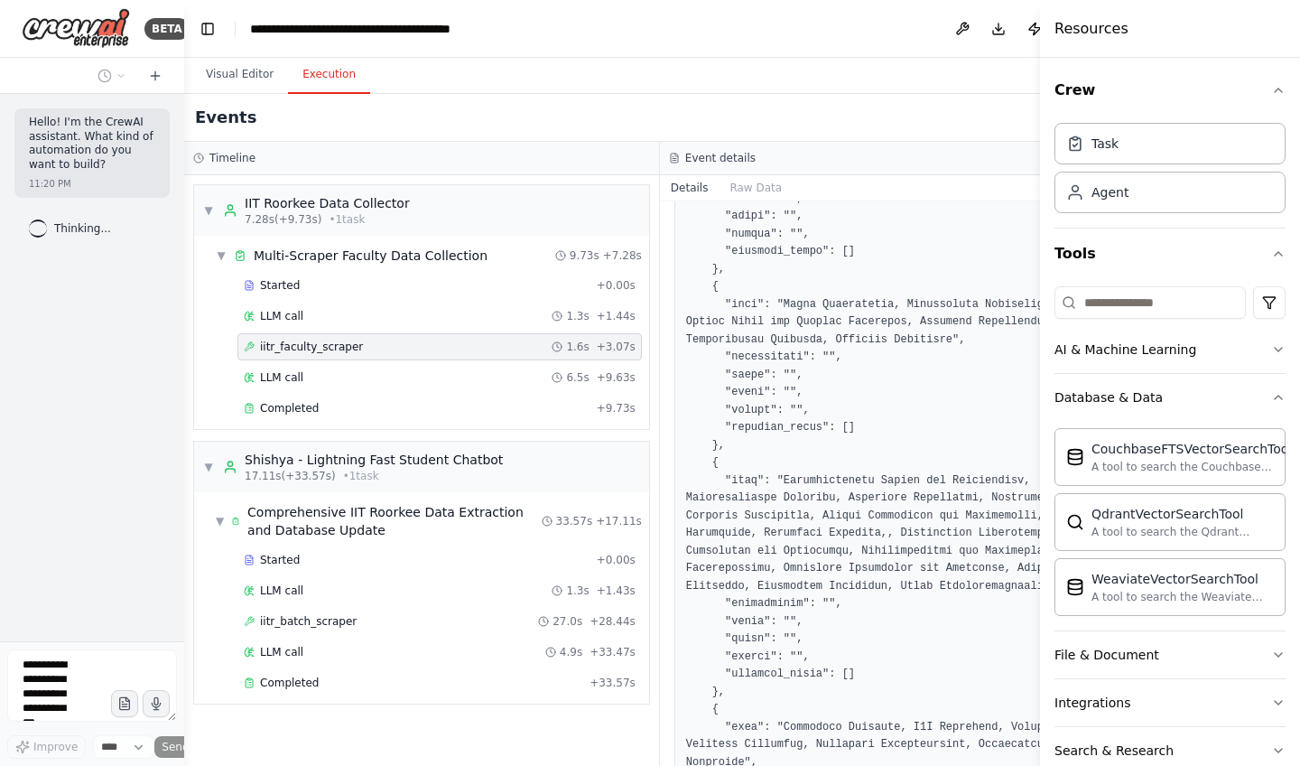
scroll to position [1441, 0]
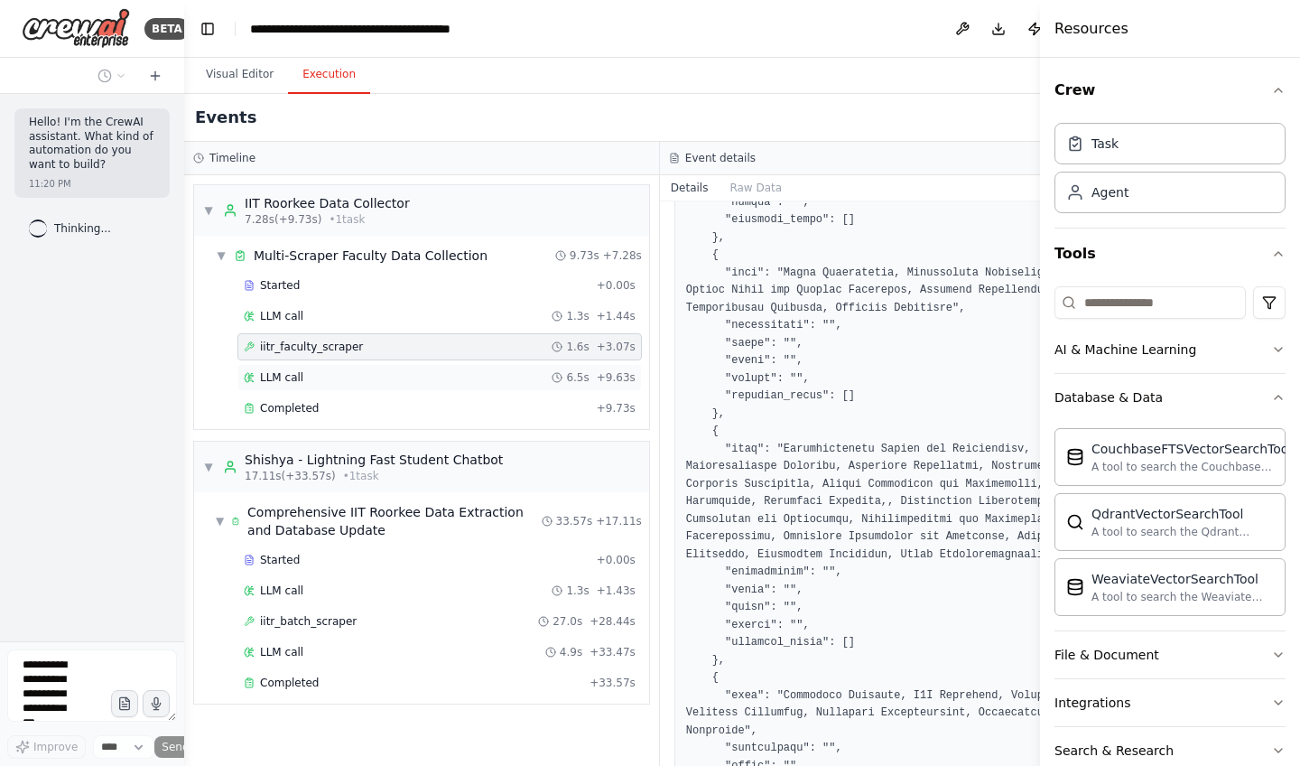
click at [272, 371] on span "LLM call" at bounding box center [281, 377] width 43 height 14
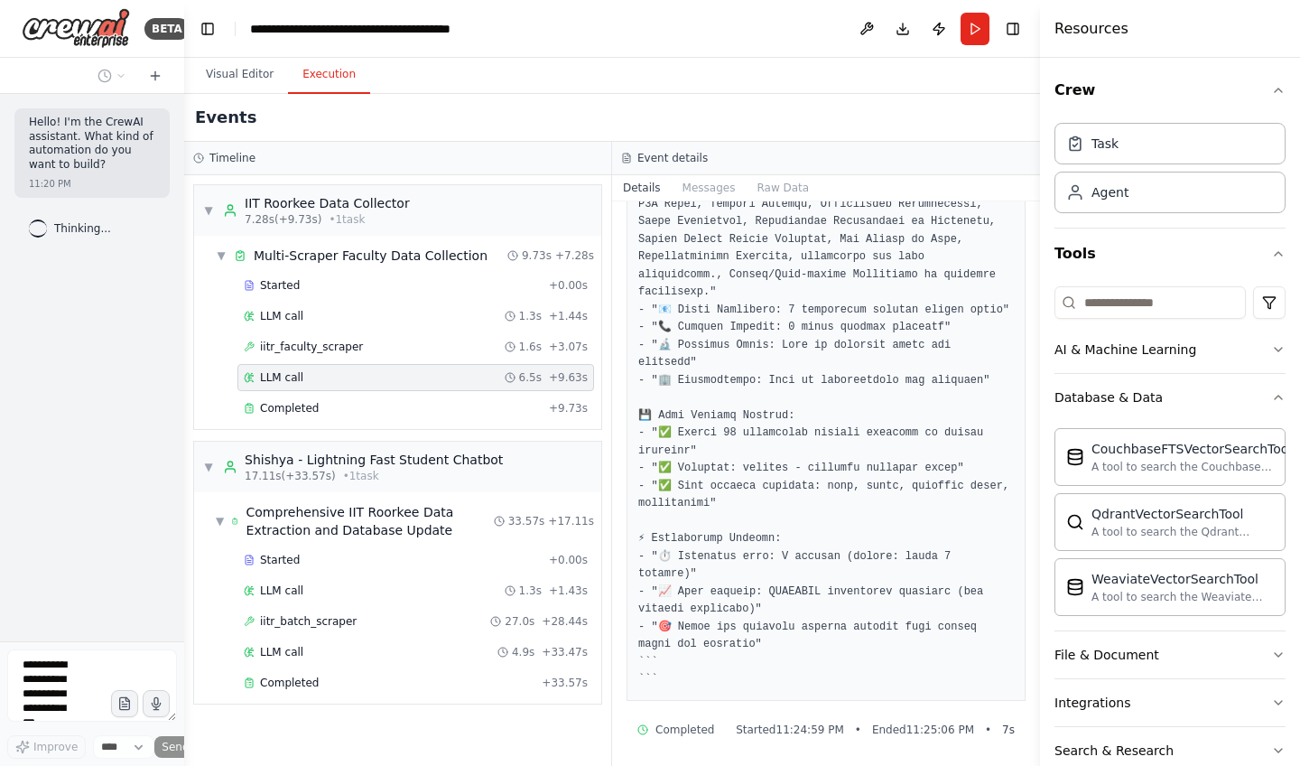
scroll to position [1159, 0]
click at [312, 409] on span "Completed" at bounding box center [289, 408] width 59 height 14
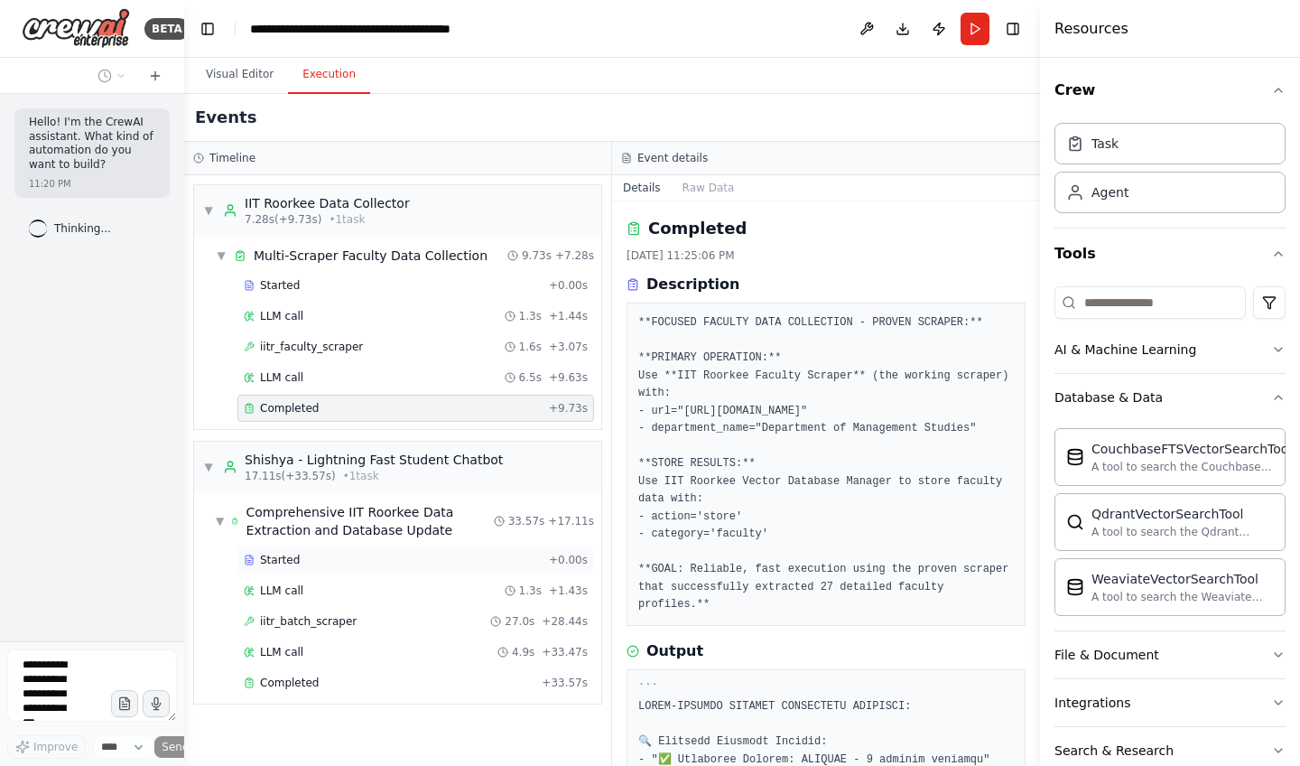
click at [294, 563] on span "Started" at bounding box center [280, 560] width 40 height 14
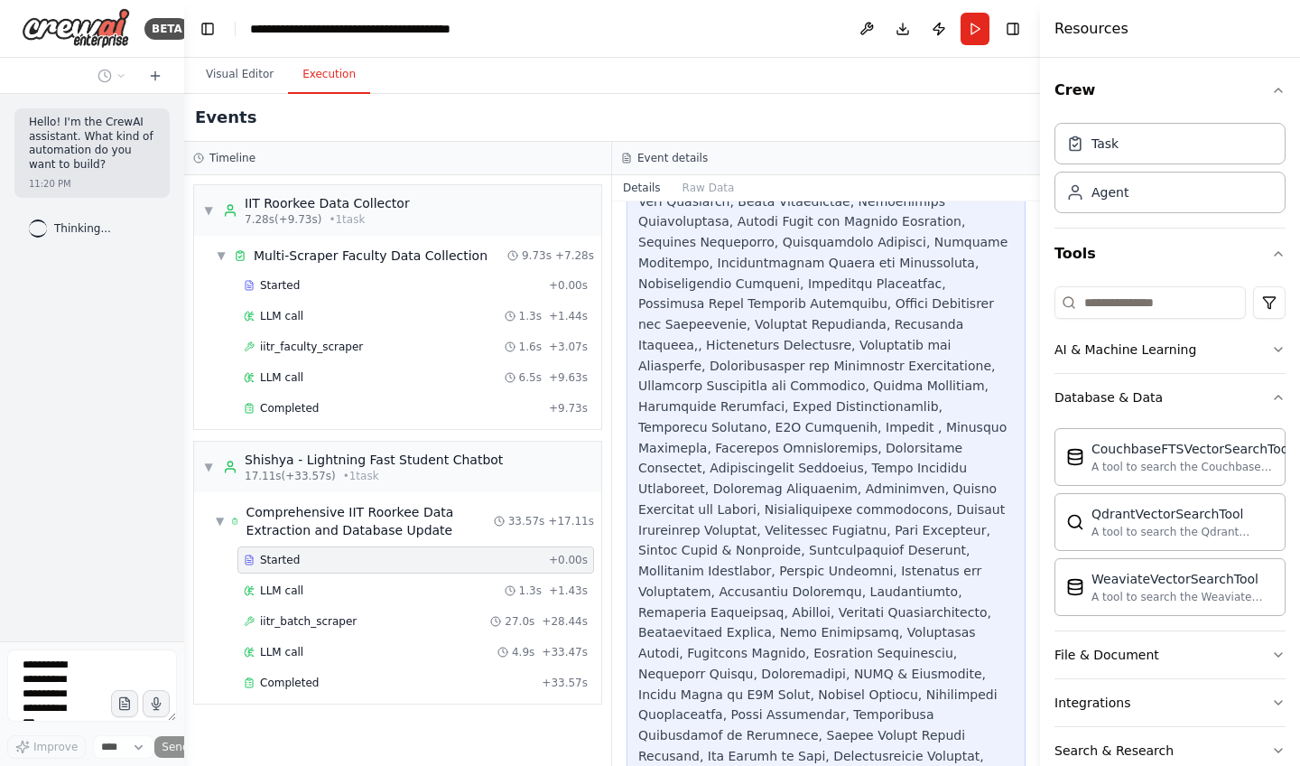
scroll to position [4676, 0]
click at [315, 589] on div "LLM call 1.3s + 1.43s" at bounding box center [416, 590] width 344 height 14
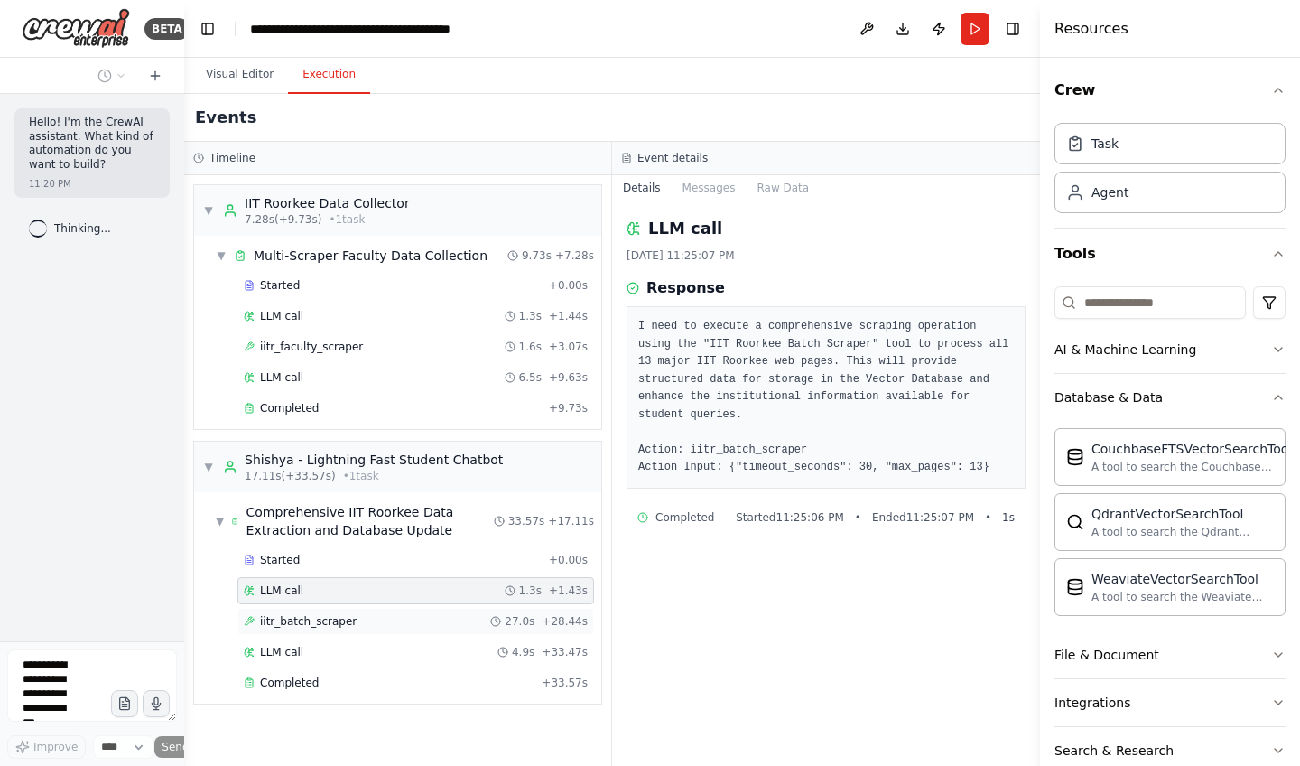
click at [319, 614] on span "iitr_batch_scraper" at bounding box center [308, 621] width 97 height 14
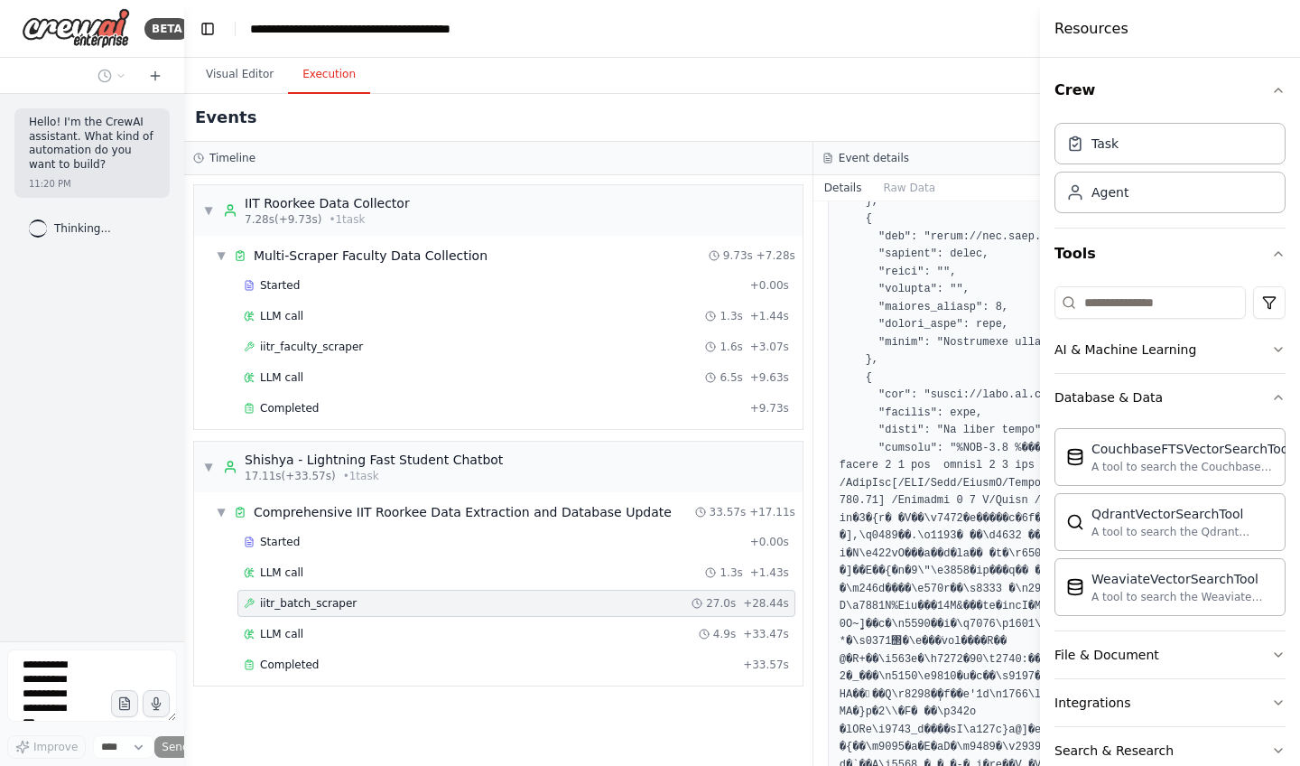
scroll to position [3341, 0]
click at [263, 79] on button "Visual Editor" at bounding box center [239, 75] width 97 height 38
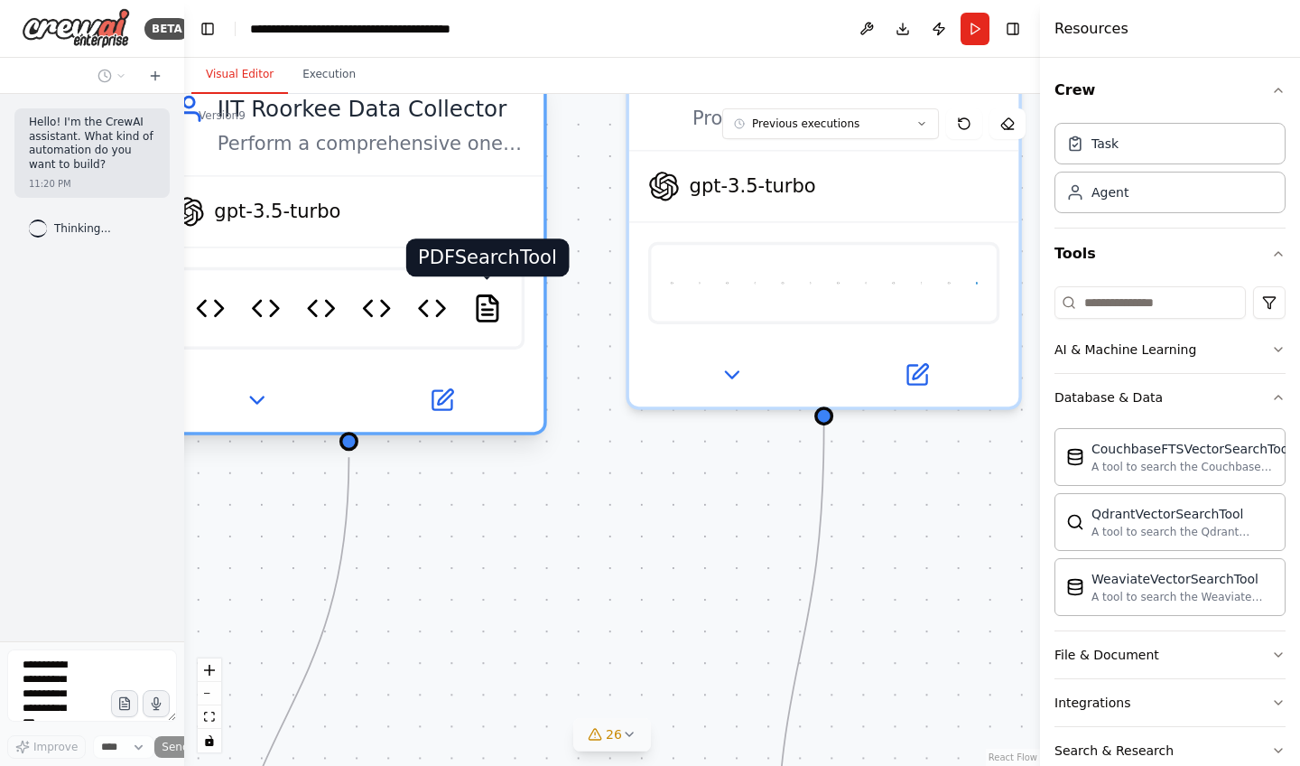
click at [489, 315] on img at bounding box center [487, 308] width 30 height 38
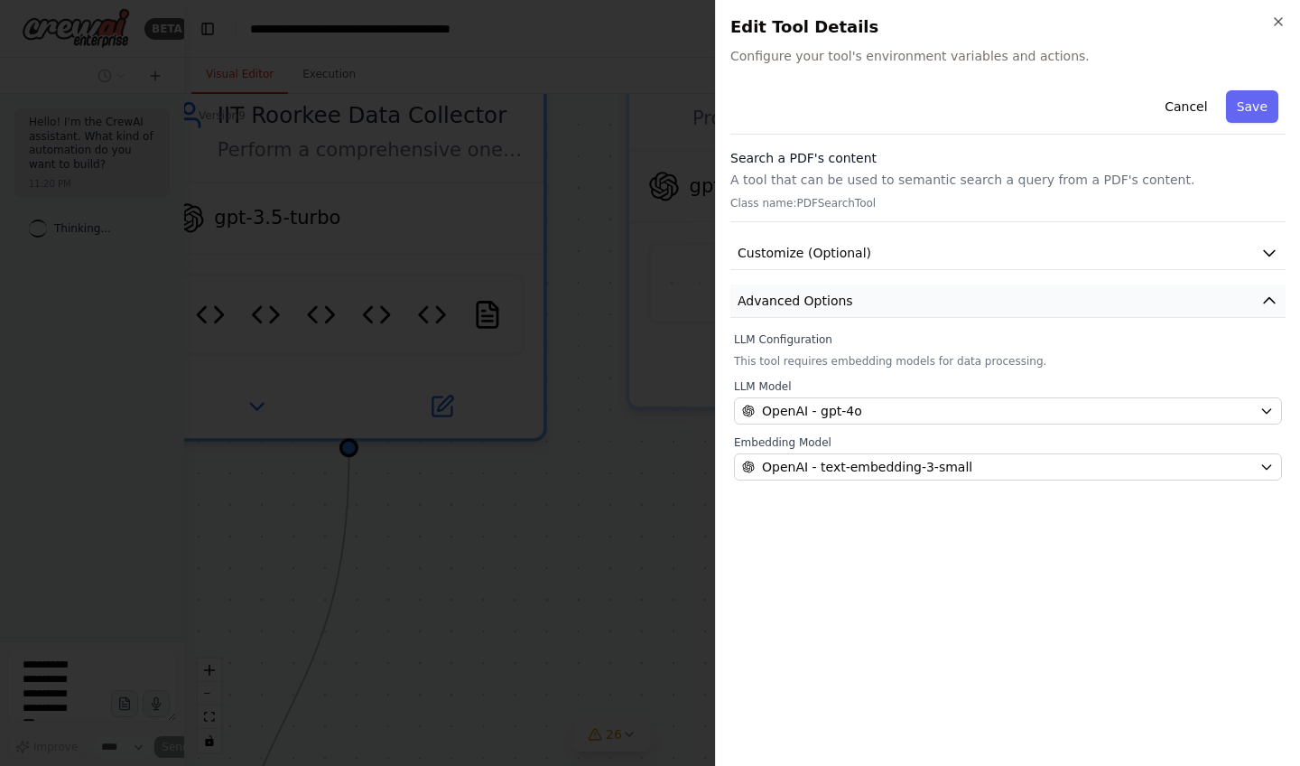
click at [961, 286] on button "Advanced Options" at bounding box center [1008, 300] width 555 height 33
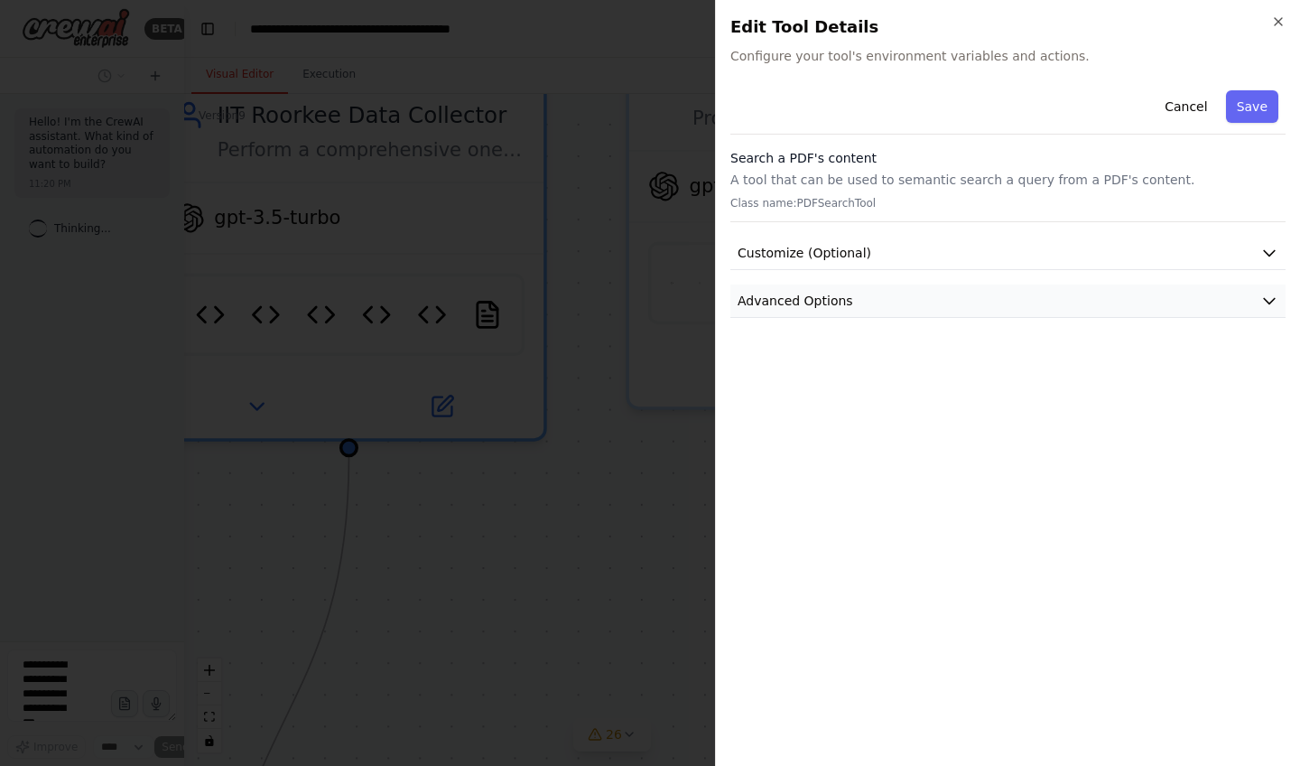
click at [961, 286] on button "Advanced Options" at bounding box center [1008, 300] width 555 height 33
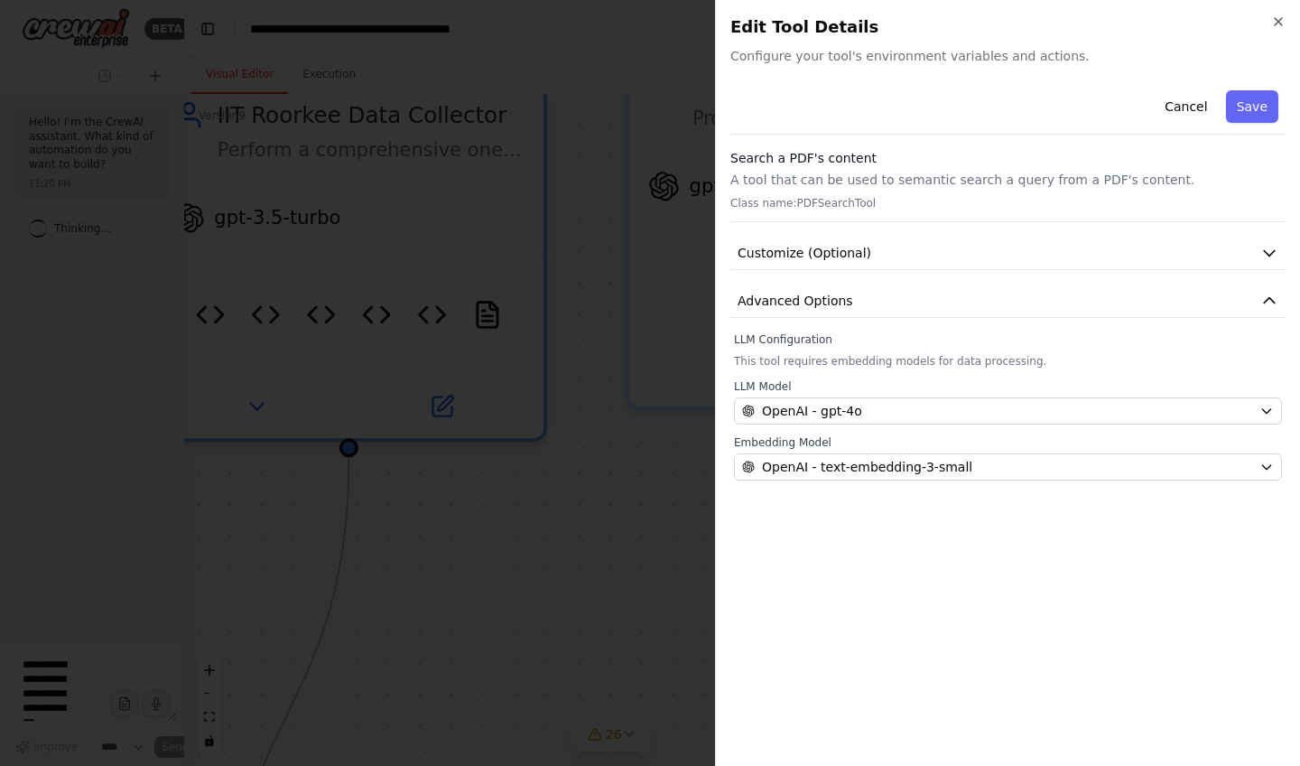
click at [1100, 230] on div "Cancel Save Search a PDF's content A tool that can be used to semantic search a…" at bounding box center [1008, 281] width 555 height 397
click at [1077, 172] on p "A tool that can be used to semantic search a query from a PDF's content." at bounding box center [1008, 180] width 555 height 18
click at [1280, 14] on icon "button" at bounding box center [1278, 21] width 14 height 14
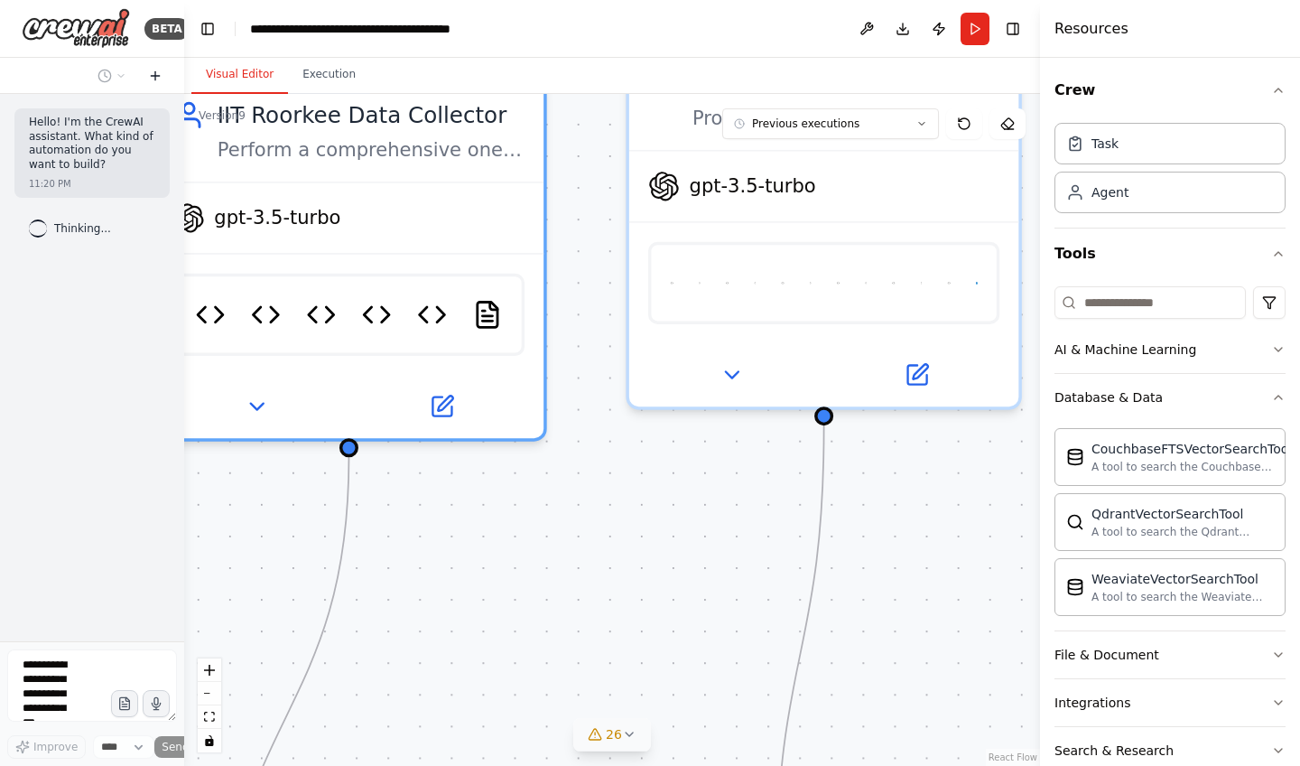
click at [154, 76] on icon at bounding box center [155, 76] width 8 height 0
click at [115, 165] on p "Hello! I'm the CrewAI assistant. What kind of automation do you want to build?" at bounding box center [92, 144] width 126 height 56
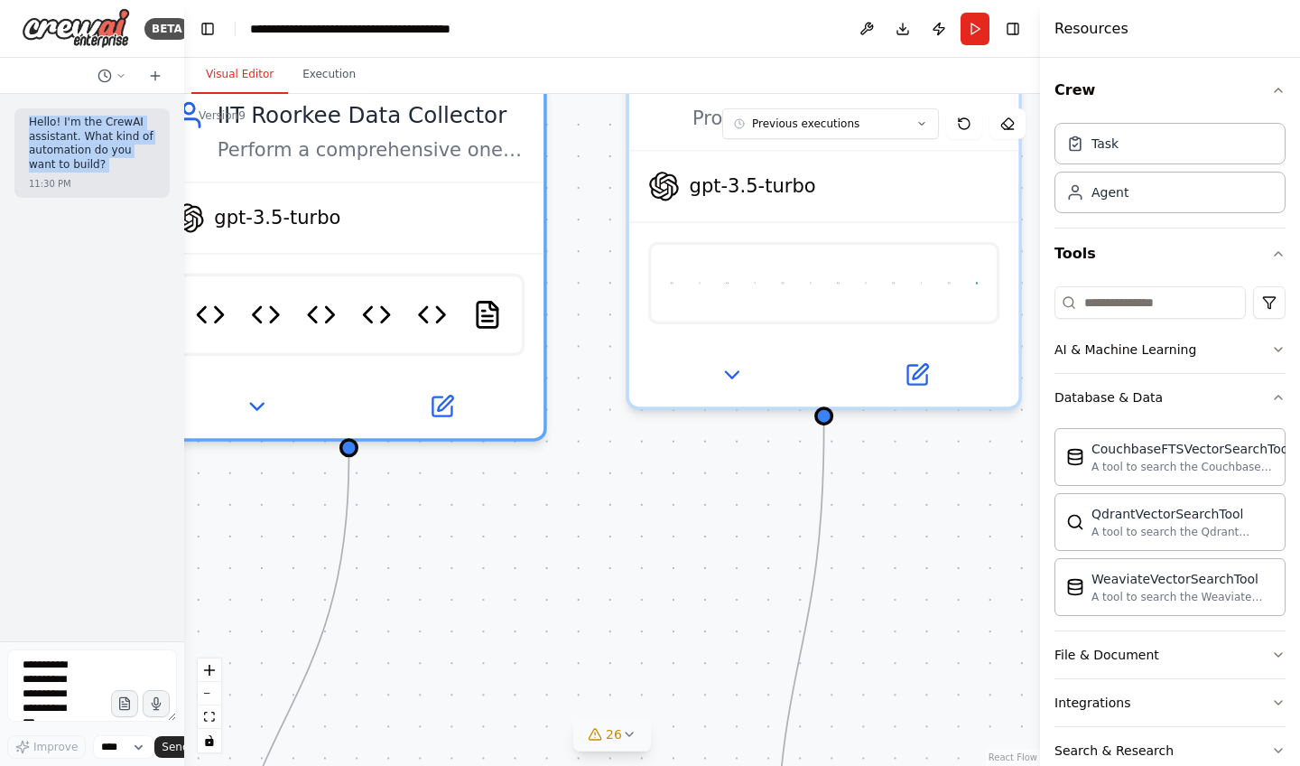
click at [115, 165] on p "Hello! I'm the CrewAI assistant. What kind of automation do you want to build?" at bounding box center [92, 144] width 126 height 56
click at [74, 671] on textarea at bounding box center [92, 685] width 170 height 72
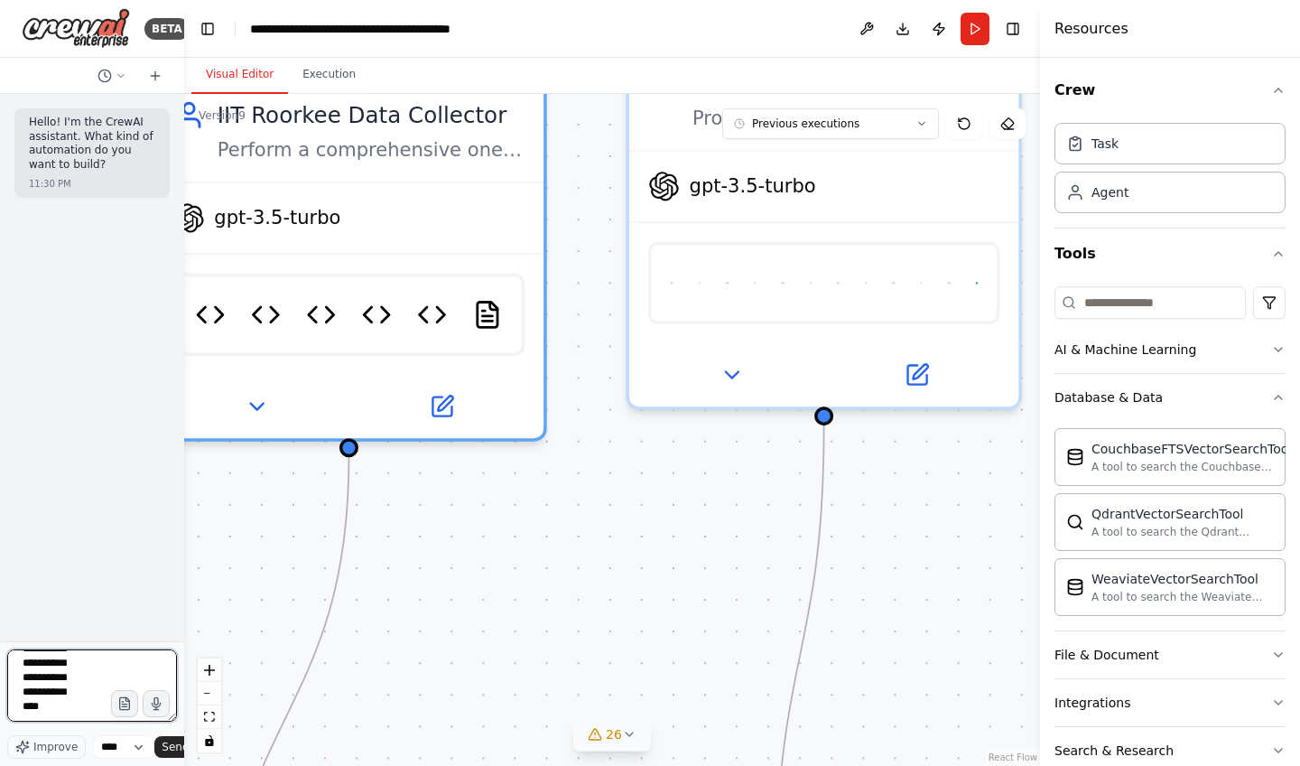
scroll to position [37, 0]
type textarea "**********"
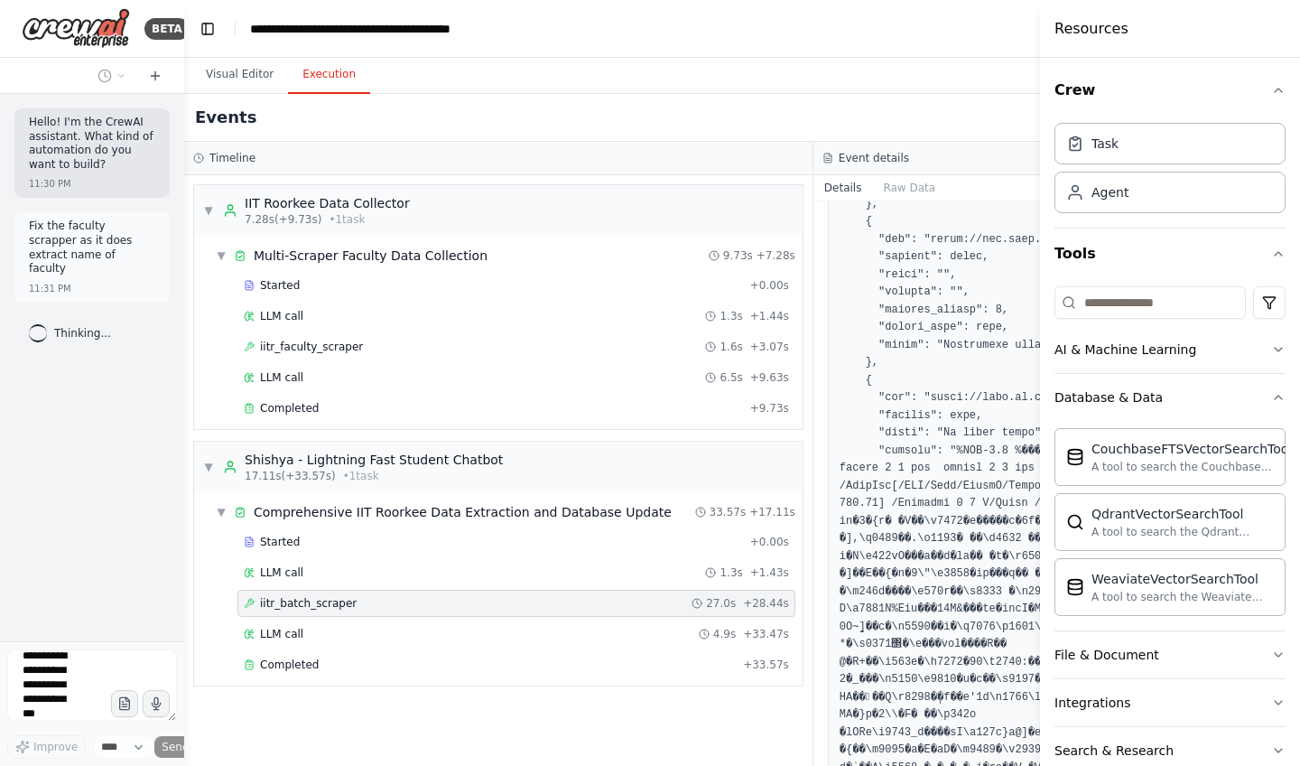
click at [330, 69] on button "Execution" at bounding box center [329, 75] width 82 height 38
click at [221, 79] on button "Visual Editor" at bounding box center [239, 75] width 97 height 38
